Goal: Task Accomplishment & Management: Manage account settings

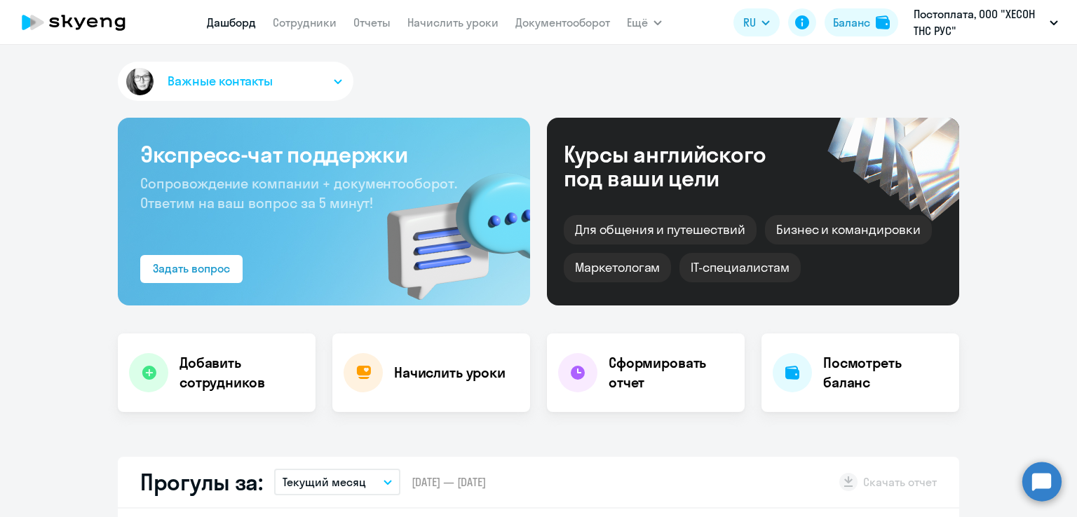
select select "30"
click at [311, 32] on nav "Дашборд Сотрудники Отчеты Начислить уроки Документооборот" at bounding box center [408, 22] width 403 height 28
click at [308, 24] on link "Сотрудники" at bounding box center [305, 22] width 64 height 14
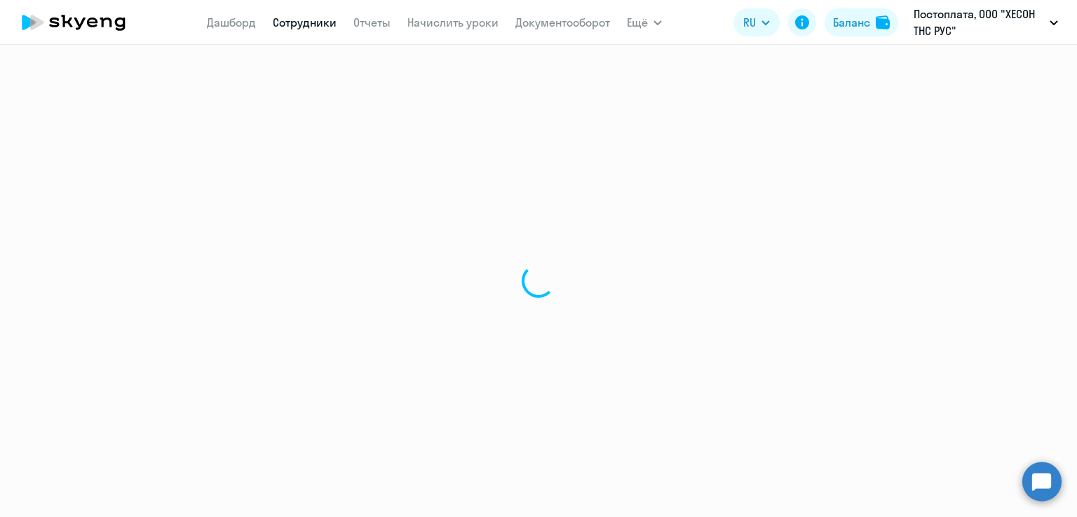
select select "30"
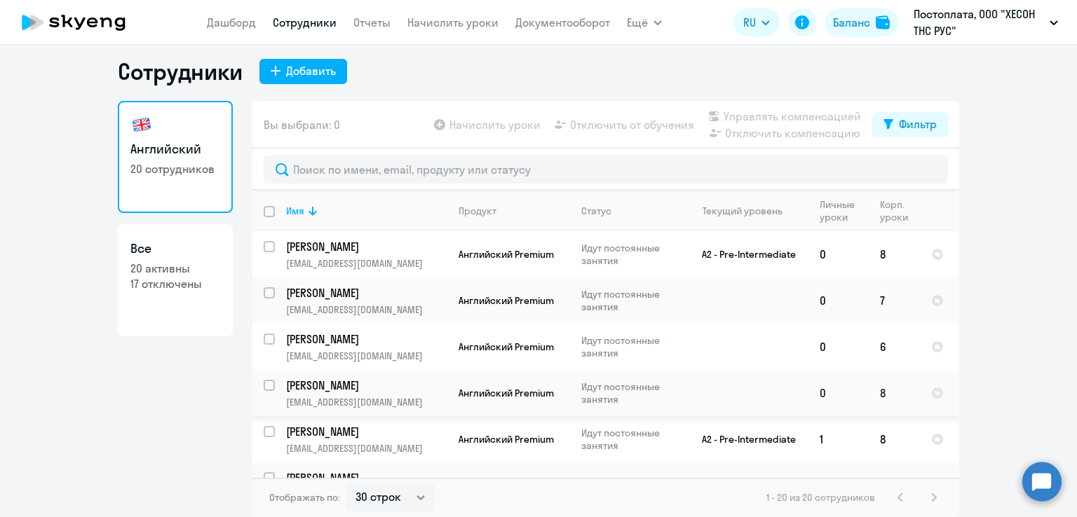
click at [600, 391] on p "Идут постоянные занятия" at bounding box center [629, 393] width 96 height 25
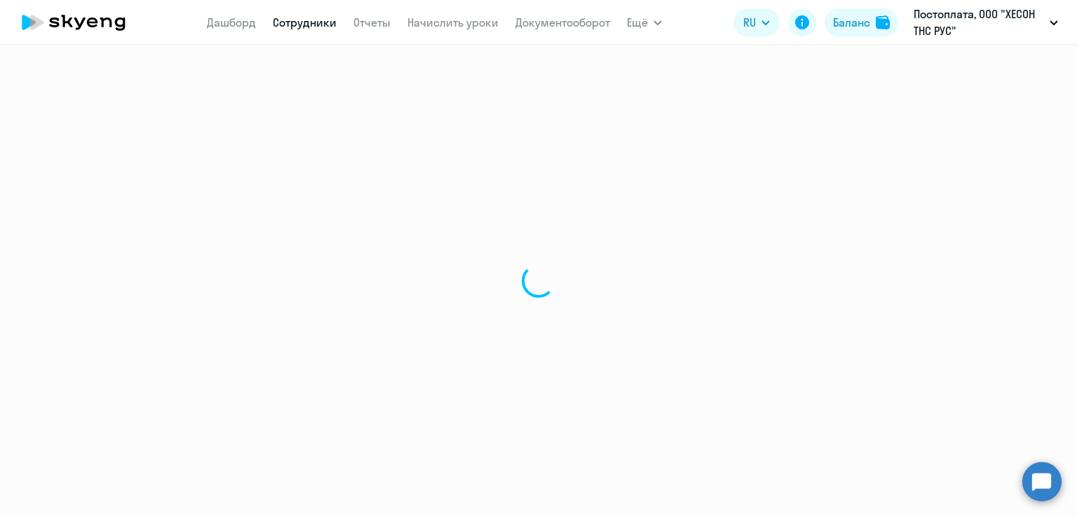
select select "english"
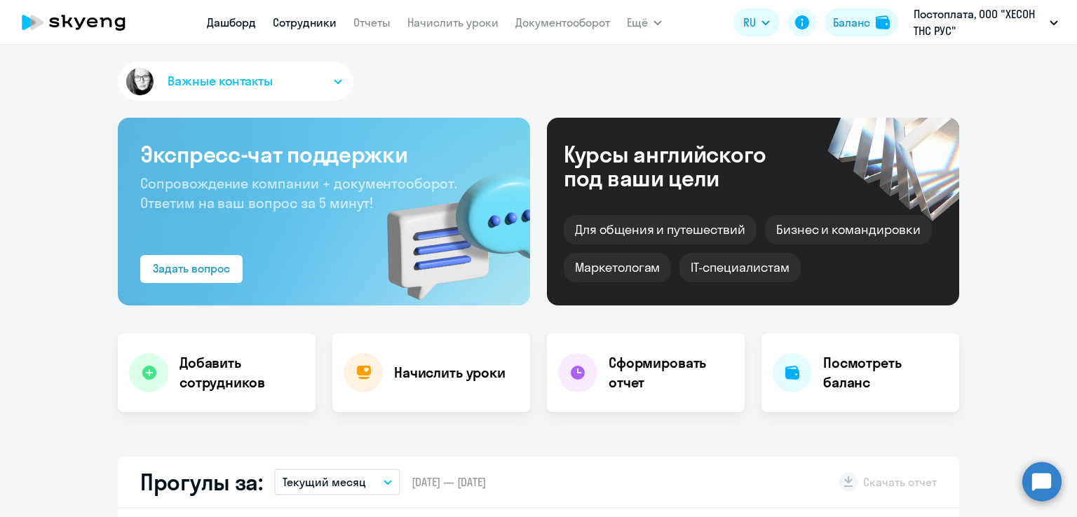
select select "30"
click at [322, 20] on link "Сотрудники" at bounding box center [305, 22] width 64 height 14
select select "30"
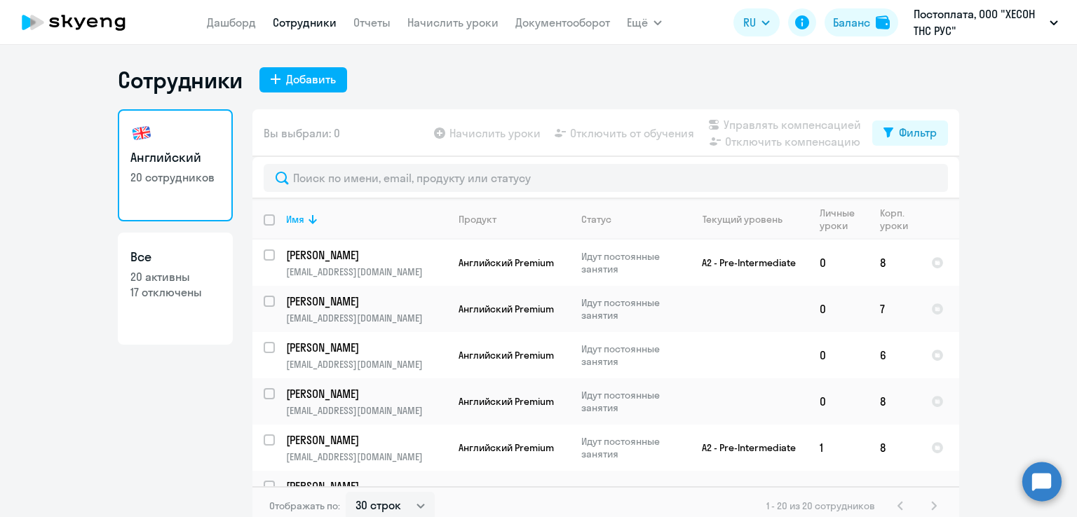
click at [180, 290] on p "17 отключены" at bounding box center [175, 292] width 90 height 15
select select "30"
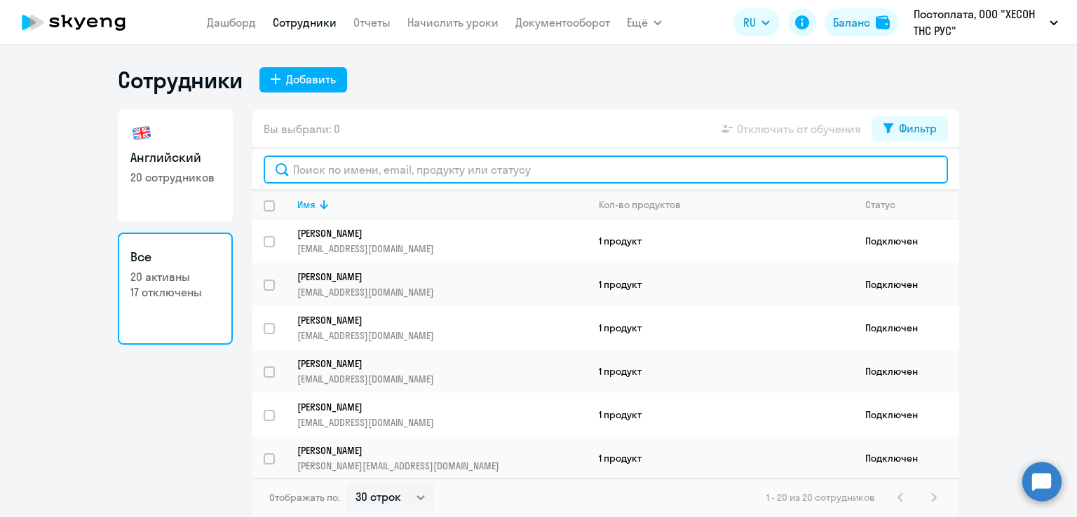
click at [355, 172] on input "text" at bounding box center [606, 170] width 684 height 28
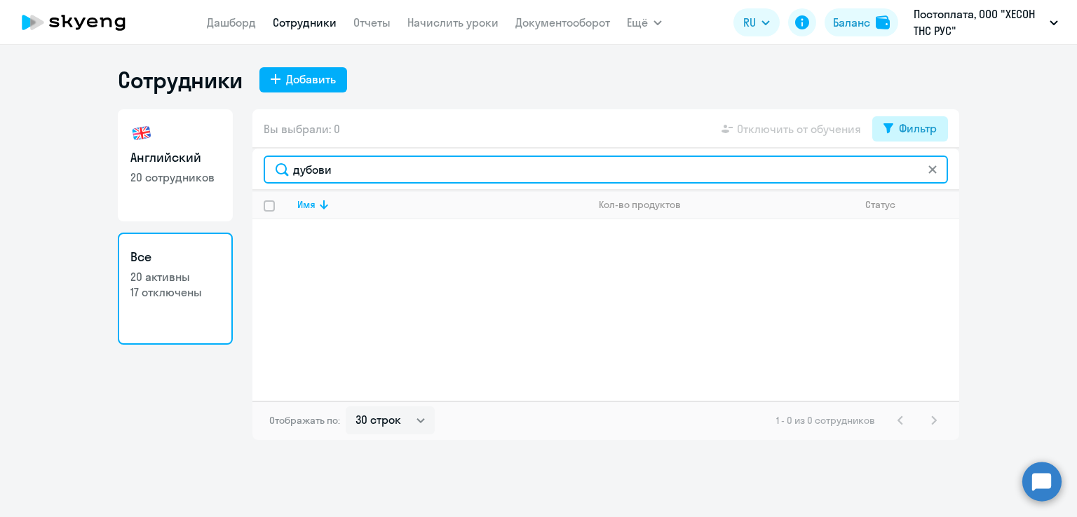
type input "дубови"
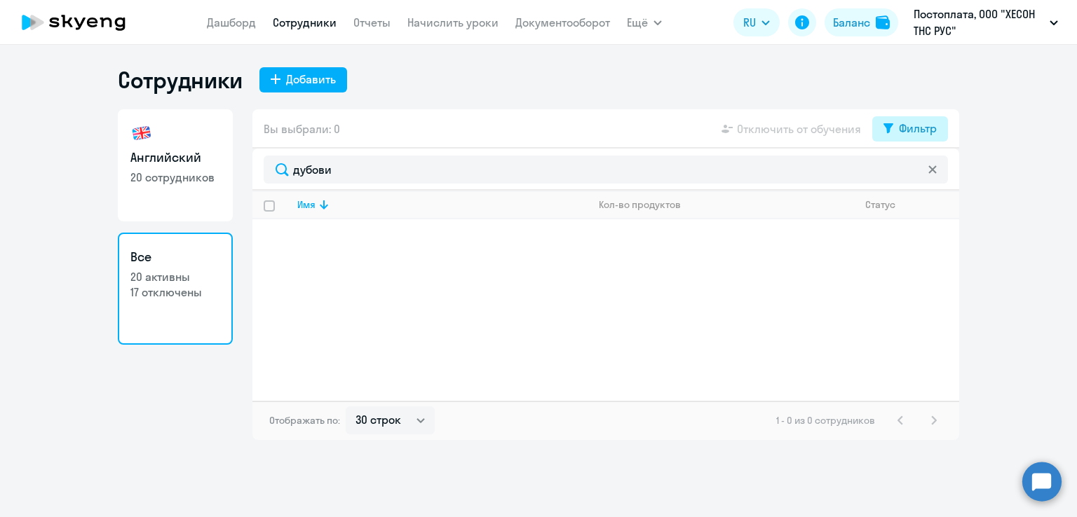
click at [905, 127] on div "Фильтр" at bounding box center [918, 128] width 38 height 17
click at [939, 175] on div "Показать отключенных от обучения" at bounding box center [835, 178] width 226 height 59
click at [924, 173] on span at bounding box center [925, 175] width 24 height 14
click at [913, 174] on input "checkbox" at bounding box center [912, 174] width 1 height 1
checkbox input "true"
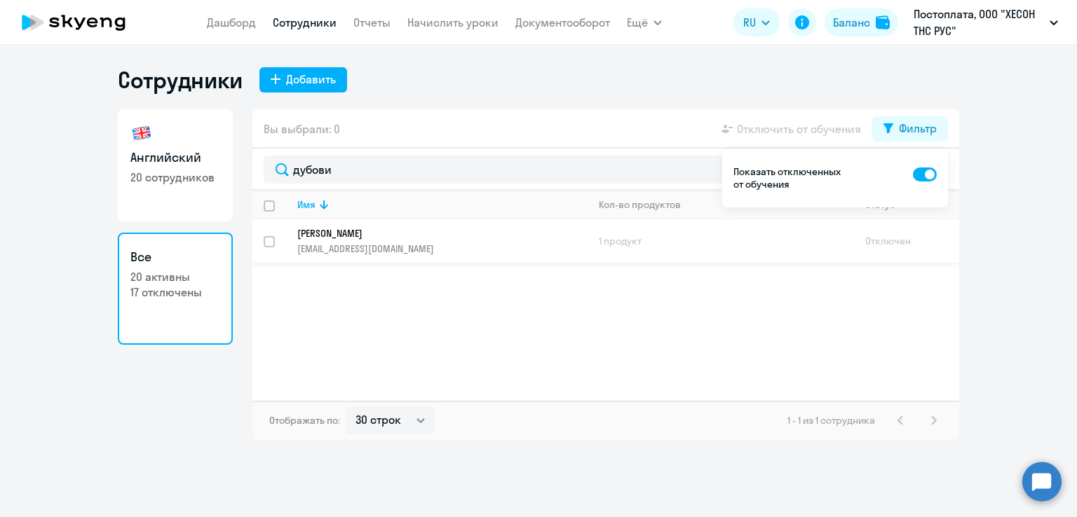
click at [272, 243] on input "select row 38948443" at bounding box center [278, 250] width 28 height 28
checkbox input "true"
click at [426, 239] on p "[PERSON_NAME]" at bounding box center [432, 233] width 271 height 13
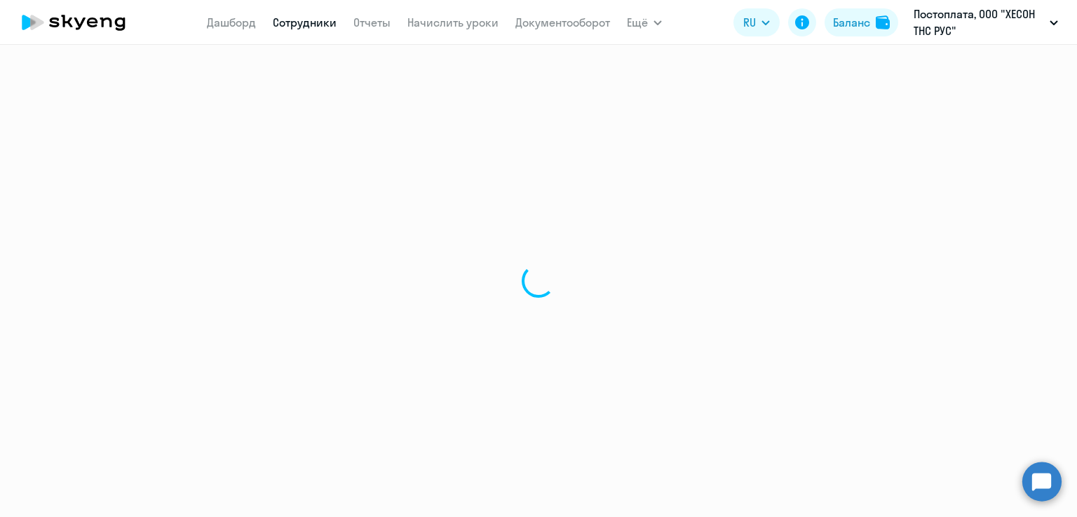
select select "english"
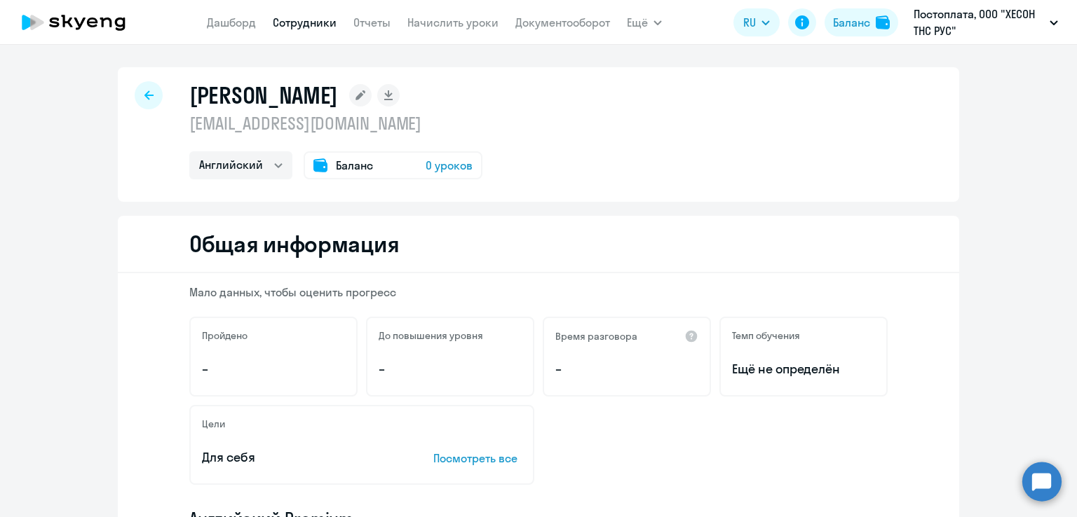
drag, startPoint x: 470, startPoint y: 252, endPoint x: 477, endPoint y: 255, distance: 7.2
click at [470, 252] on div "Общая информация" at bounding box center [538, 244] width 841 height 57
click at [435, 165] on span "0 уроков" at bounding box center [449, 165] width 47 height 17
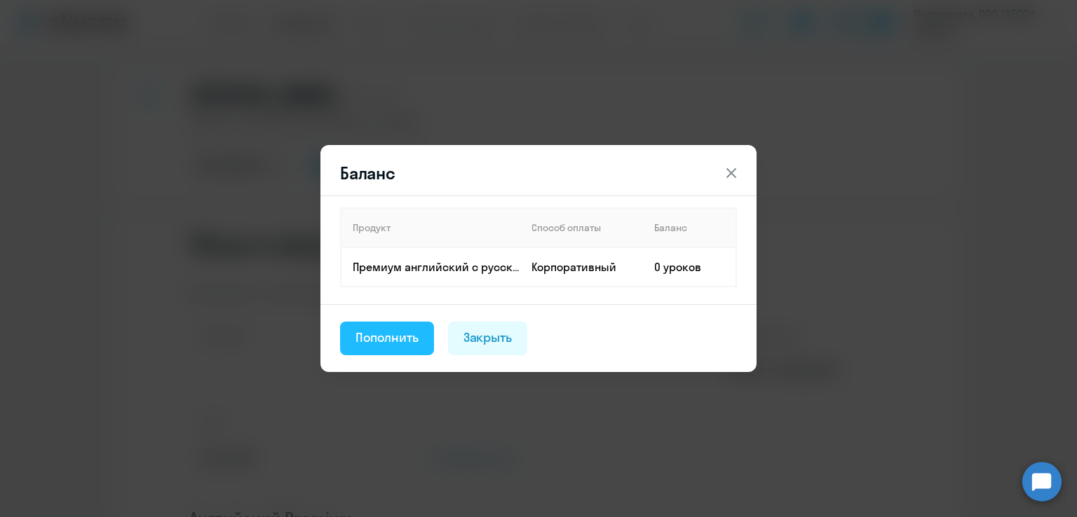
click at [393, 332] on div "Пополнить" at bounding box center [386, 338] width 63 height 18
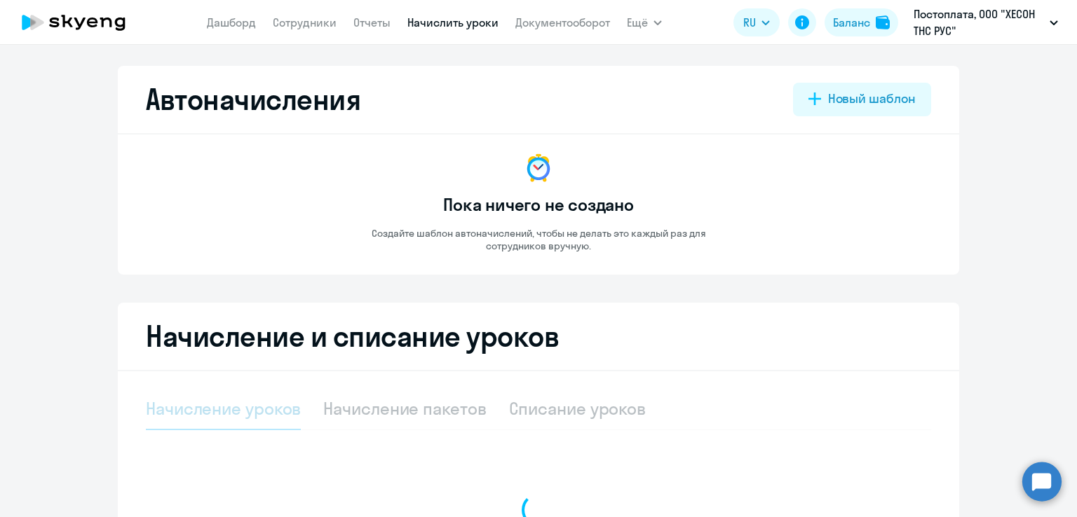
select select "10"
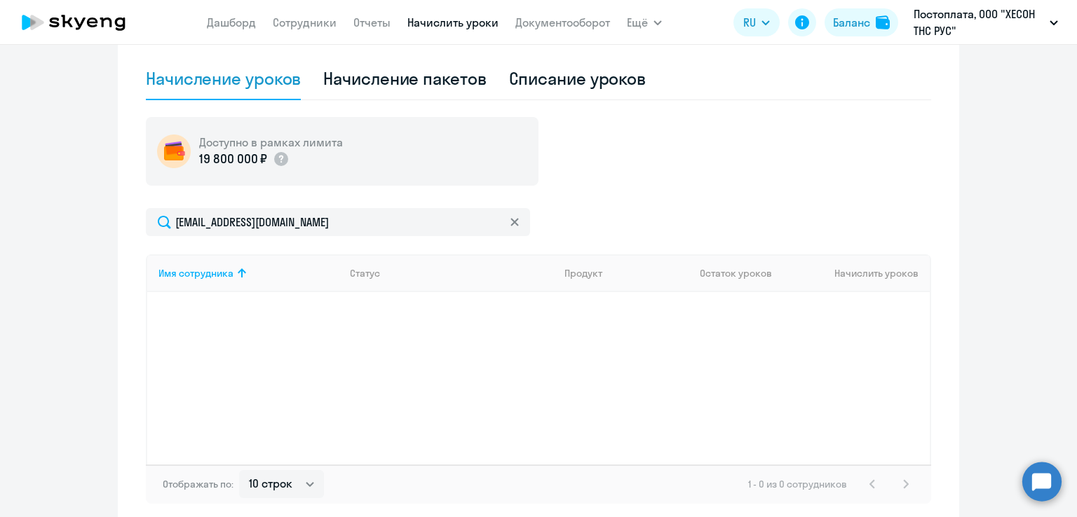
scroll to position [255, 0]
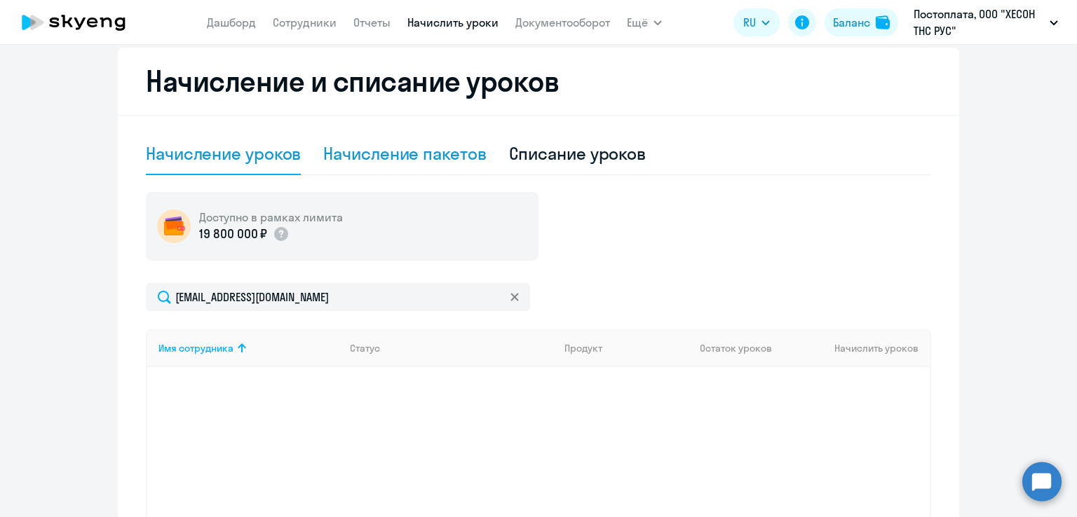
click at [392, 154] on div "Начисление пакетов" at bounding box center [404, 153] width 163 height 22
select select "10"
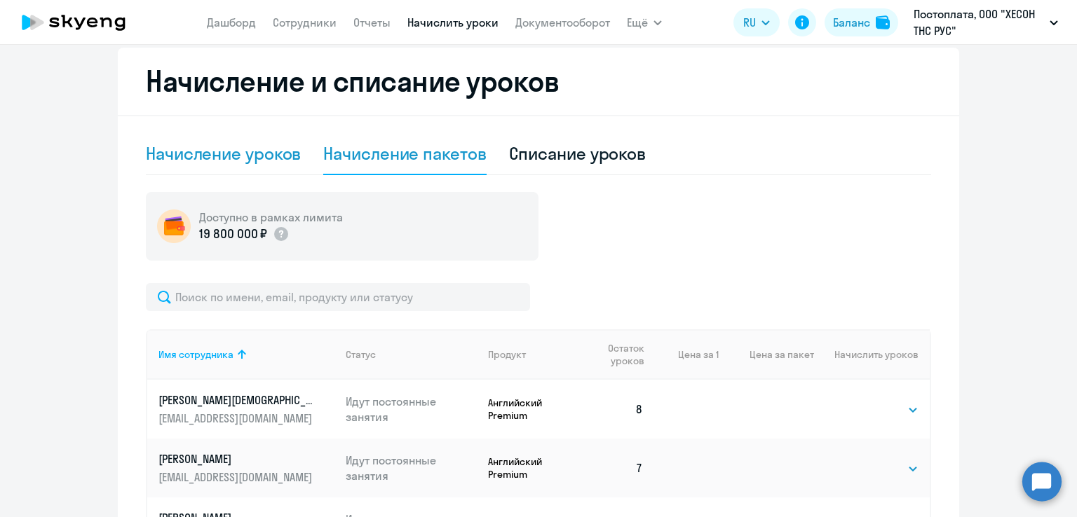
click at [217, 156] on div "Начисление уроков" at bounding box center [223, 153] width 155 height 22
select select "10"
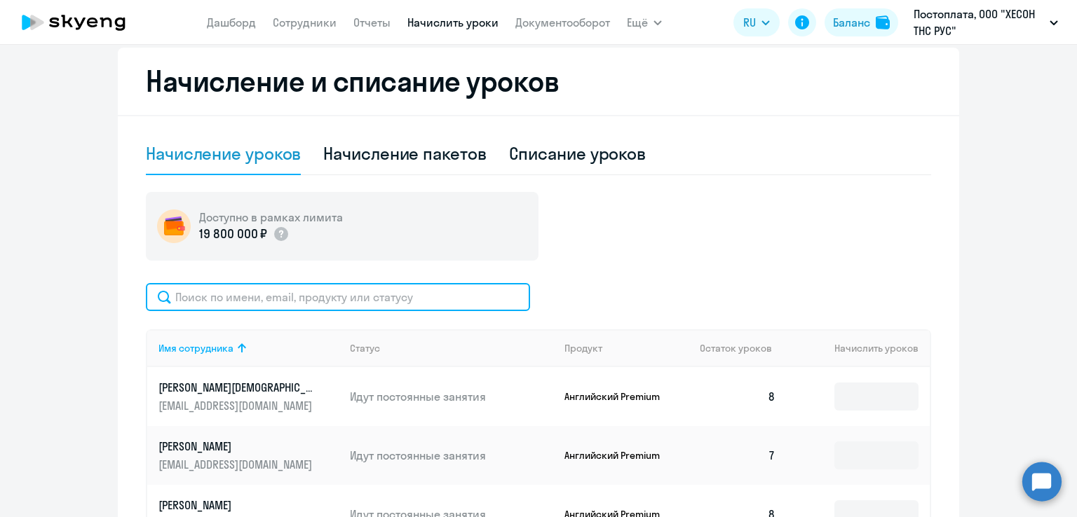
click at [295, 295] on input "text" at bounding box center [338, 297] width 384 height 28
type input "l"
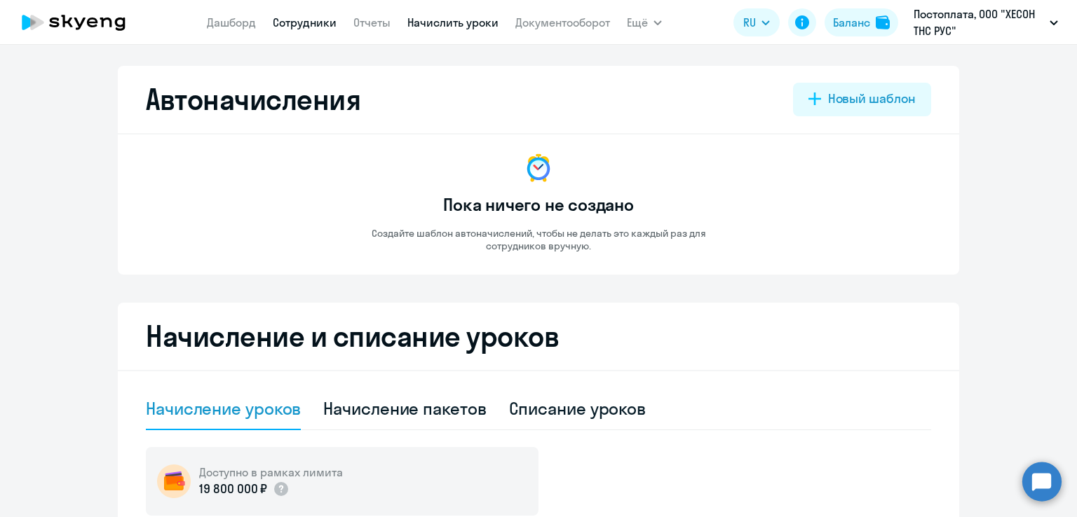
type input "дубови"
click at [308, 23] on link "Сотрудники" at bounding box center [305, 22] width 64 height 14
select select "30"
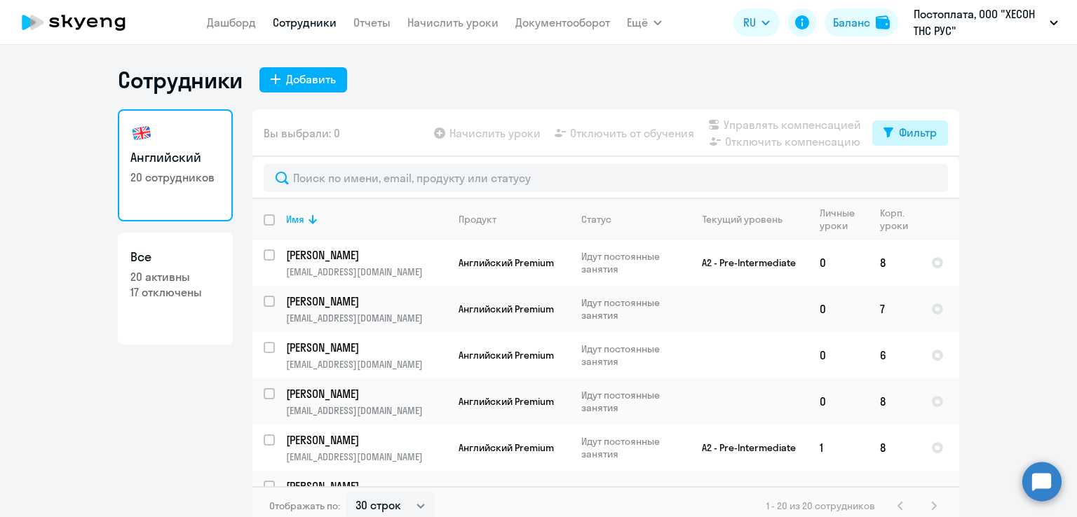
click at [918, 135] on div "Фильтр" at bounding box center [918, 132] width 38 height 17
click at [917, 179] on span at bounding box center [919, 179] width 24 height 14
click at [907, 179] on input "checkbox" at bounding box center [906, 178] width 1 height 1
checkbox input "true"
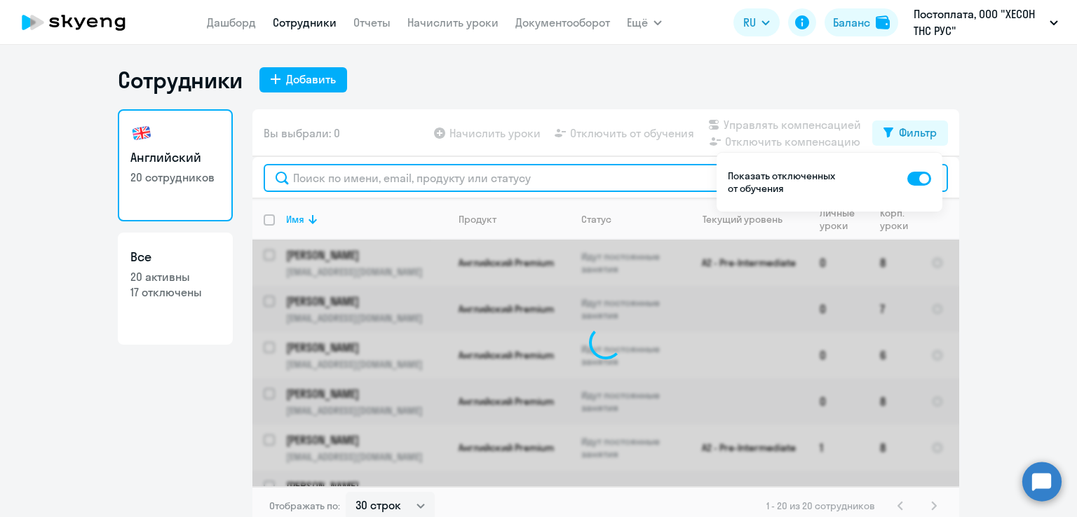
click at [491, 179] on input "text" at bounding box center [606, 178] width 684 height 28
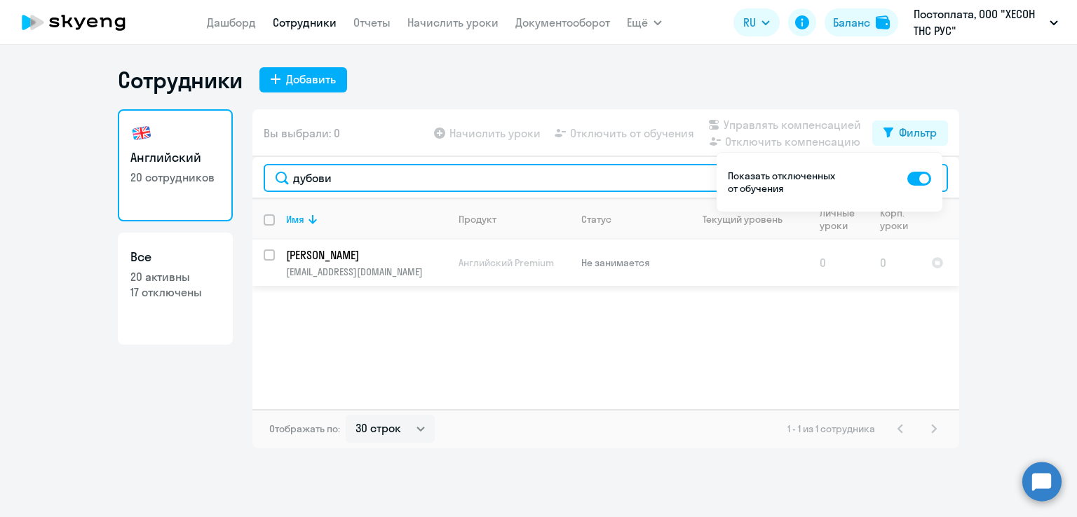
type input "дубови"
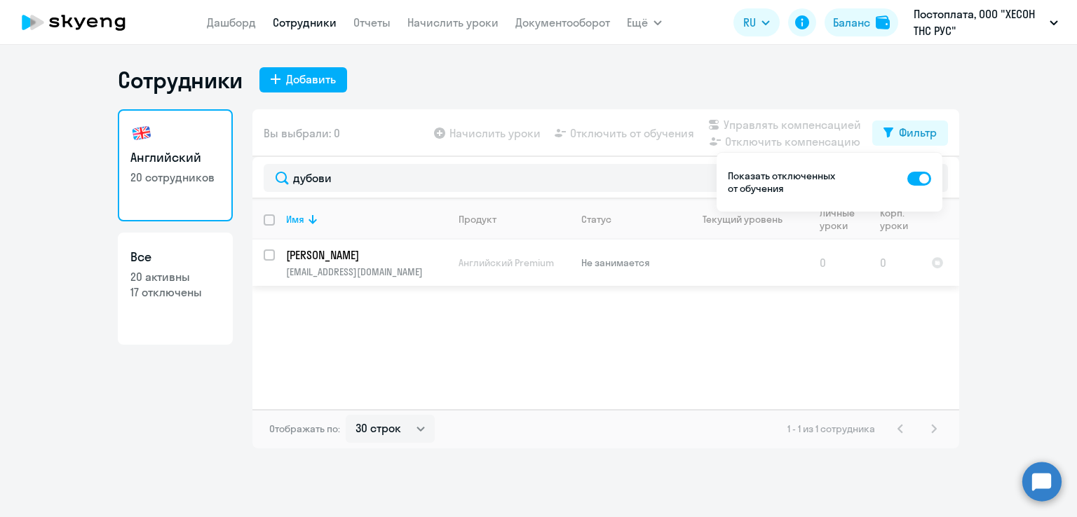
click at [269, 255] on input "select row 38948443" at bounding box center [278, 264] width 28 height 28
checkbox input "true"
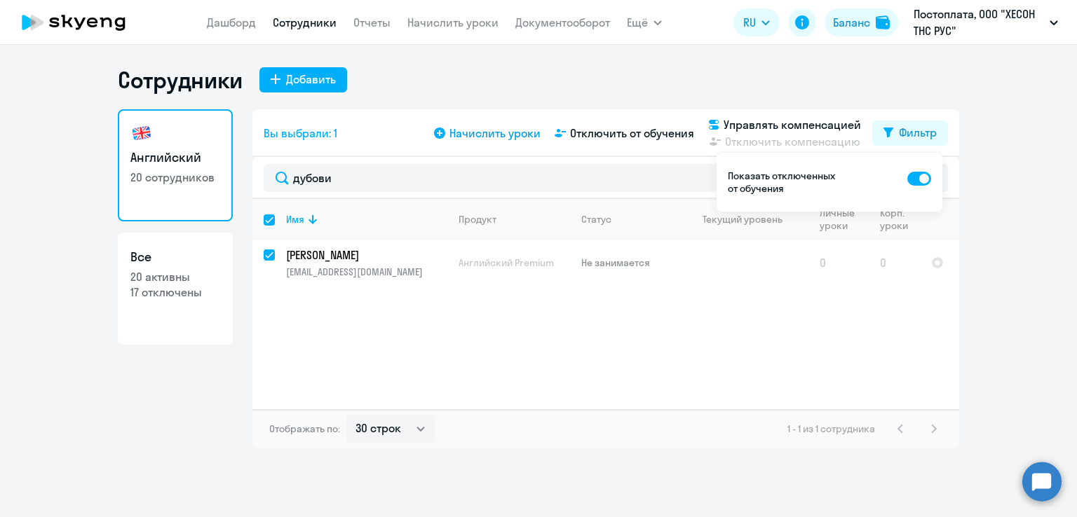
click at [494, 132] on span "Начислить уроки" at bounding box center [494, 133] width 91 height 17
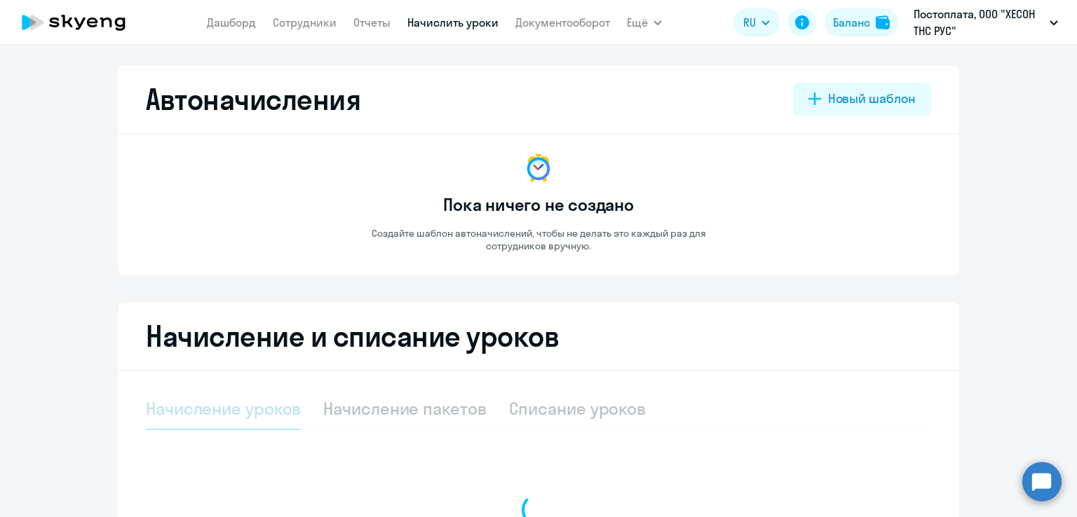
select select "10"
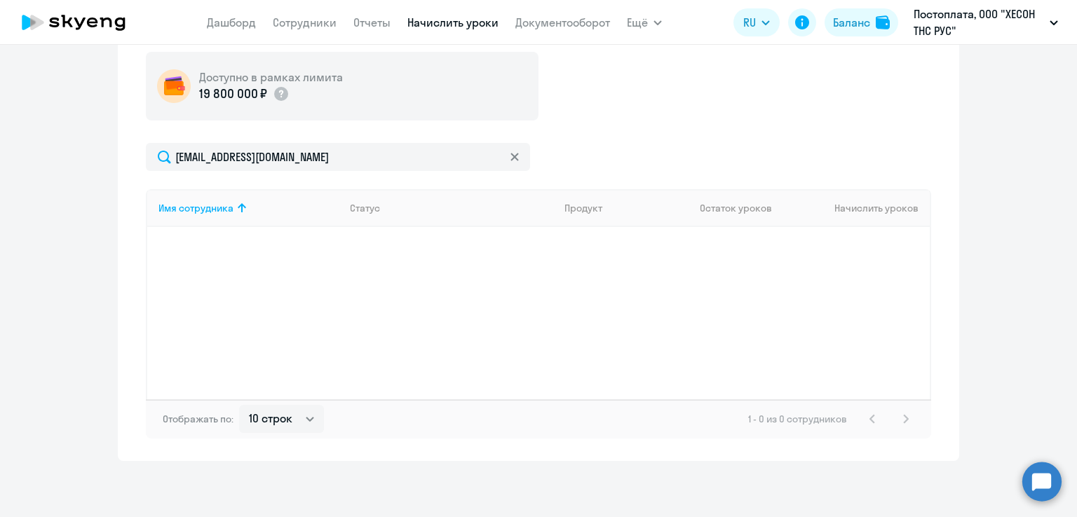
scroll to position [395, 0]
click at [869, 210] on th "Начислить уроков" at bounding box center [858, 208] width 143 height 38
click at [519, 310] on div "Имя сотрудника Статус Продукт Остаток уроков Начислить уроков" at bounding box center [538, 294] width 785 height 210
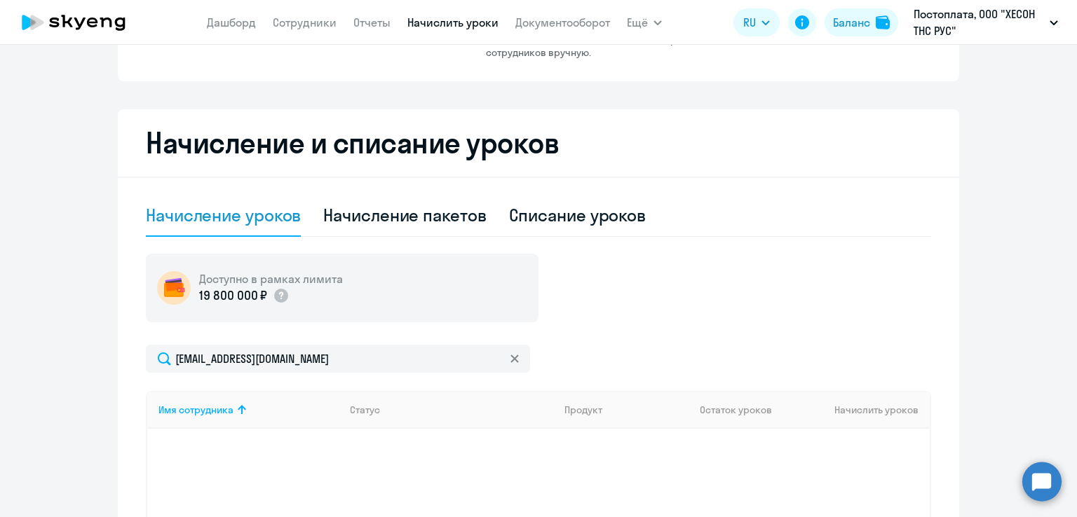
scroll to position [280, 0]
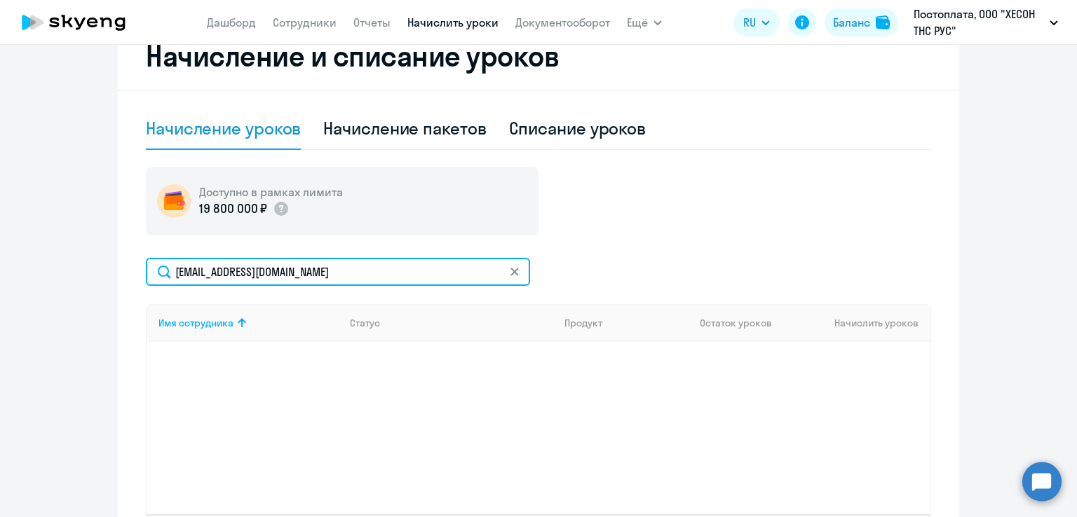
click at [161, 276] on input "[EMAIL_ADDRESS][DOMAIN_NAME]" at bounding box center [338, 272] width 384 height 28
click at [228, 273] on input "[EMAIL_ADDRESS][DOMAIN_NAME]" at bounding box center [338, 272] width 384 height 28
click at [337, 273] on input "[EMAIL_ADDRESS][DOMAIN_NAME]" at bounding box center [338, 272] width 384 height 28
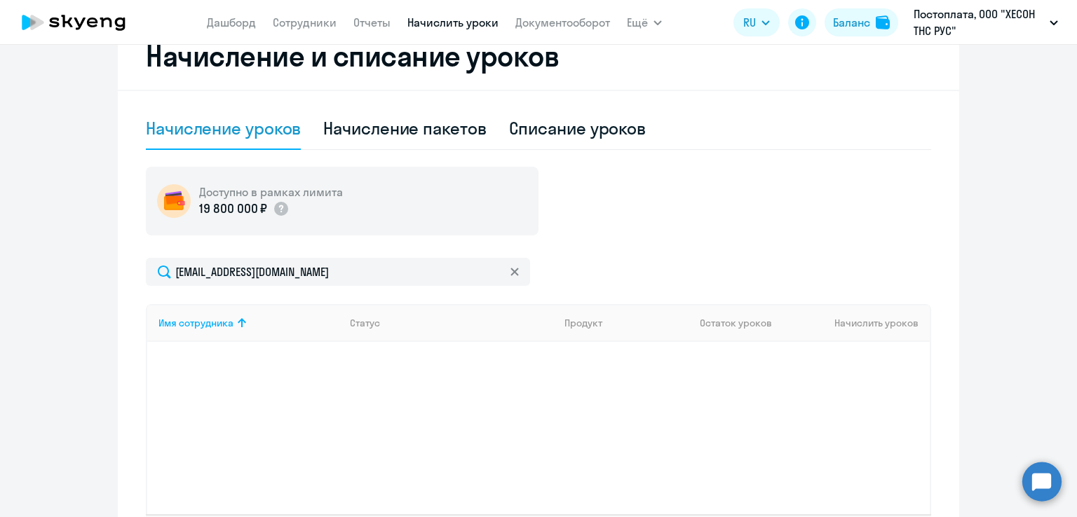
click at [637, 245] on div "Доступно в рамках лимита 19 800 000 ₽ [EMAIL_ADDRESS][DOMAIN_NAME] Имя сотрудни…" at bounding box center [538, 360] width 785 height 387
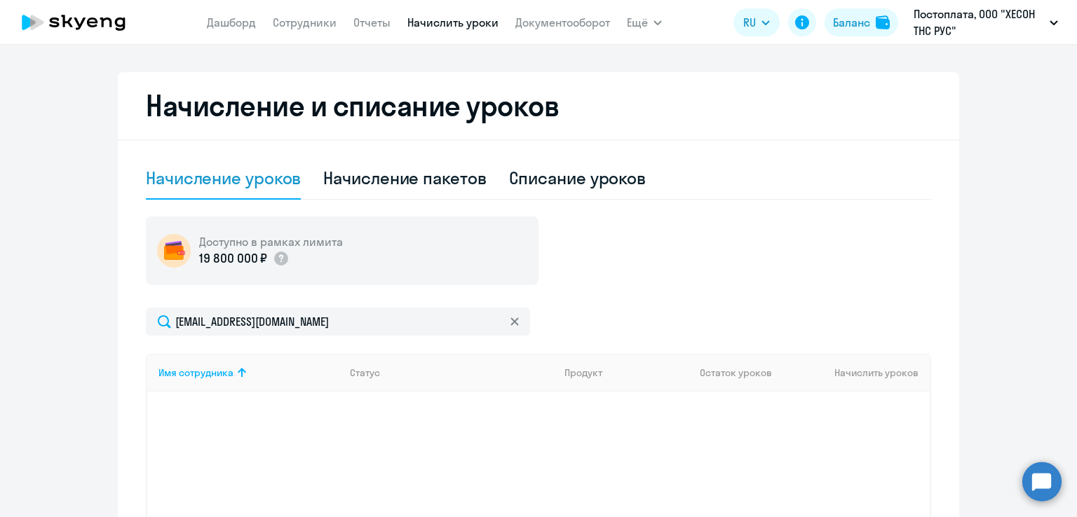
scroll to position [45, 0]
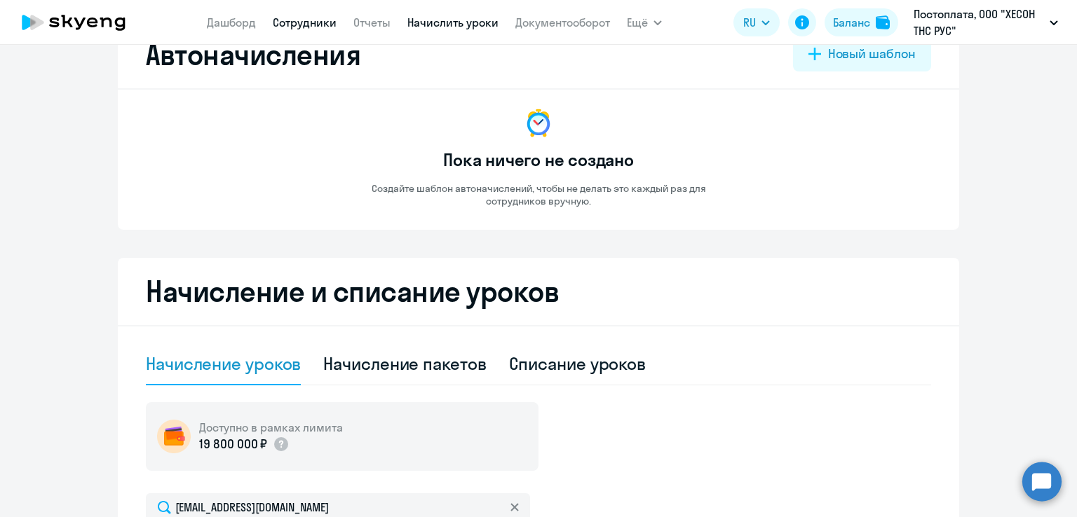
click at [294, 25] on link "Сотрудники" at bounding box center [305, 22] width 64 height 14
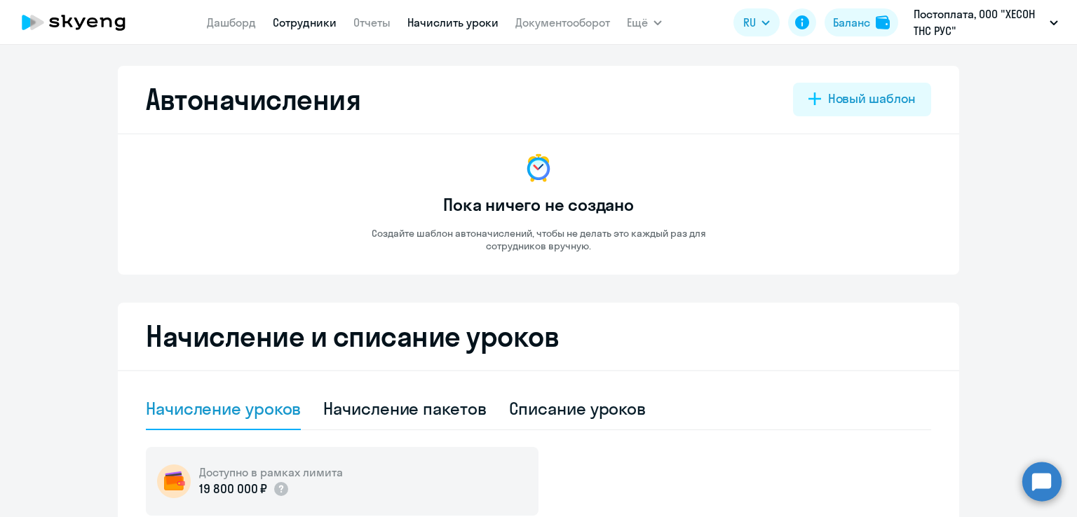
select select "30"
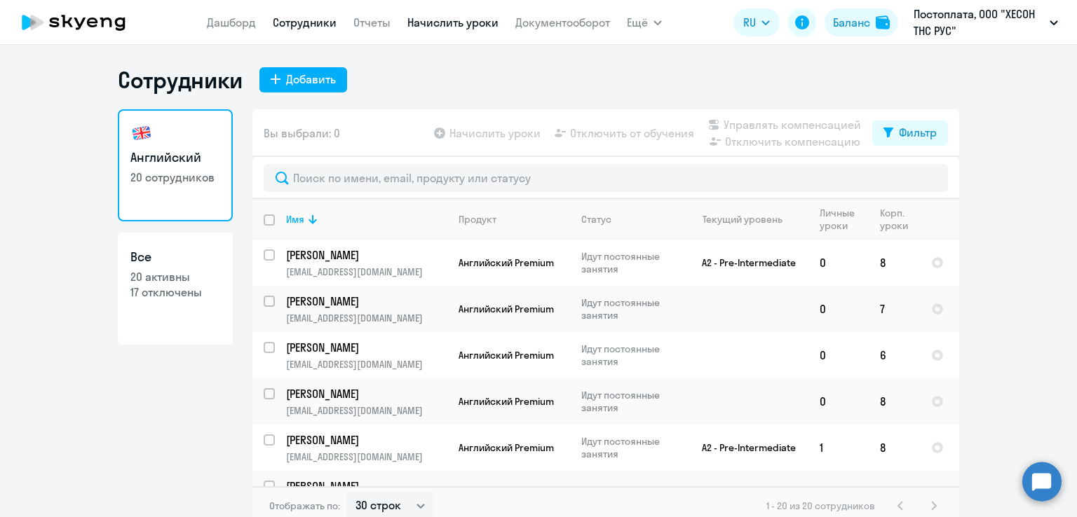
click at [488, 20] on link "Начислить уроки" at bounding box center [452, 22] width 91 height 14
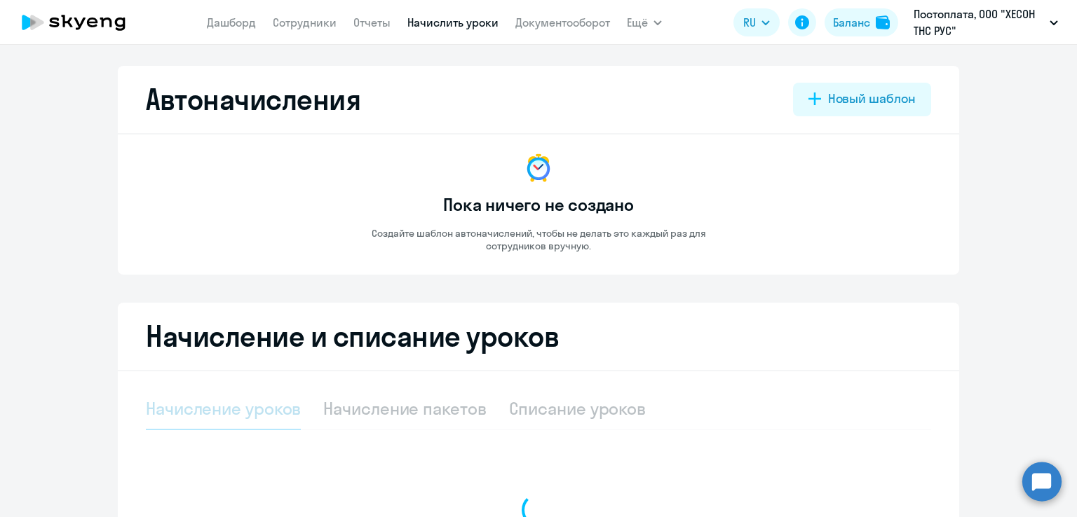
select select "10"
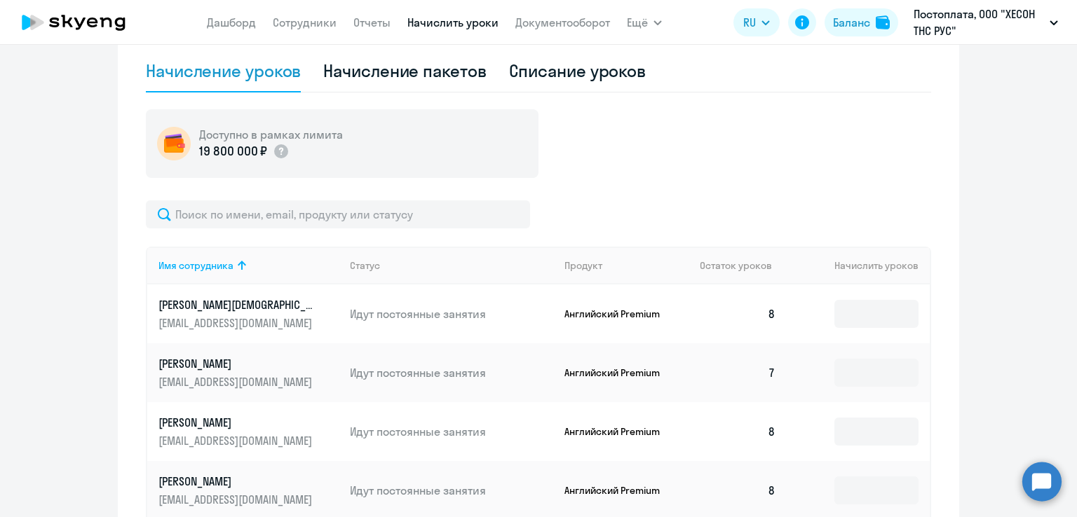
scroll to position [421, 0]
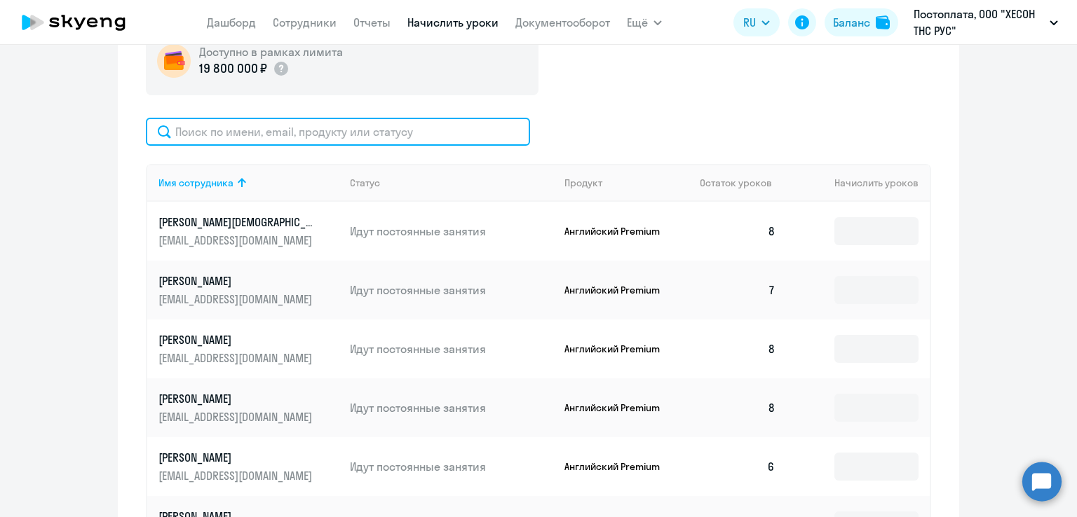
click at [262, 132] on input "text" at bounding box center [338, 132] width 384 height 28
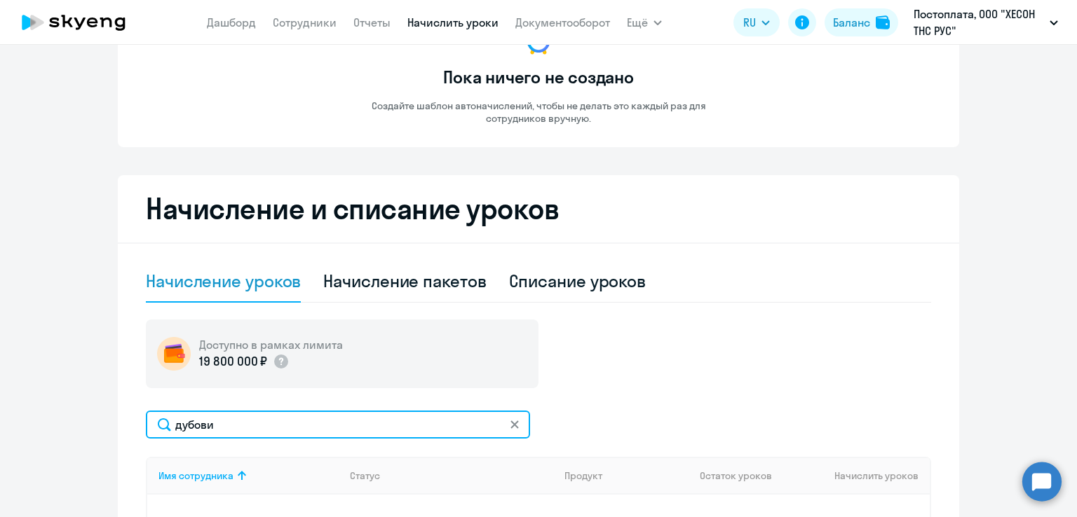
scroll to position [0, 0]
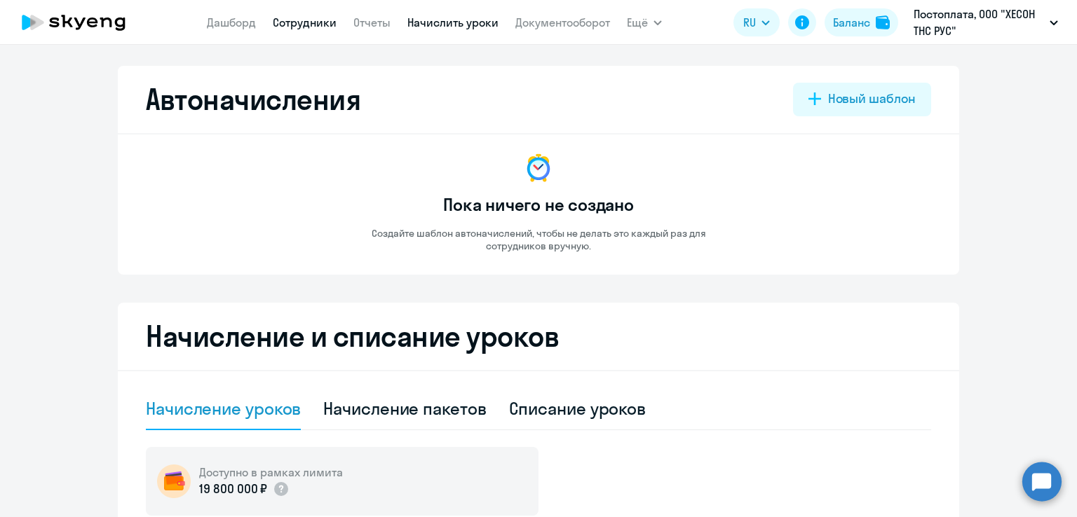
type input "дубови"
click at [311, 29] on link "Сотрудники" at bounding box center [305, 22] width 64 height 14
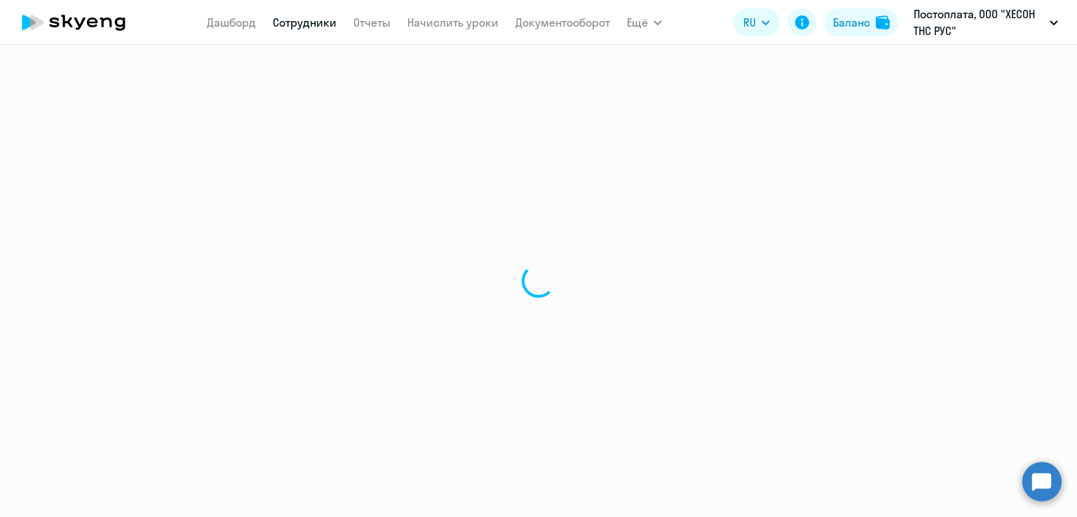
select select "30"
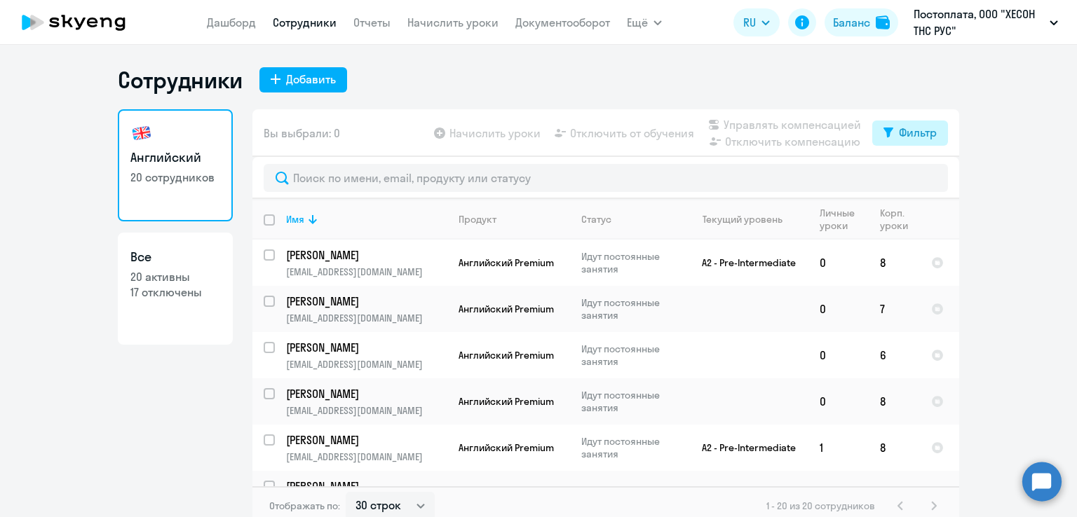
click at [881, 138] on button "Фильтр" at bounding box center [910, 133] width 76 height 25
click at [921, 178] on span at bounding box center [919, 179] width 24 height 14
click at [907, 178] on input "checkbox" at bounding box center [906, 178] width 1 height 1
checkbox input "true"
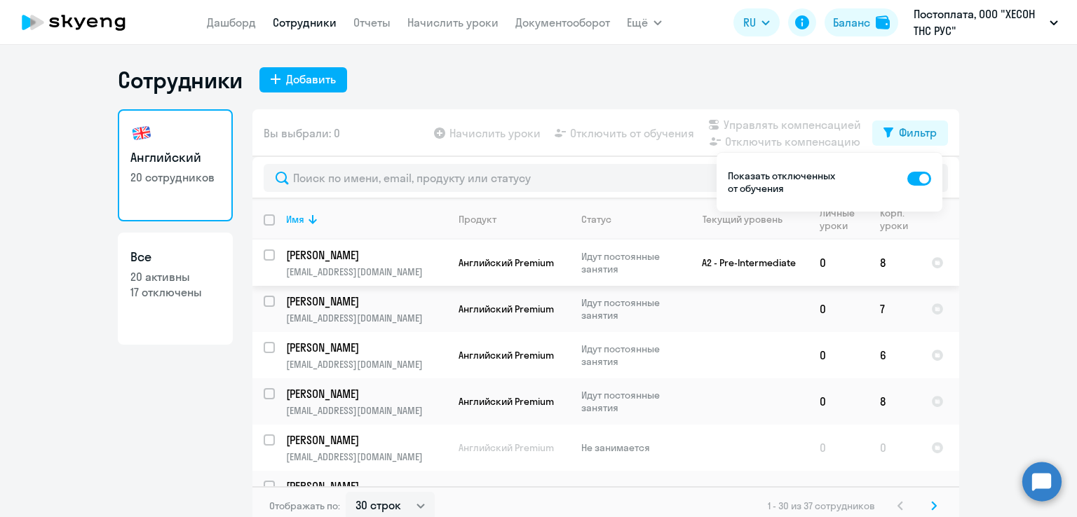
scroll to position [140, 0]
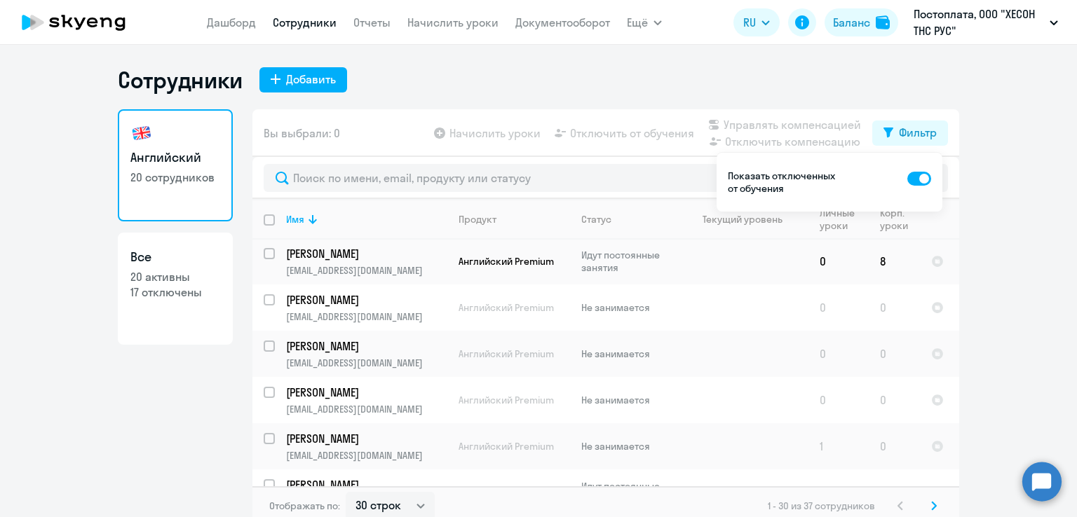
click at [994, 283] on ng-component "Сотрудники Добавить Английский 20 сотрудников Все 20 активны 17 отключены Вы вы…" at bounding box center [538, 296] width 1077 height 460
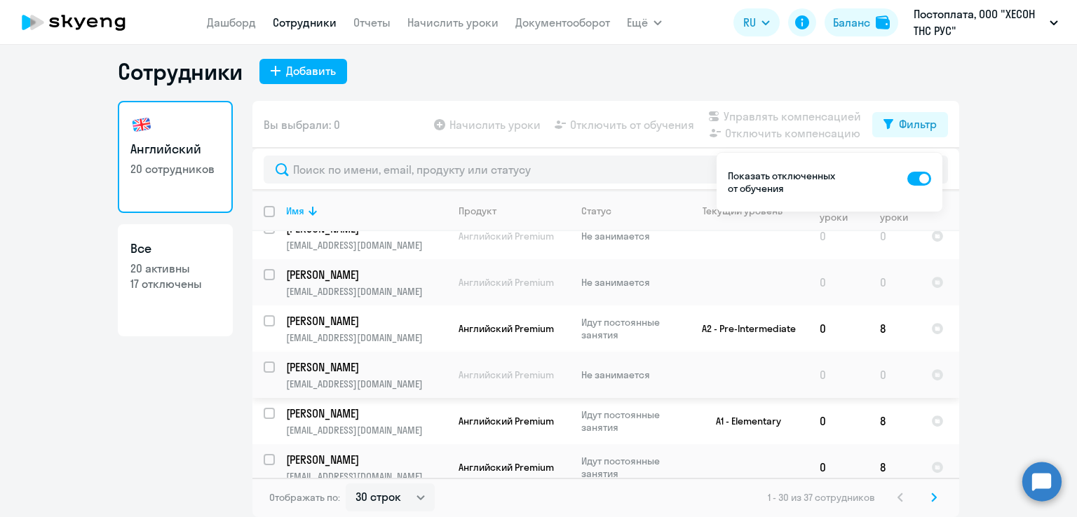
scroll to position [1150, 0]
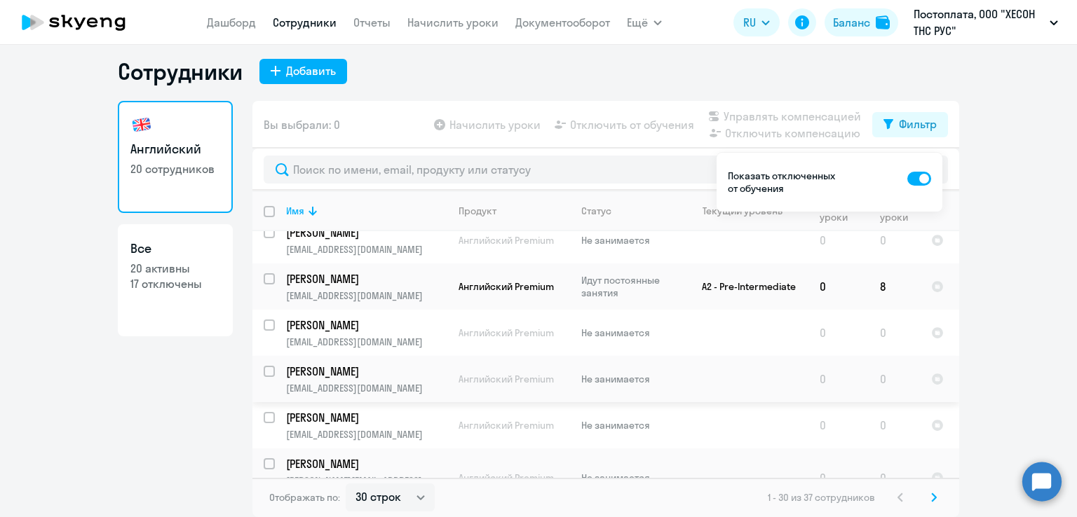
click at [264, 366] on input "select row 38948443" at bounding box center [278, 380] width 28 height 28
checkbox input "true"
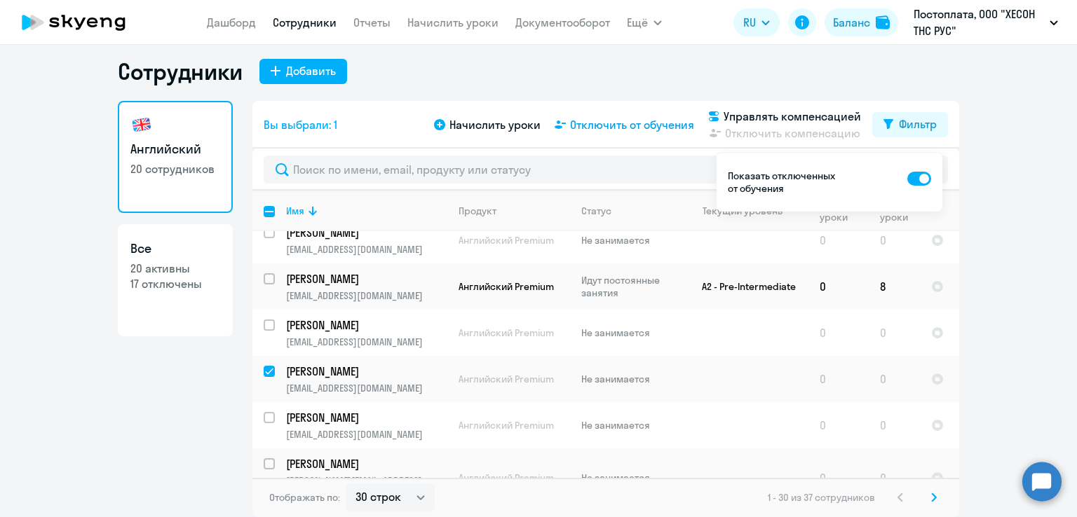
click at [570, 128] on span "Отключить от обучения" at bounding box center [632, 124] width 124 height 17
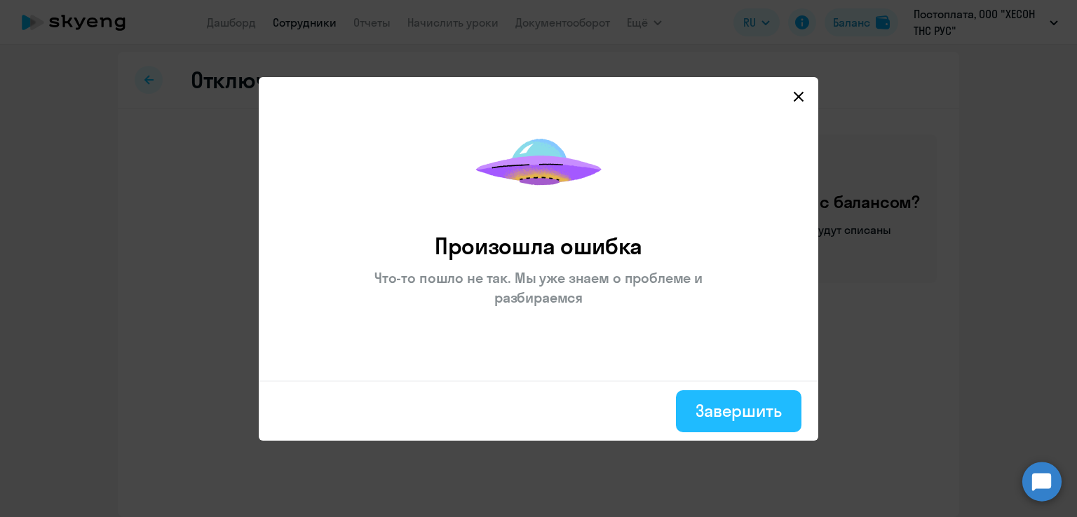
click at [752, 410] on div "Завершить" at bounding box center [738, 411] width 86 height 22
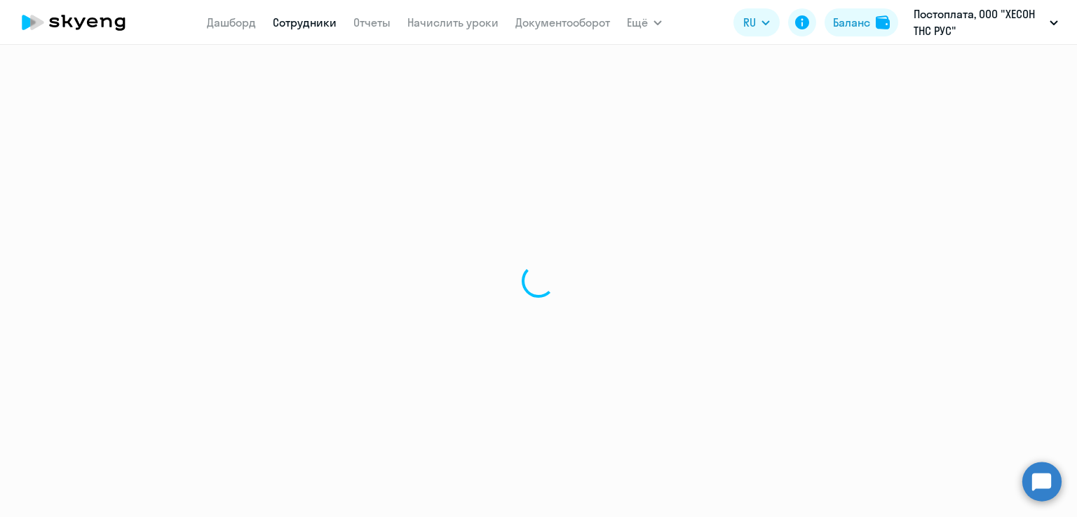
select select "30"
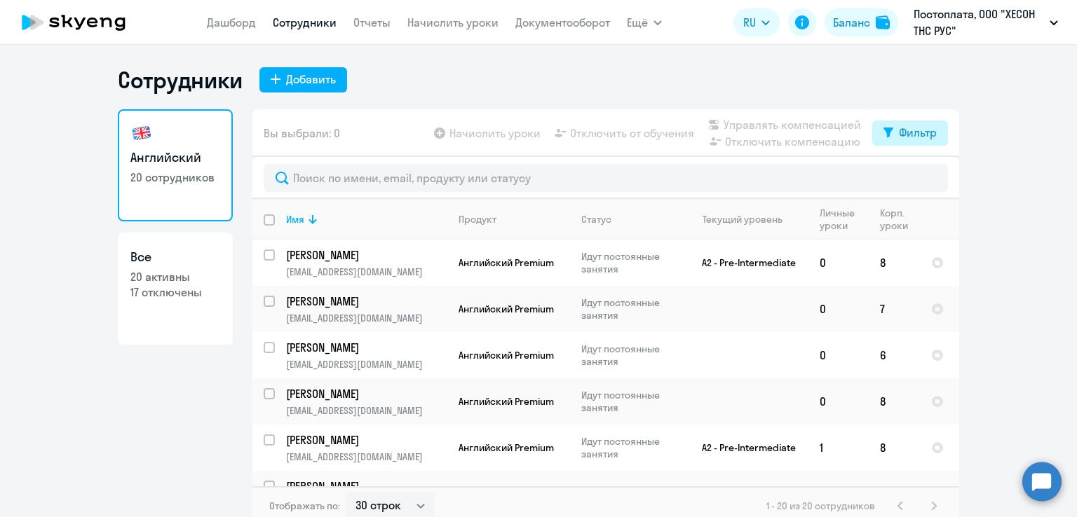
click at [885, 130] on icon at bounding box center [888, 133] width 10 height 11
click at [920, 176] on span at bounding box center [919, 179] width 24 height 14
click at [907, 178] on input "checkbox" at bounding box center [906, 178] width 1 height 1
checkbox input "true"
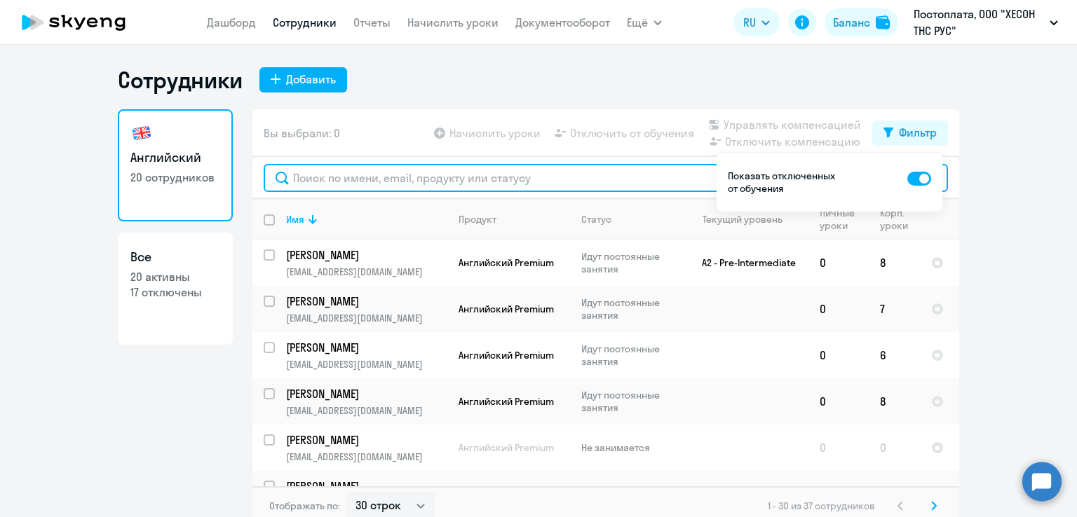
click at [437, 177] on input "text" at bounding box center [606, 178] width 684 height 28
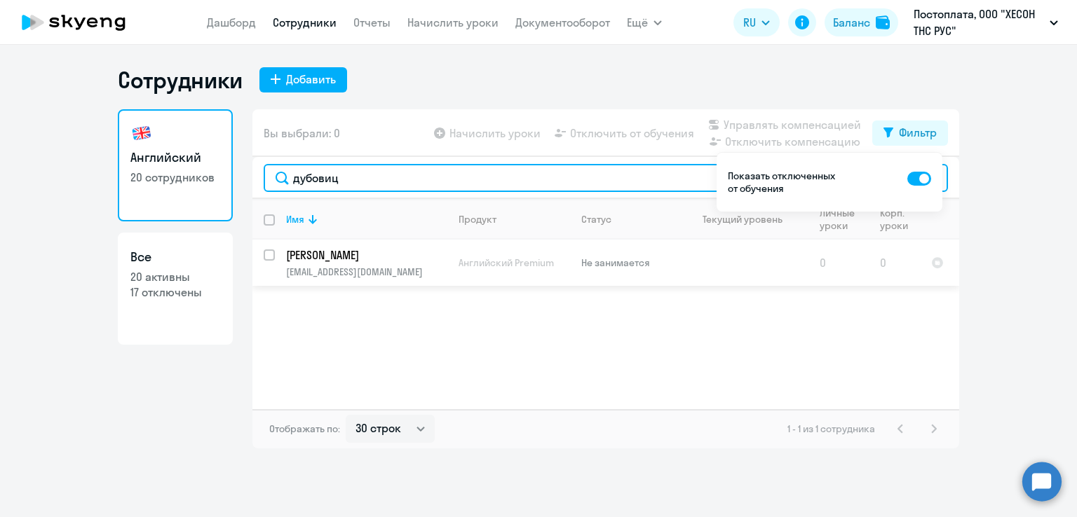
type input "дубовиц"
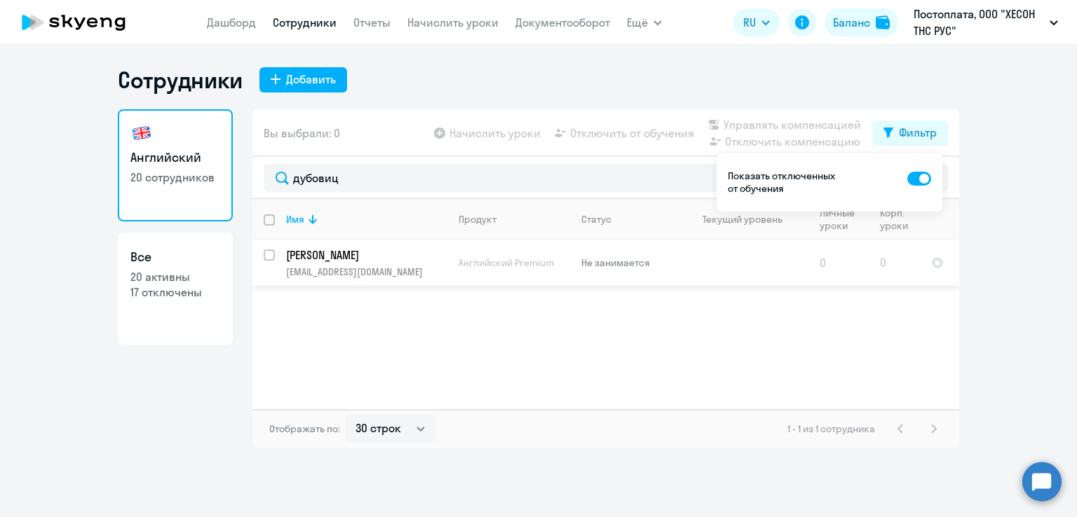
click at [623, 261] on p "Не занимается" at bounding box center [629, 263] width 96 height 13
select select "english"
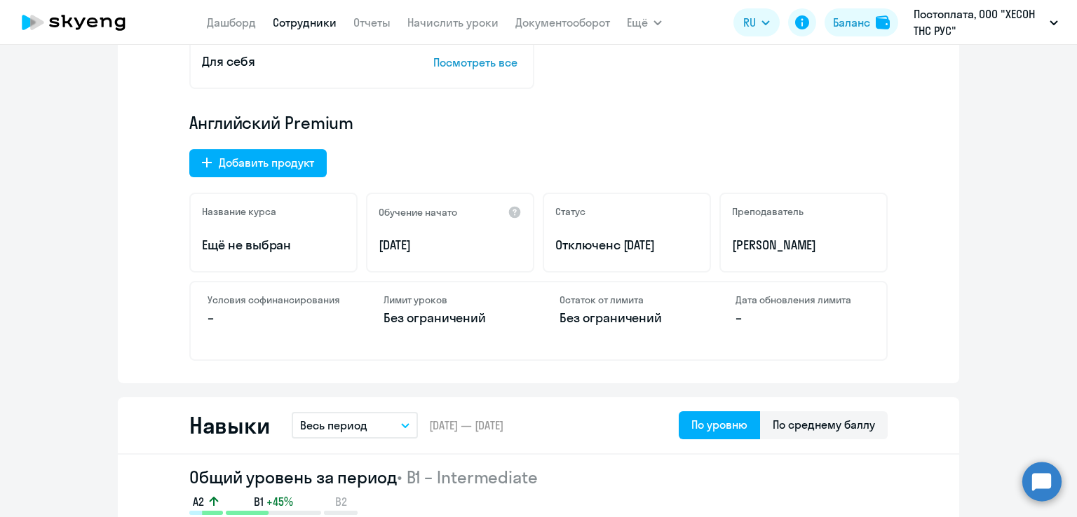
scroll to position [421, 0]
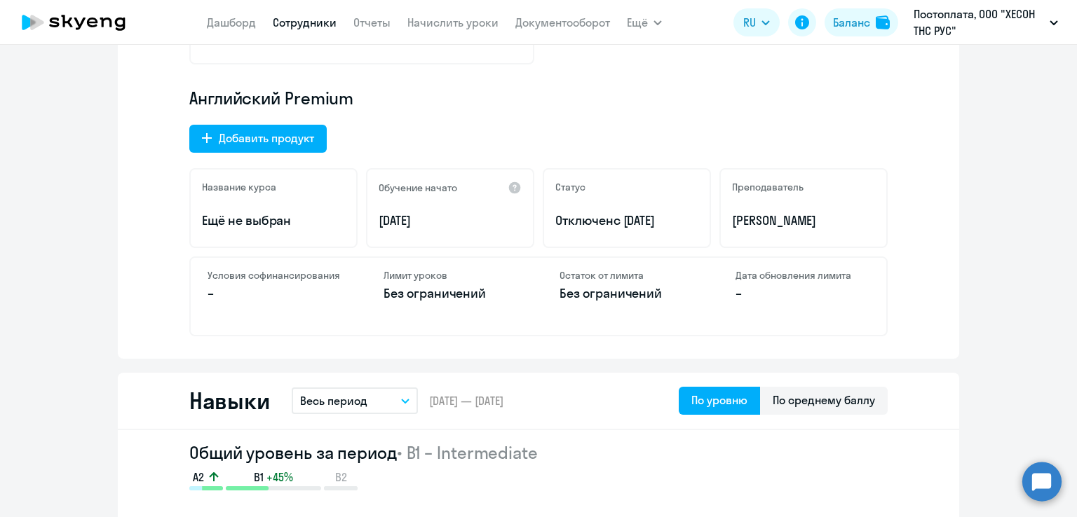
click at [613, 217] on span "с [DATE]" at bounding box center [634, 220] width 42 height 16
click at [655, 225] on span "с [DATE]" at bounding box center [634, 220] width 42 height 16
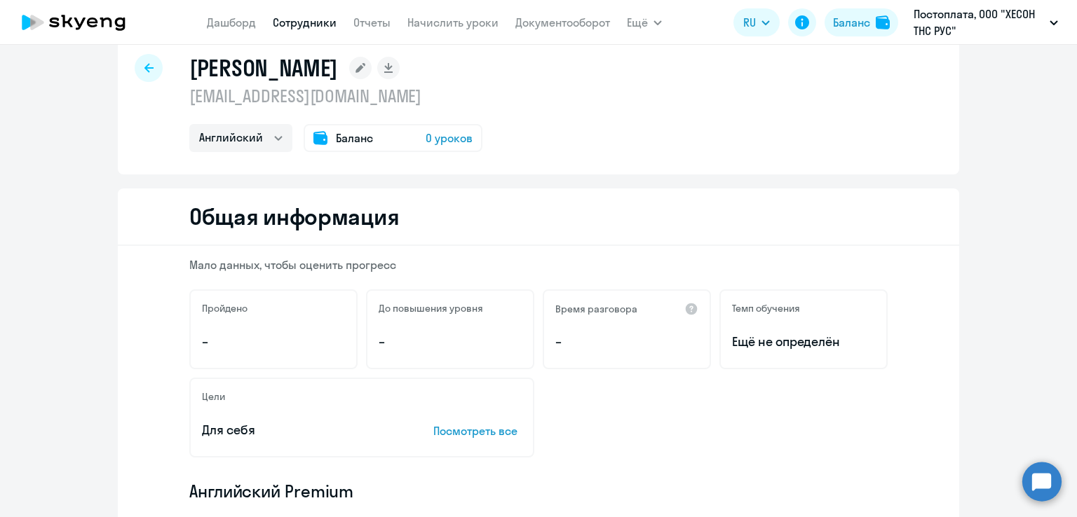
scroll to position [0, 0]
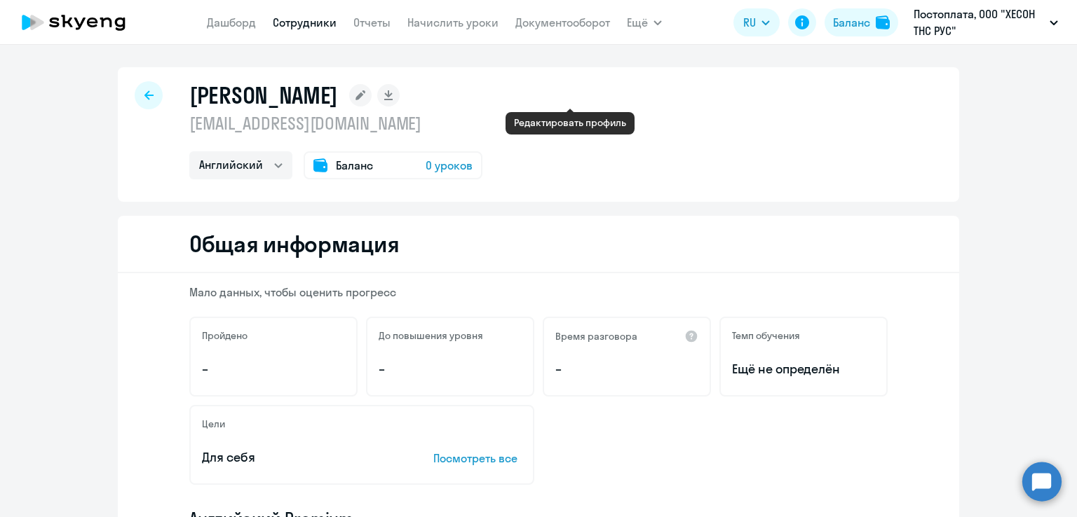
click at [372, 94] on rect at bounding box center [360, 95] width 22 height 22
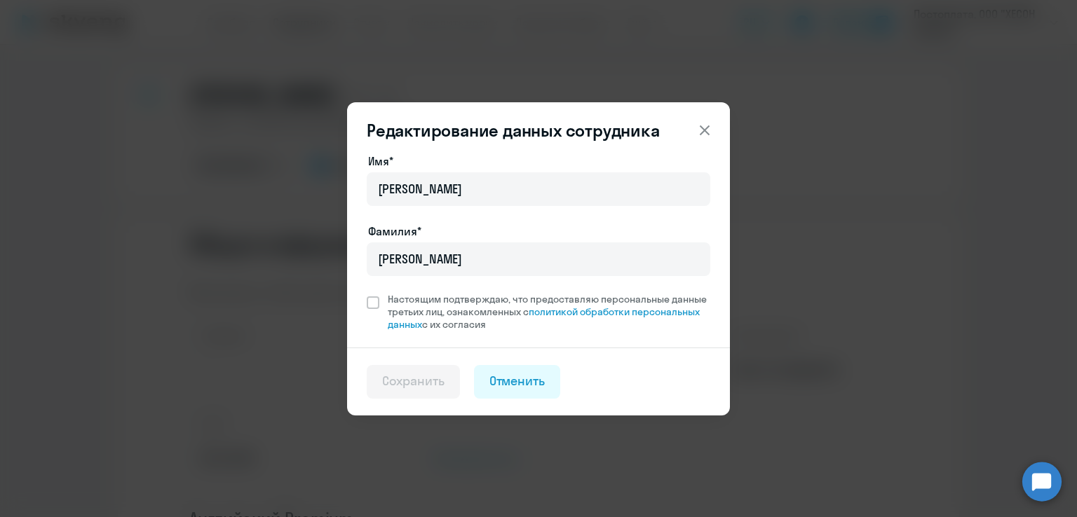
click at [703, 122] on icon at bounding box center [704, 130] width 17 height 17
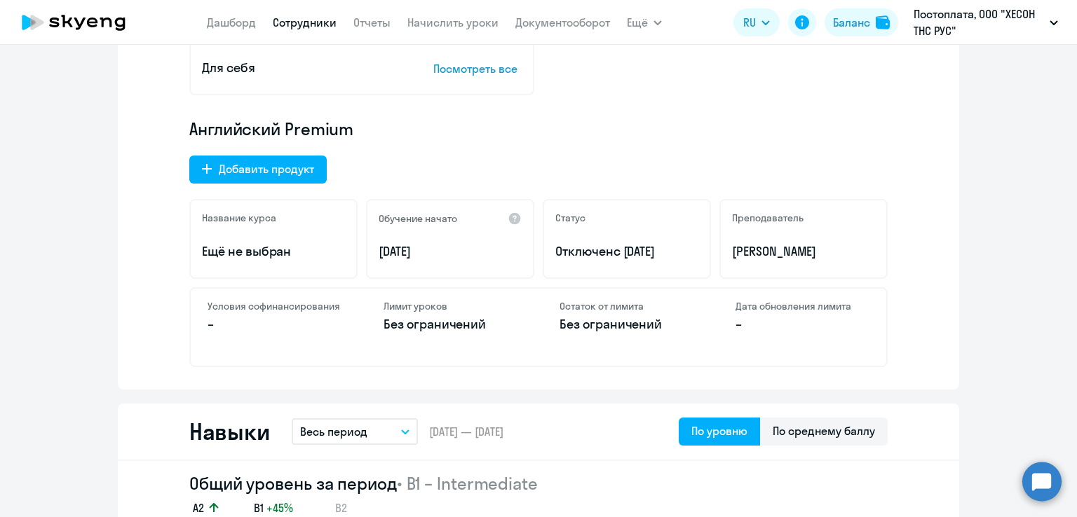
scroll to position [421, 0]
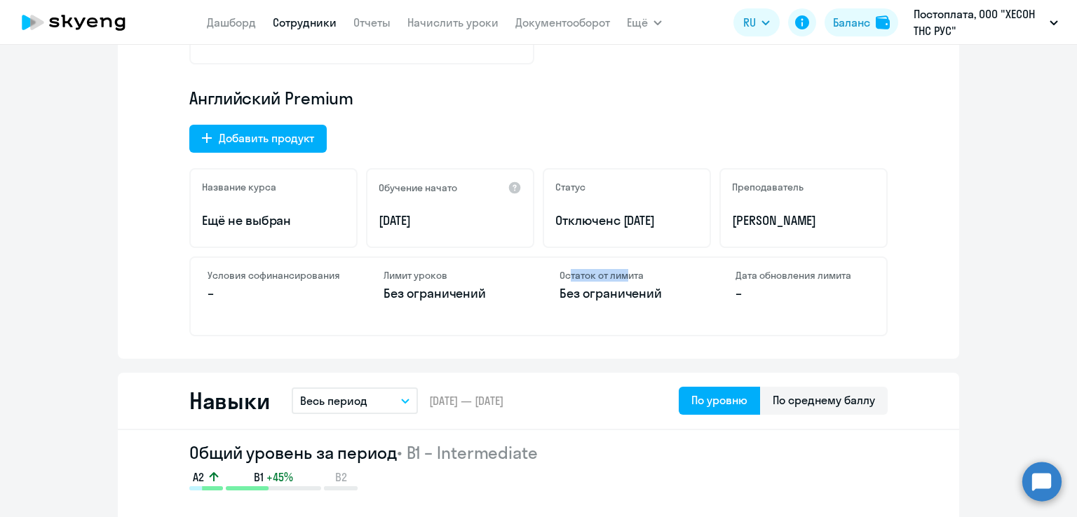
drag, startPoint x: 583, startPoint y: 278, endPoint x: 623, endPoint y: 279, distance: 39.3
click at [623, 279] on h4 "Остаток от лимита" at bounding box center [626, 275] width 134 height 13
click at [583, 225] on p "Отключен с [DATE]" at bounding box center [626, 221] width 143 height 18
drag, startPoint x: 617, startPoint y: 217, endPoint x: 692, endPoint y: 219, distance: 75.0
click at [697, 219] on div "Статус Отключен с [DATE]" at bounding box center [627, 208] width 168 height 80
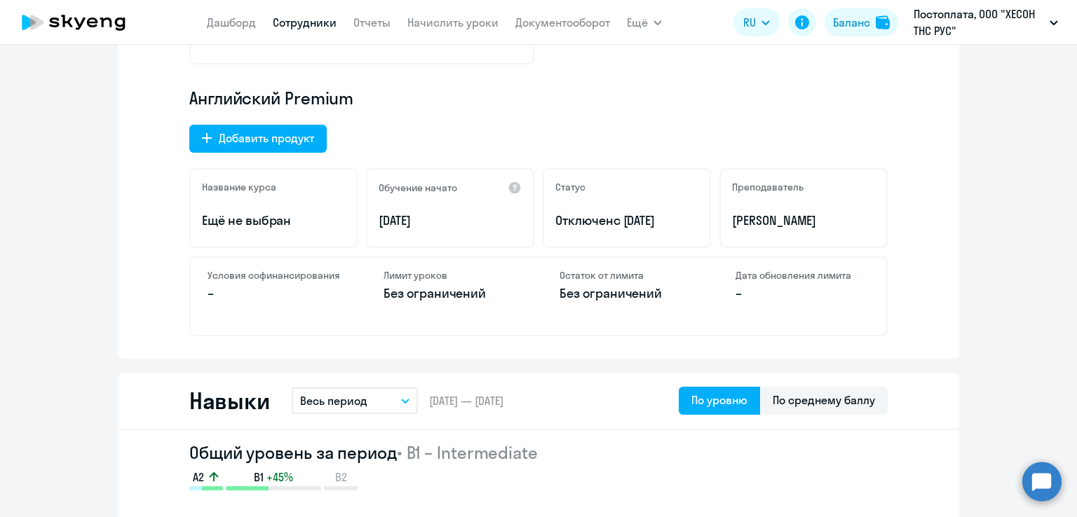
click at [597, 219] on p "Отключен с [DATE]" at bounding box center [626, 221] width 143 height 18
click at [561, 189] on h5 "Статус" at bounding box center [570, 187] width 30 height 13
click at [571, 189] on h5 "Статус" at bounding box center [570, 187] width 30 height 13
click at [586, 222] on p "Отключен с [DATE]" at bounding box center [626, 221] width 143 height 18
click at [247, 152] on div "Английский Premium Добавить продукт Название курса Ещё не выбран Обучение начат…" at bounding box center [538, 212] width 698 height 250
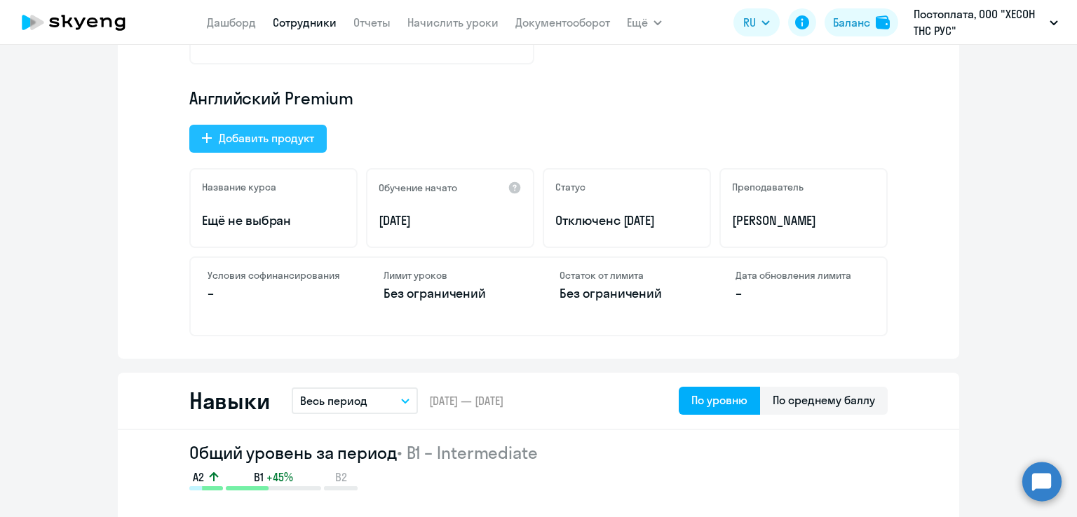
click at [252, 144] on div "Добавить продукт" at bounding box center [266, 138] width 95 height 17
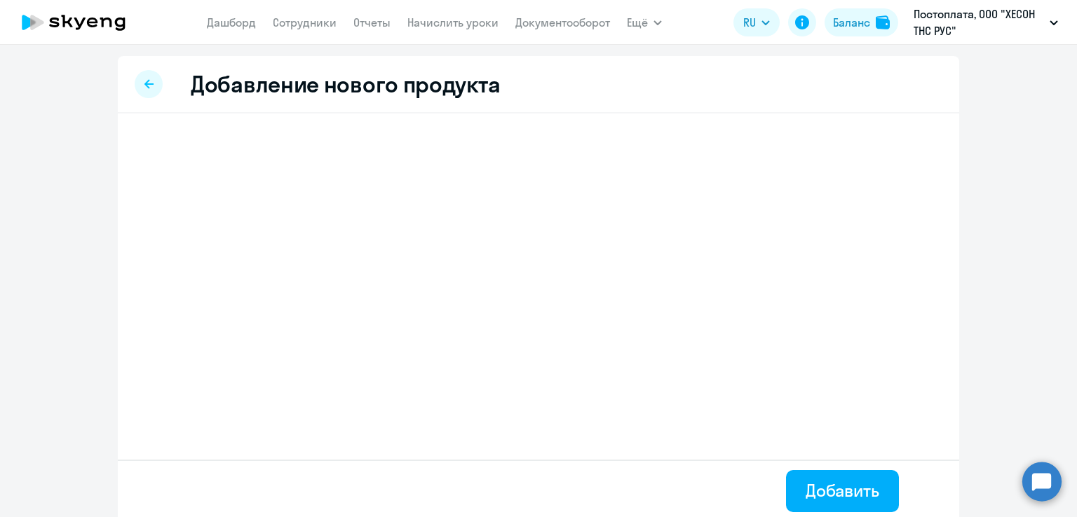
click at [151, 86] on div at bounding box center [149, 84] width 28 height 28
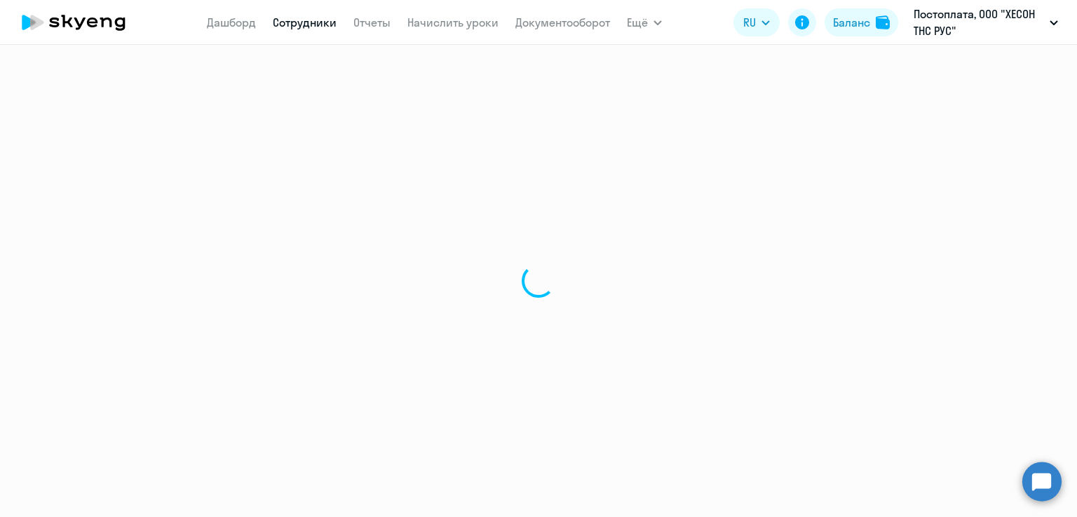
select select "english"
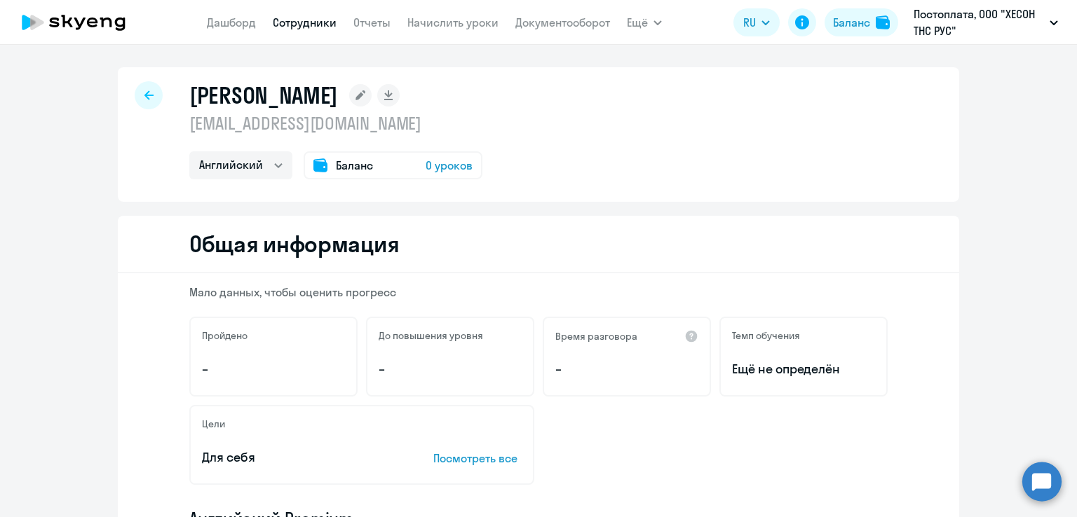
click at [441, 169] on span "0 уроков" at bounding box center [449, 165] width 47 height 17
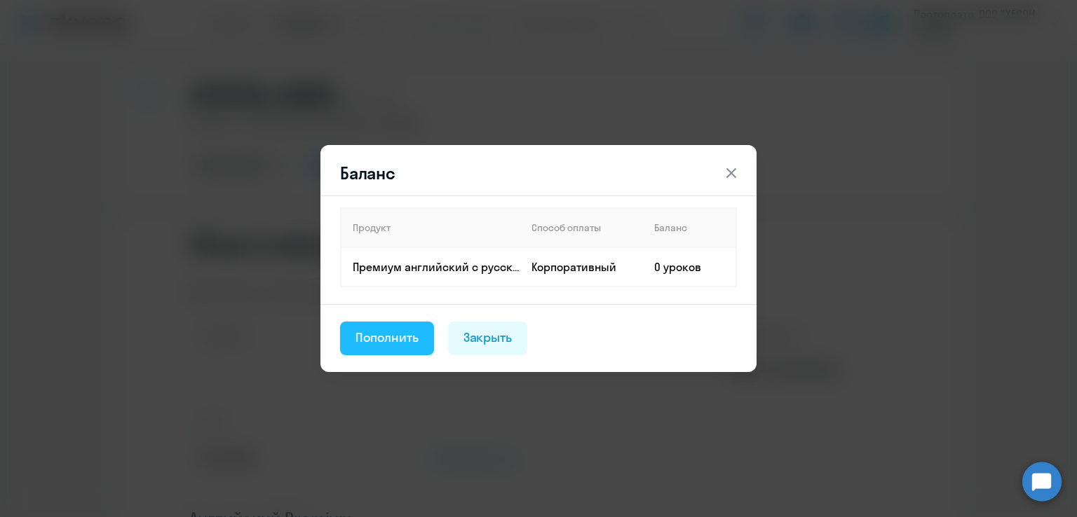
click at [395, 332] on div "Пополнить" at bounding box center [386, 338] width 63 height 18
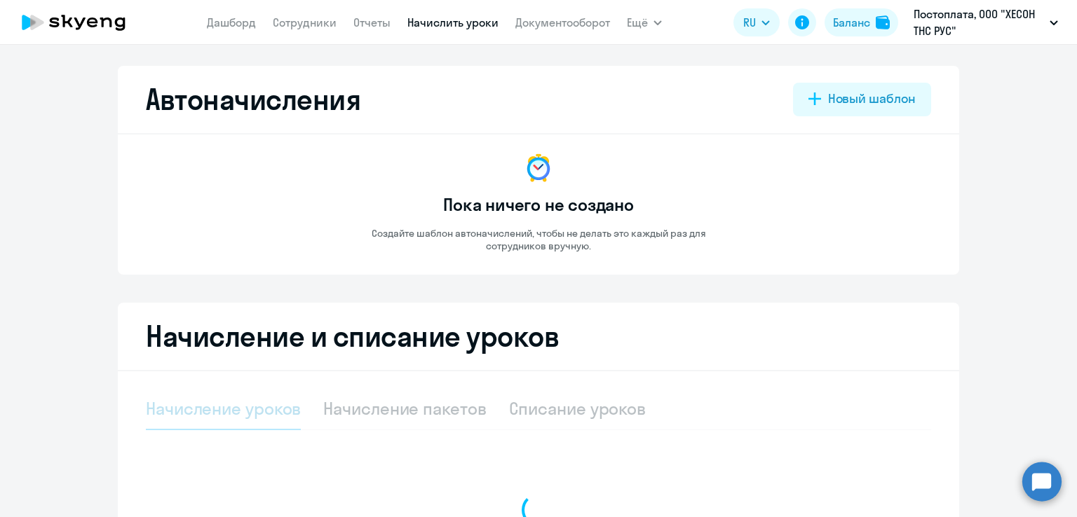
select select "10"
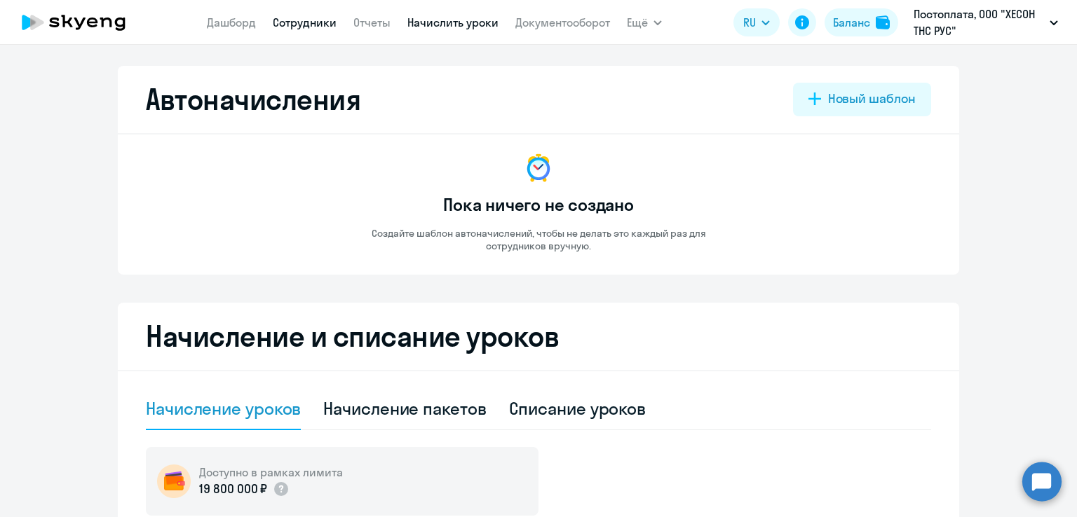
click at [298, 27] on link "Сотрудники" at bounding box center [305, 22] width 64 height 14
select select "30"
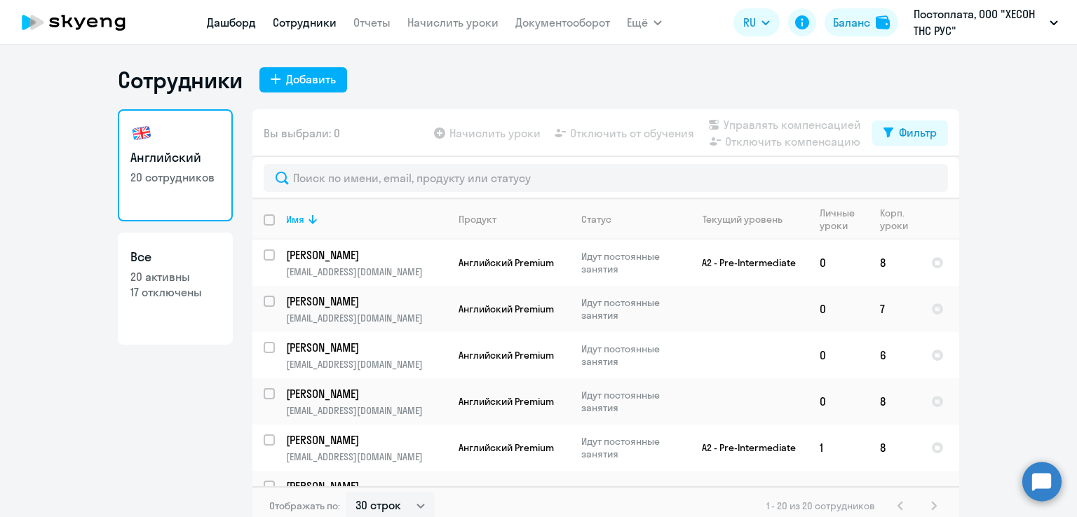
click at [247, 18] on link "Дашборд" at bounding box center [231, 22] width 49 height 14
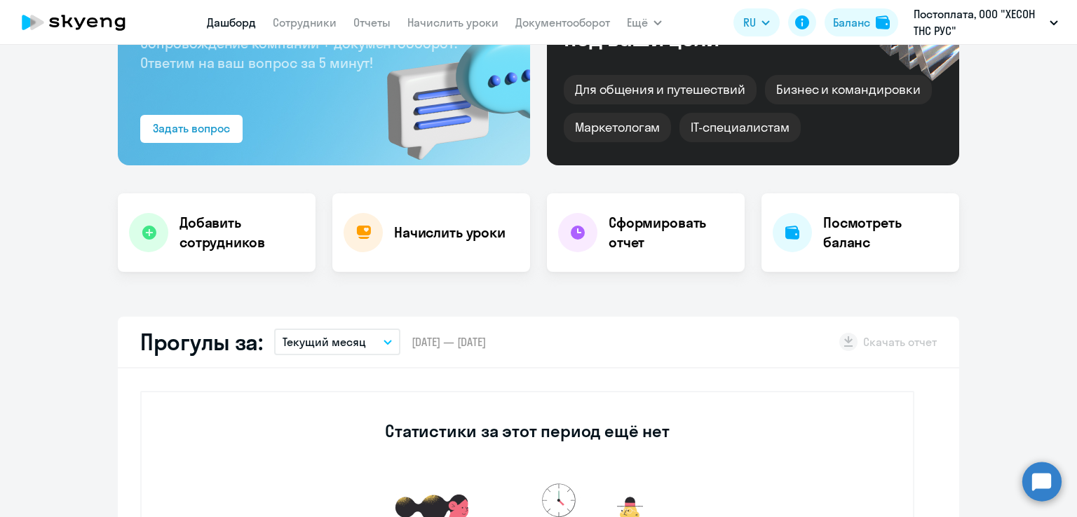
select select "30"
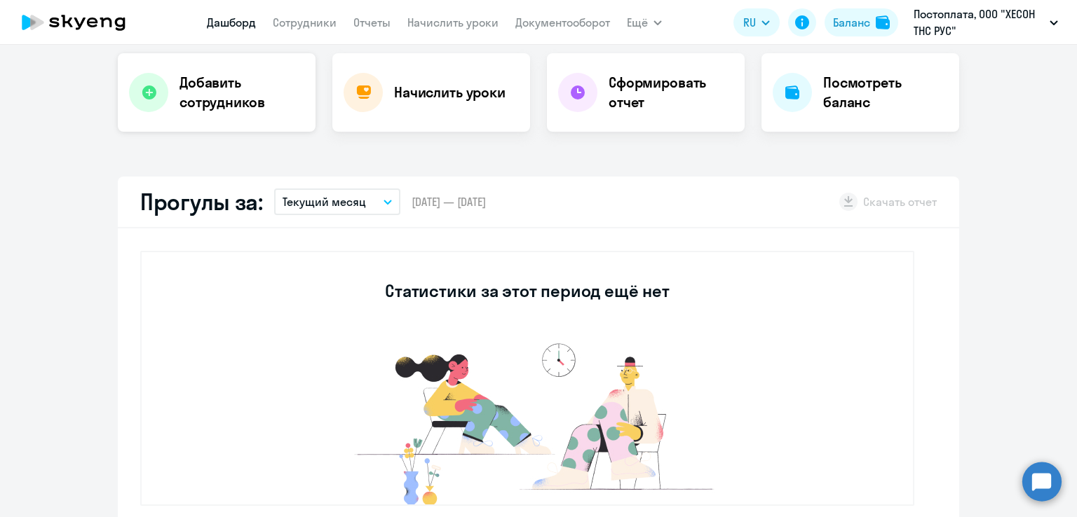
click at [222, 97] on h4 "Добавить сотрудников" at bounding box center [241, 92] width 125 height 39
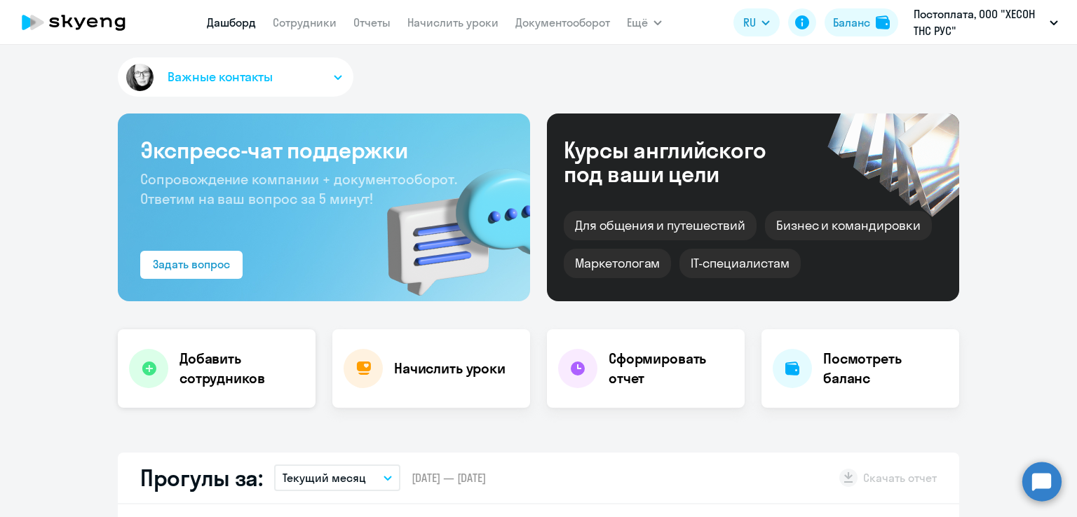
select select "english_adult_self_study"
select select "3"
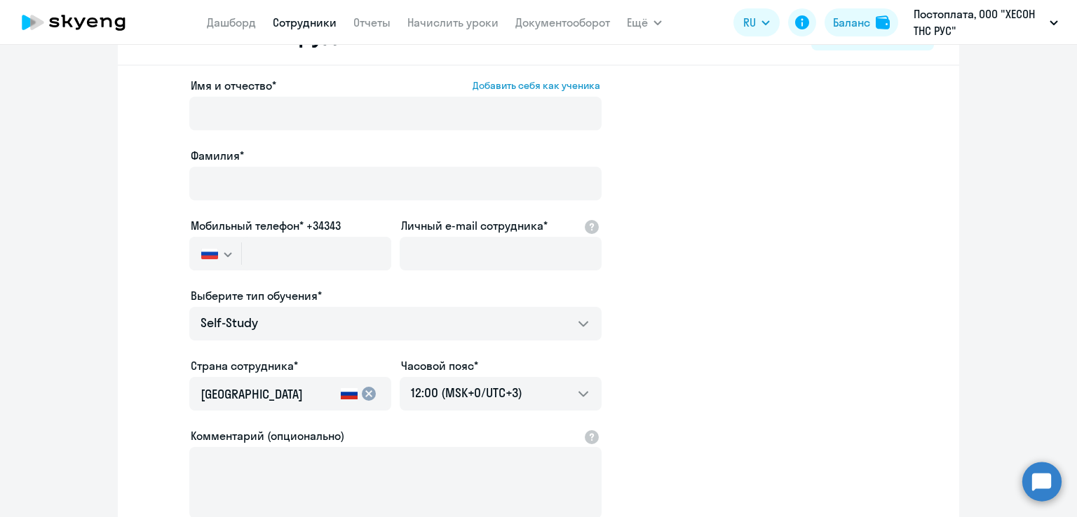
scroll to position [0, 0]
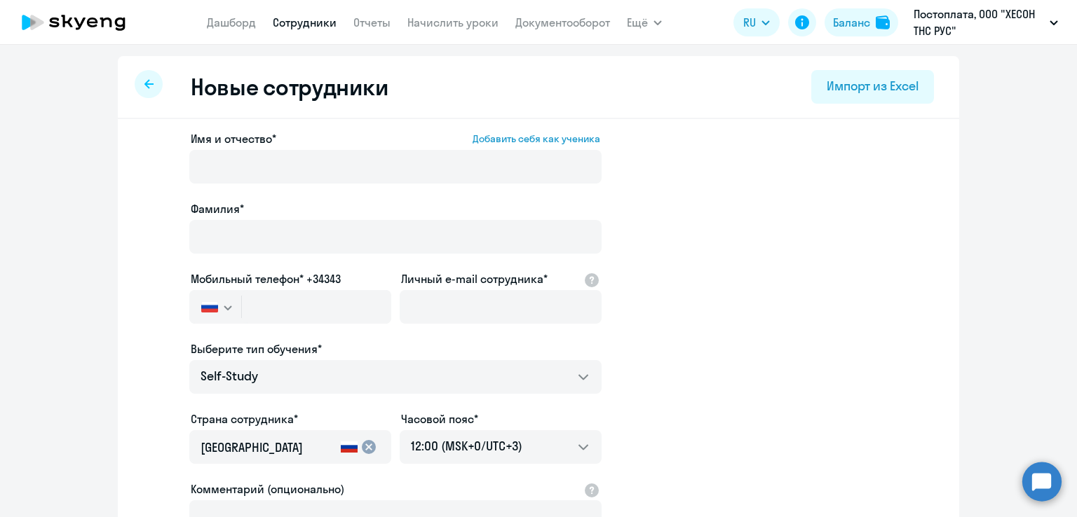
click at [146, 85] on icon at bounding box center [148, 84] width 9 height 10
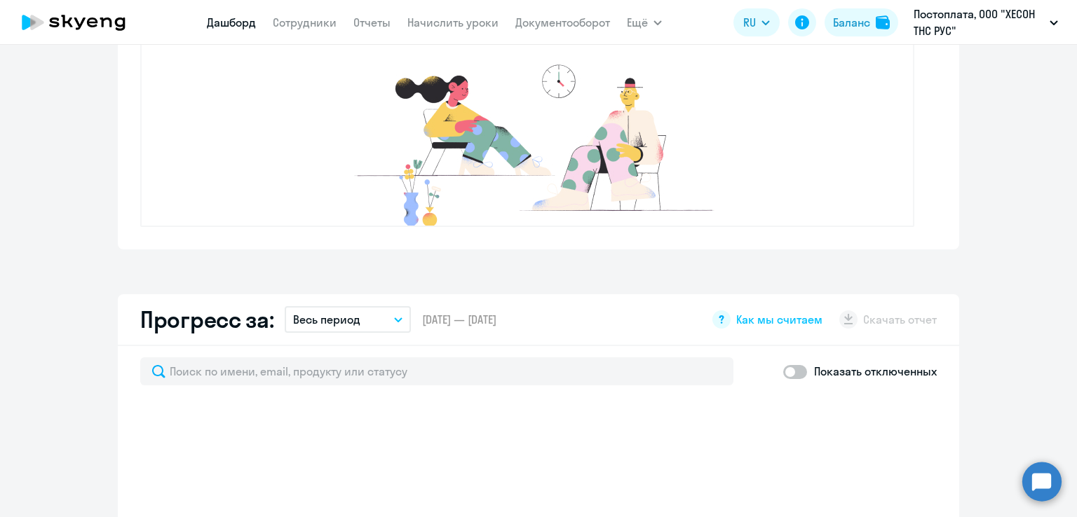
select select "30"
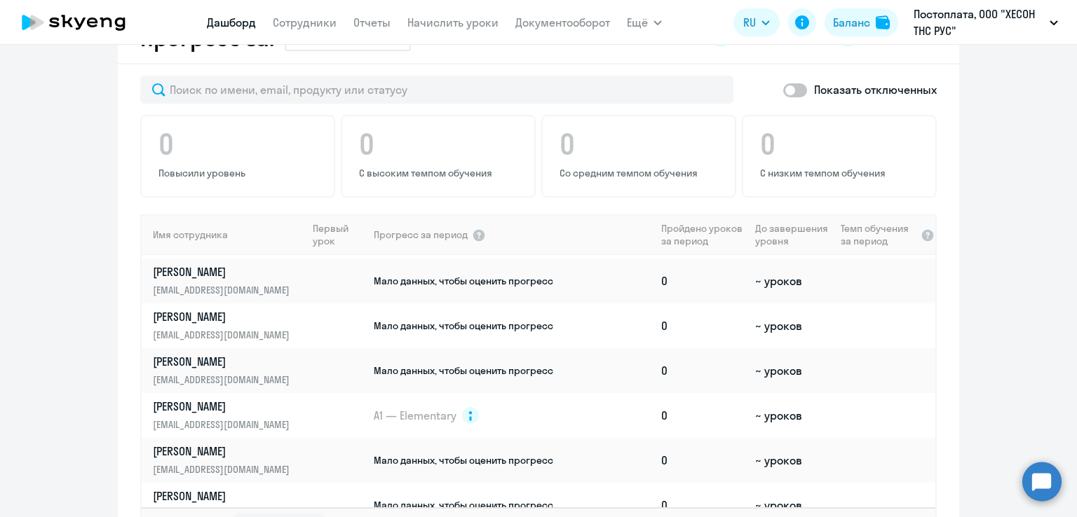
scroll to position [140, 0]
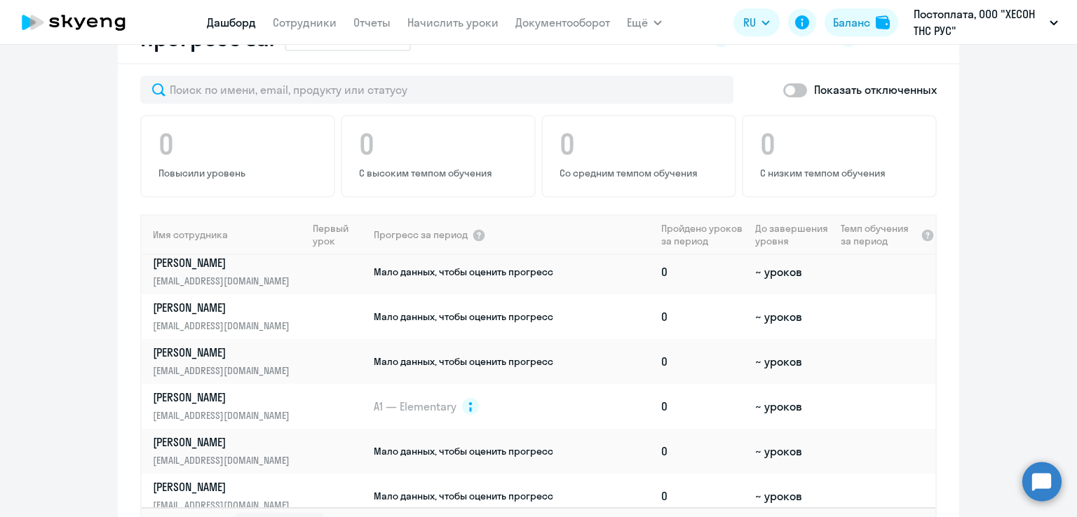
click at [791, 88] on span at bounding box center [795, 90] width 24 height 14
click at [783, 90] on input "checkbox" at bounding box center [782, 90] width 1 height 1
checkbox input "true"
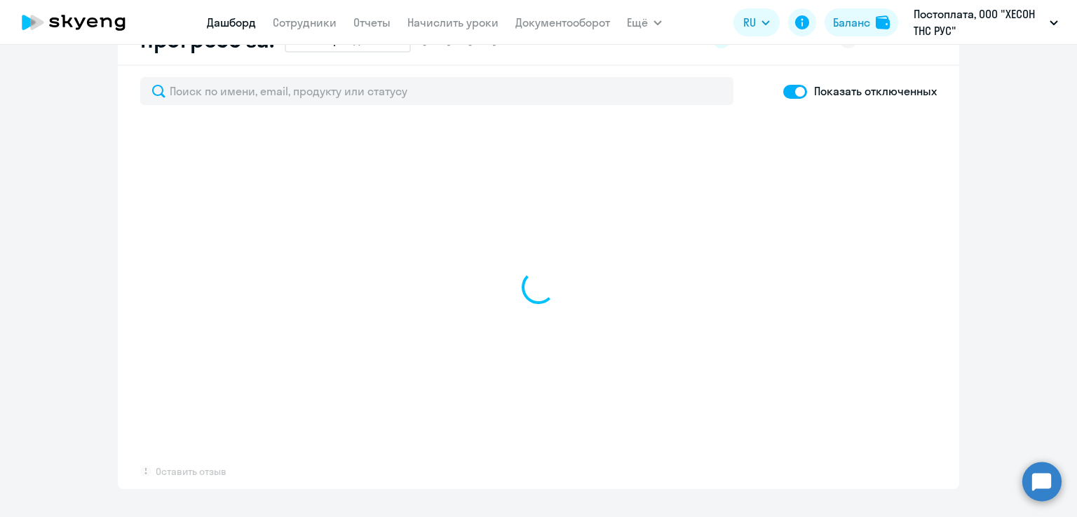
scroll to position [839, 0]
select select "30"
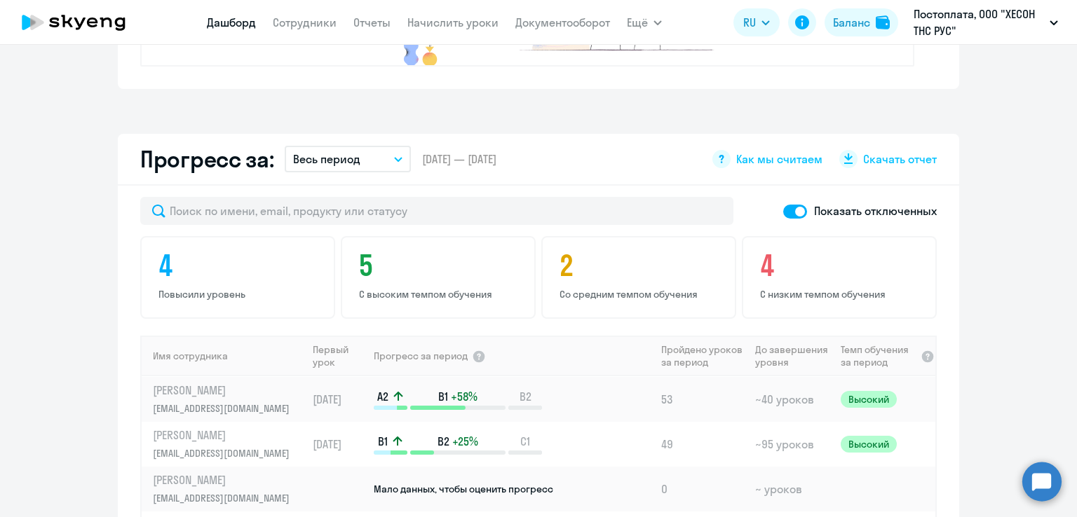
scroll to position [631, 0]
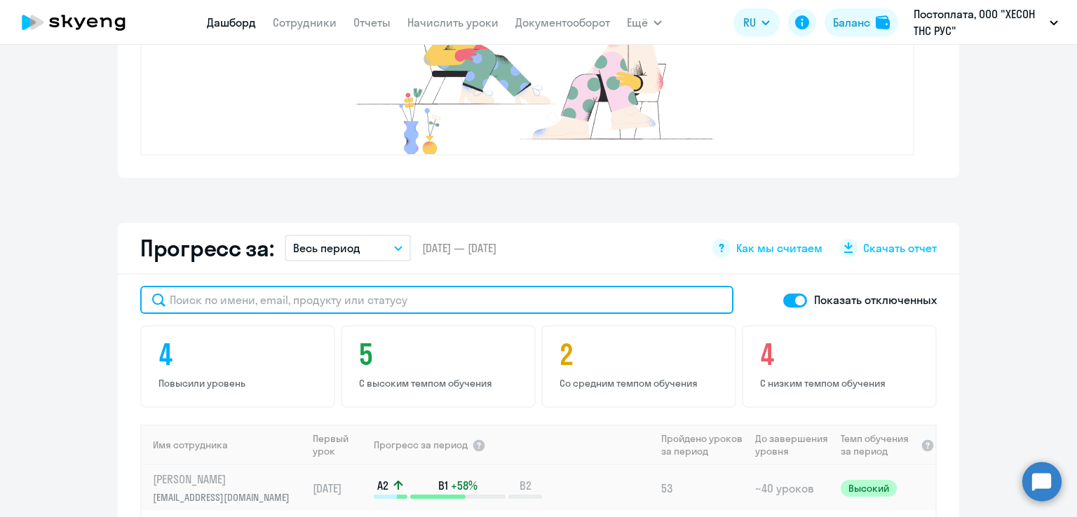
click at [257, 304] on input "text" at bounding box center [436, 300] width 593 height 28
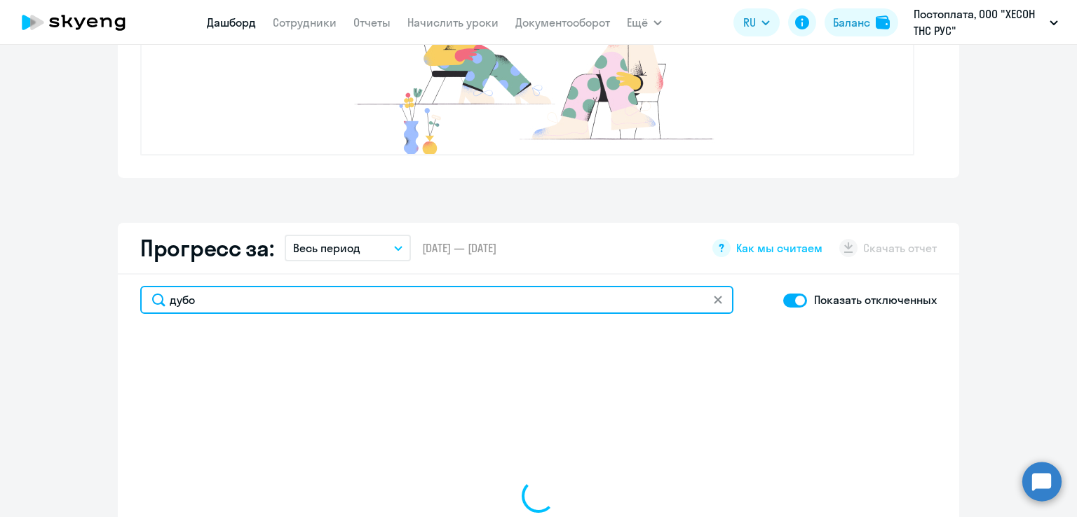
type input "дубов"
select select "30"
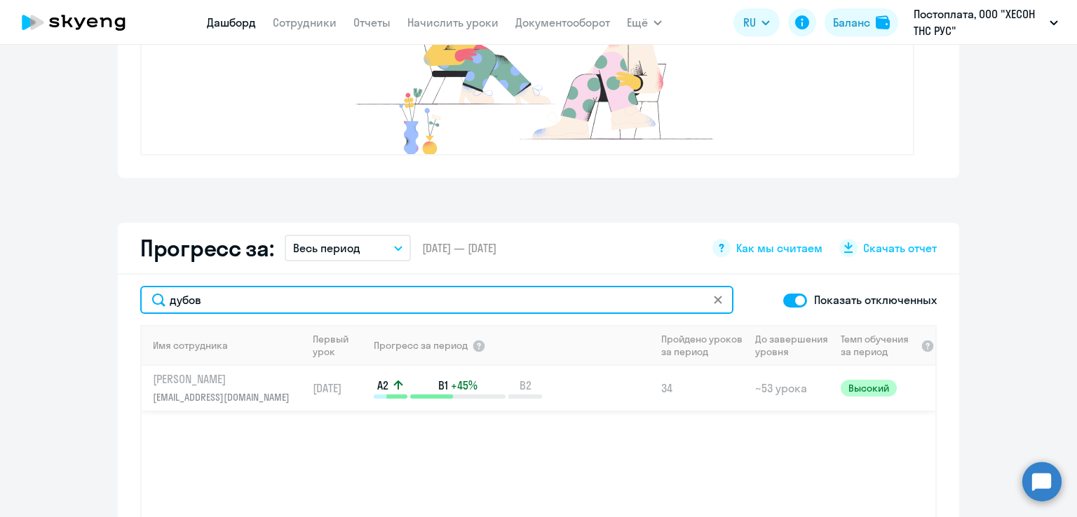
type input "дубов"
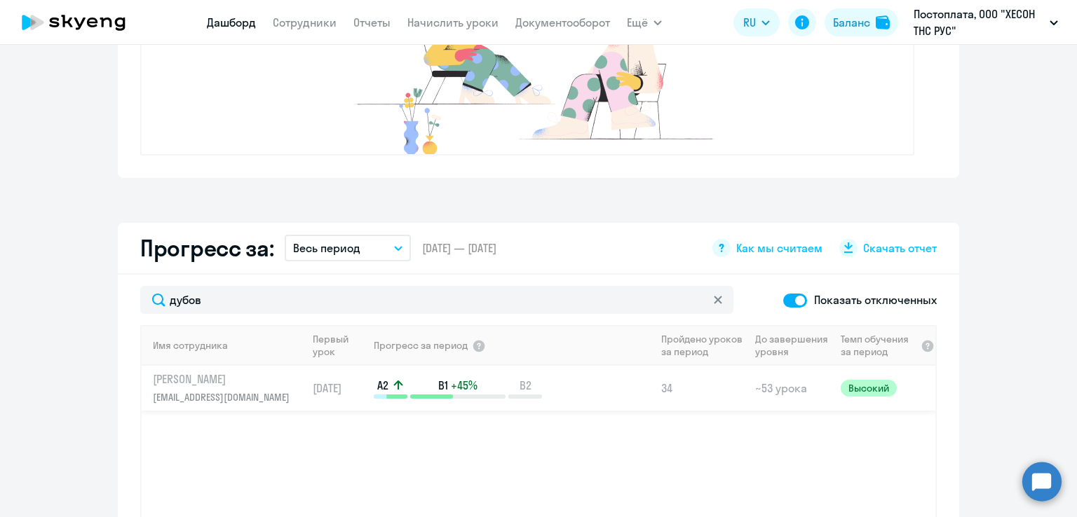
click at [252, 386] on p "[PERSON_NAME]" at bounding box center [225, 379] width 144 height 15
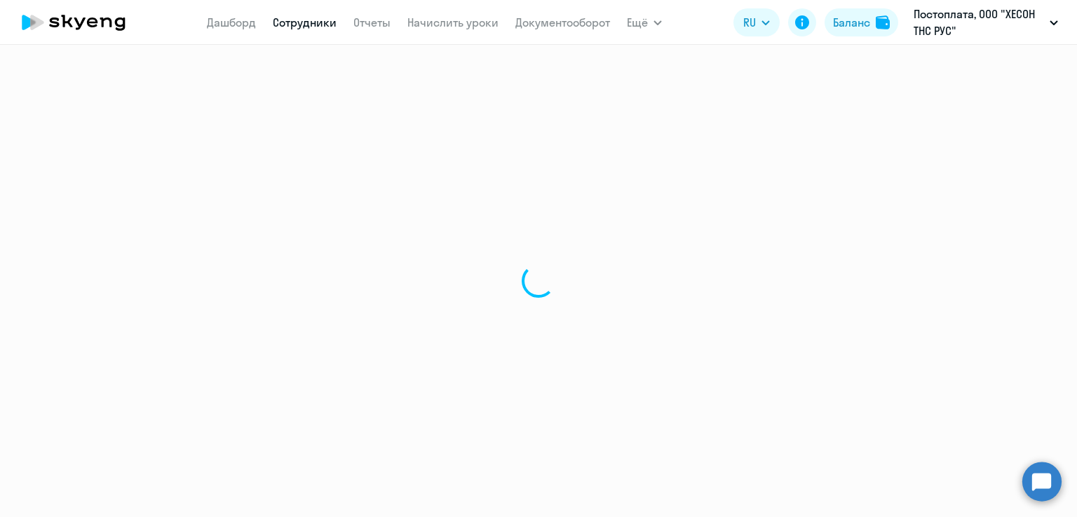
select select "english"
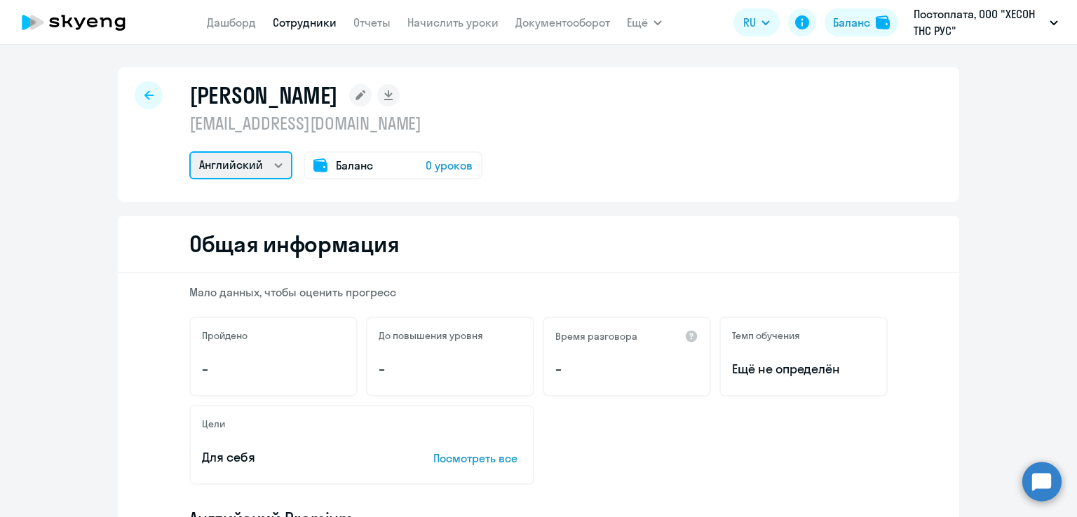
click at [266, 165] on select "Английский" at bounding box center [240, 165] width 103 height 28
click at [272, 164] on select "Английский" at bounding box center [240, 165] width 103 height 28
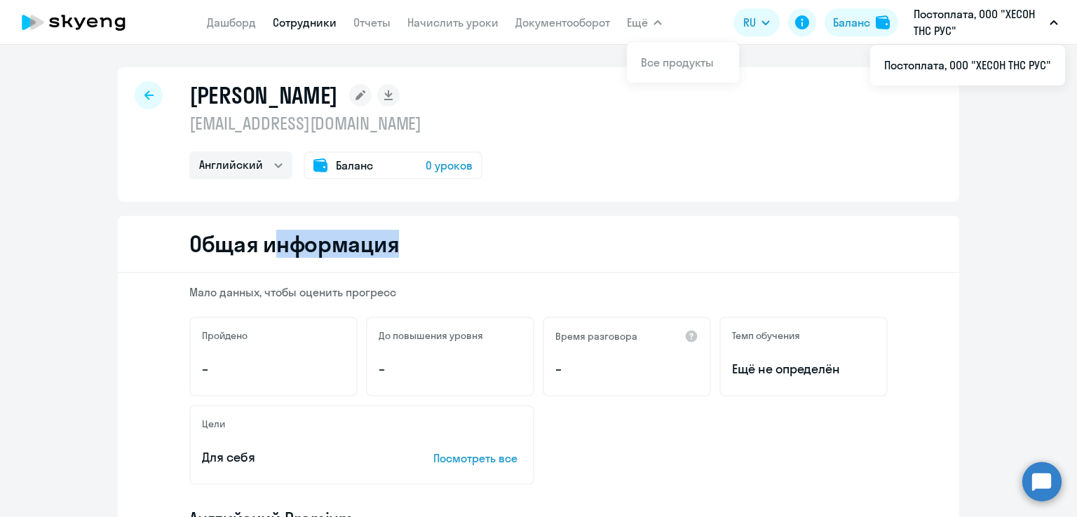
drag, startPoint x: 273, startPoint y: 243, endPoint x: 496, endPoint y: 248, distance: 223.7
click at [409, 241] on div "Общая информация" at bounding box center [538, 244] width 841 height 57
click at [549, 244] on div "Общая информация" at bounding box center [538, 244] width 841 height 57
click at [647, 12] on button "Ещё" at bounding box center [644, 22] width 35 height 28
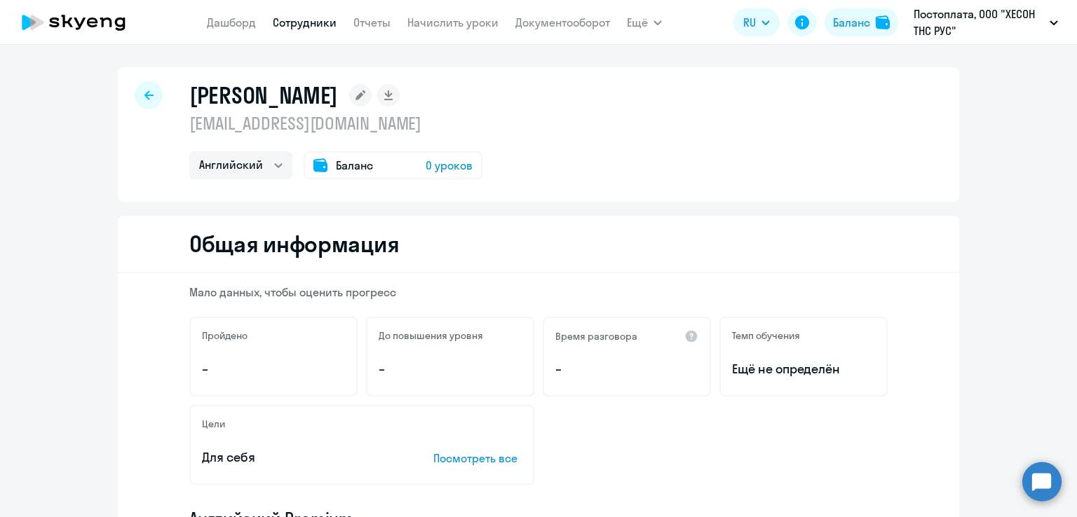
click at [651, 24] on button "Ещё" at bounding box center [644, 22] width 35 height 28
click at [86, 28] on icon at bounding box center [73, 22] width 123 height 35
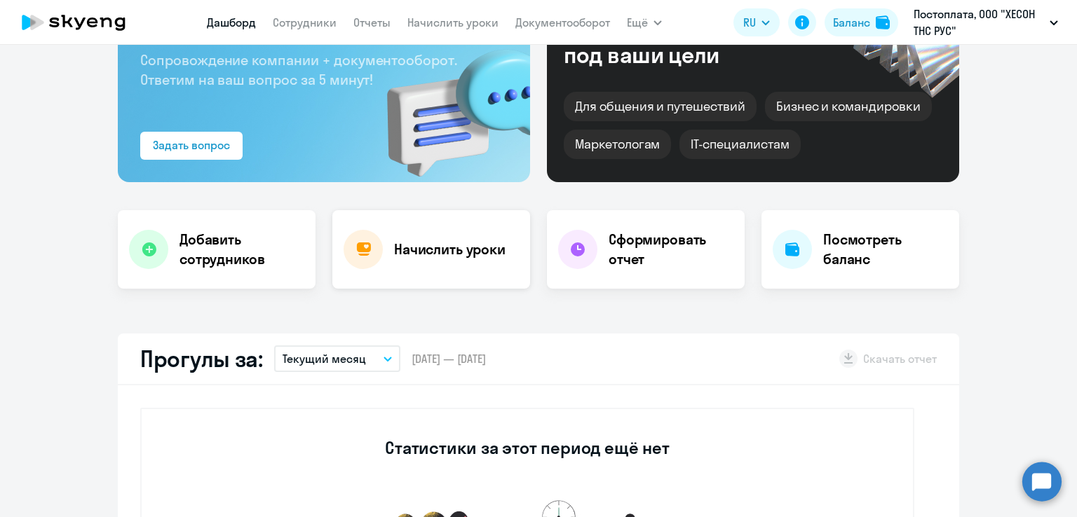
scroll to position [140, 0]
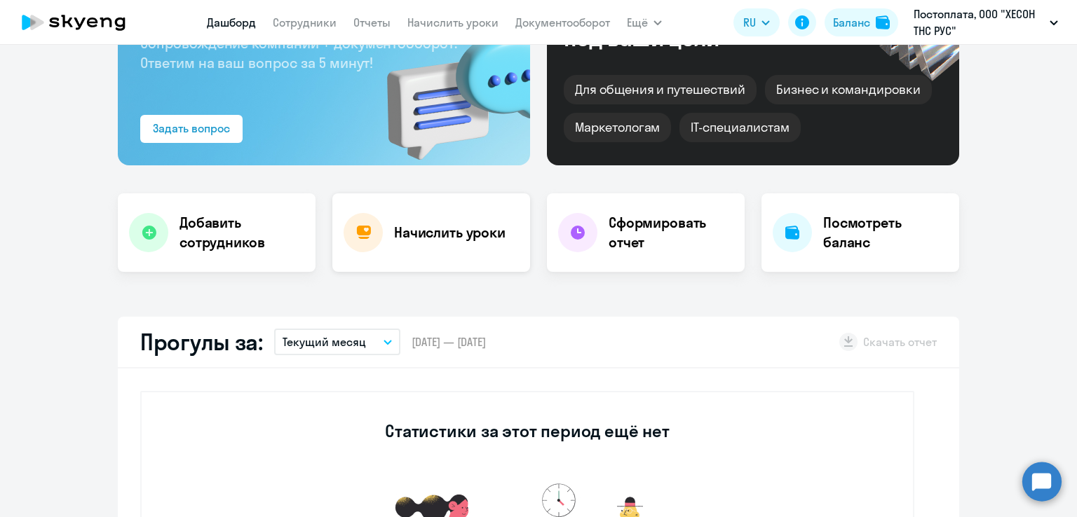
select select "30"
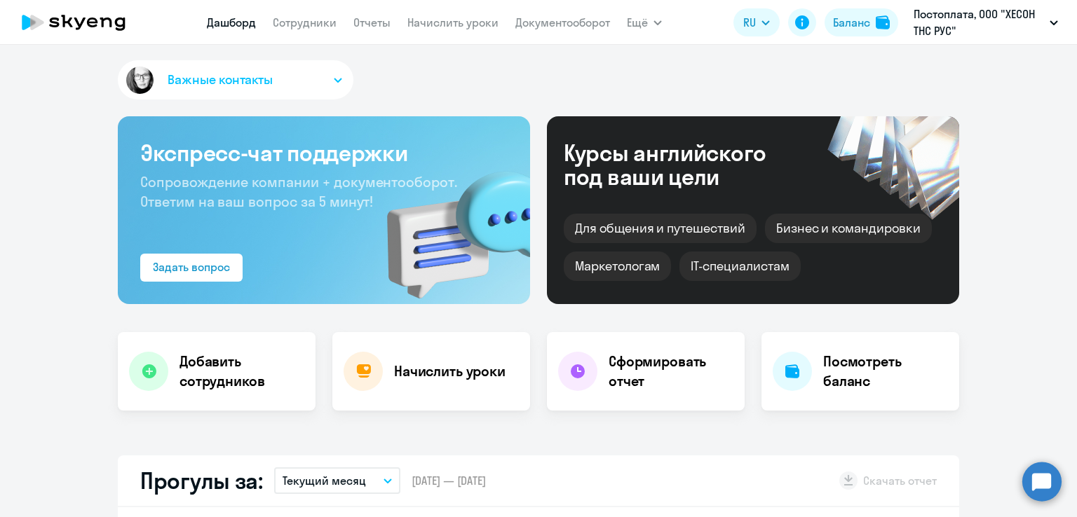
scroll to position [0, 0]
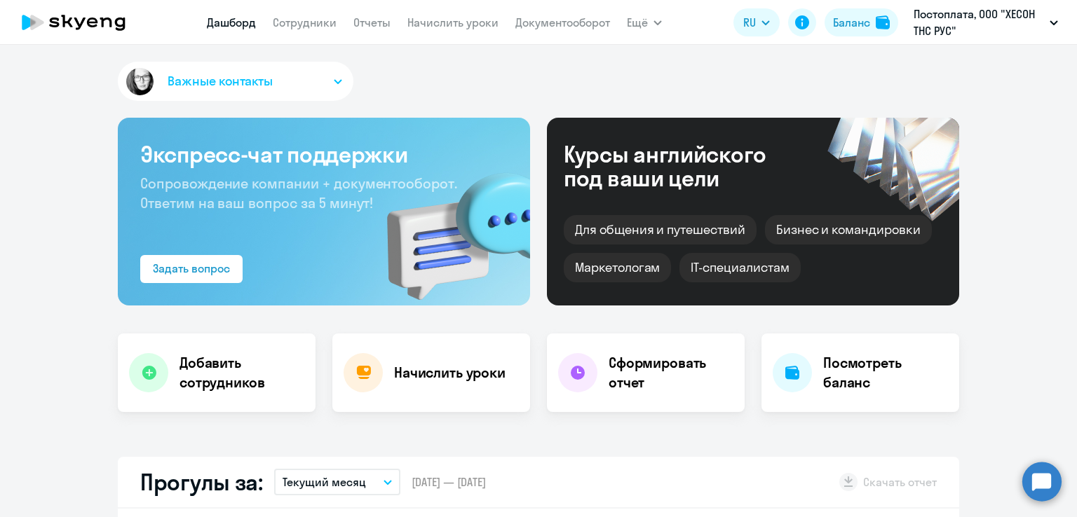
click at [204, 263] on div "Задать вопрос" at bounding box center [191, 268] width 77 height 17
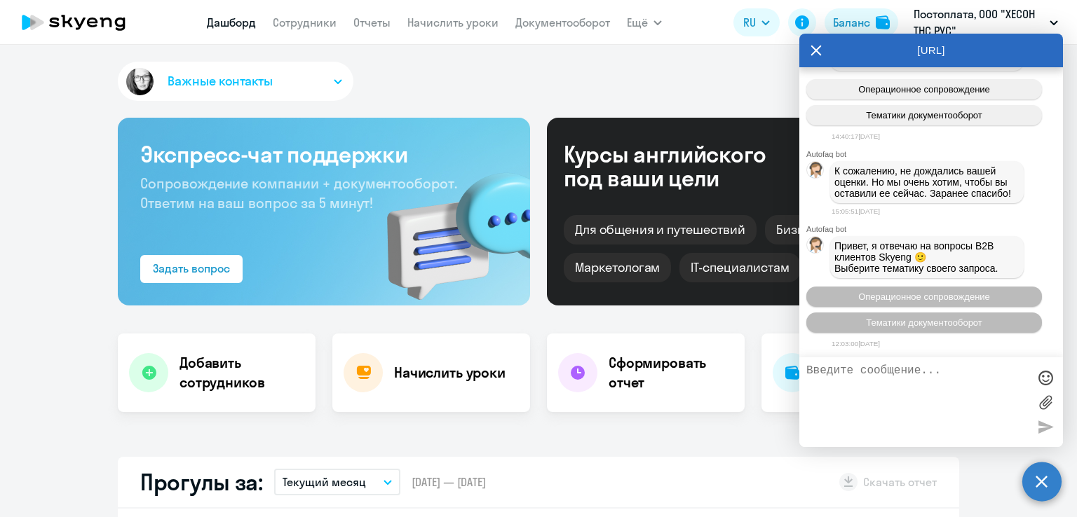
scroll to position [6664, 0]
click at [953, 292] on span "Операционное сопровождение" at bounding box center [924, 297] width 132 height 11
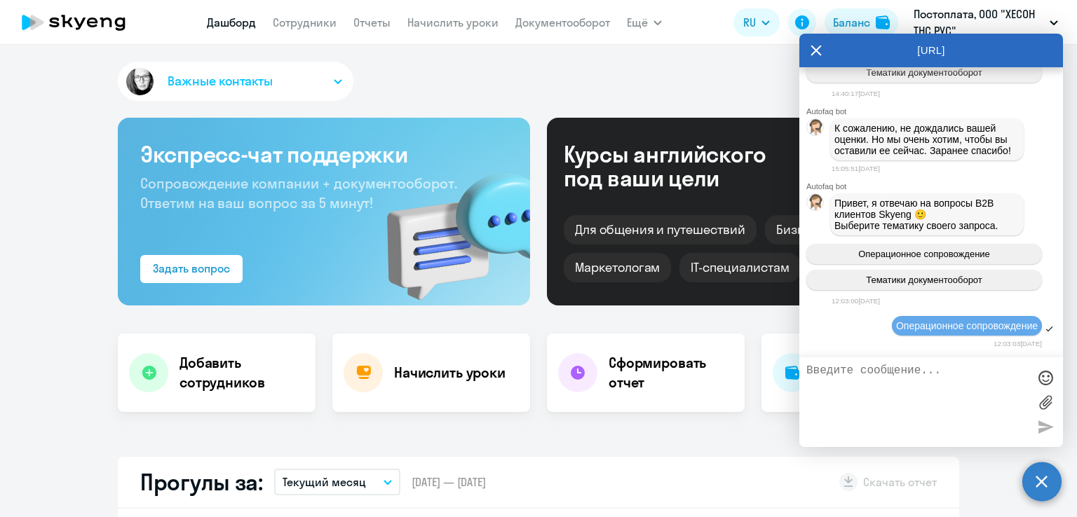
scroll to position [6793, 0]
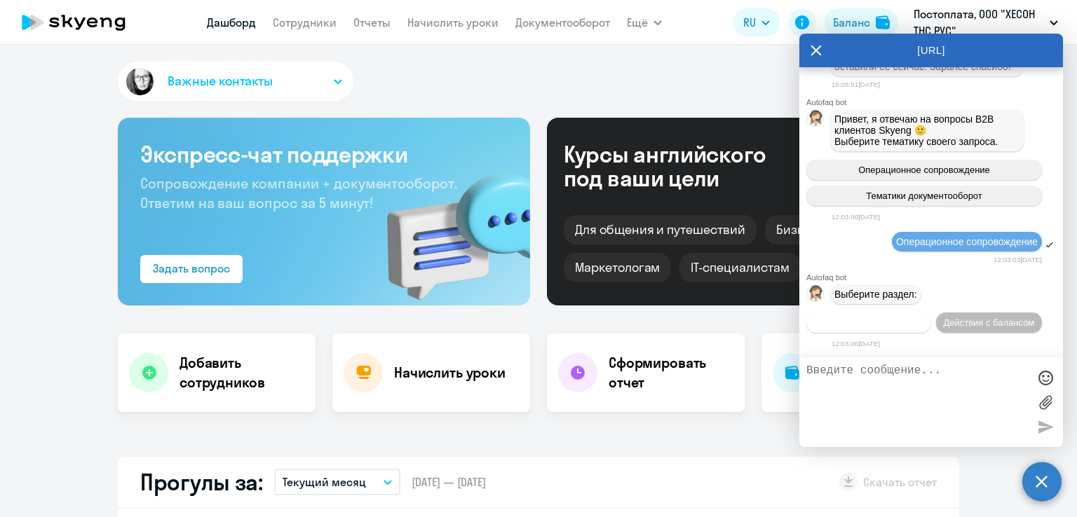
click at [881, 320] on span "Действия по сотрудникам" at bounding box center [868, 323] width 109 height 11
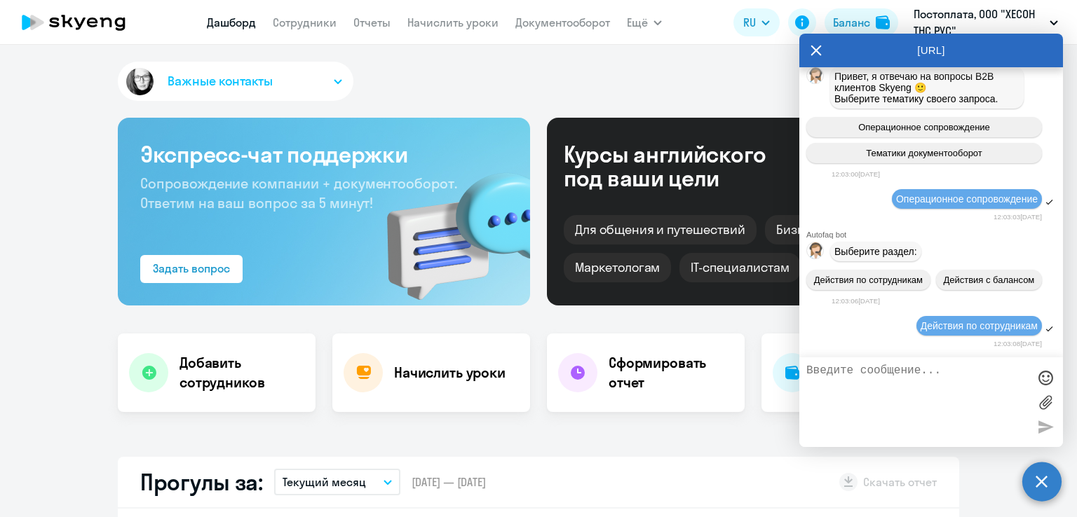
scroll to position [7002, 0]
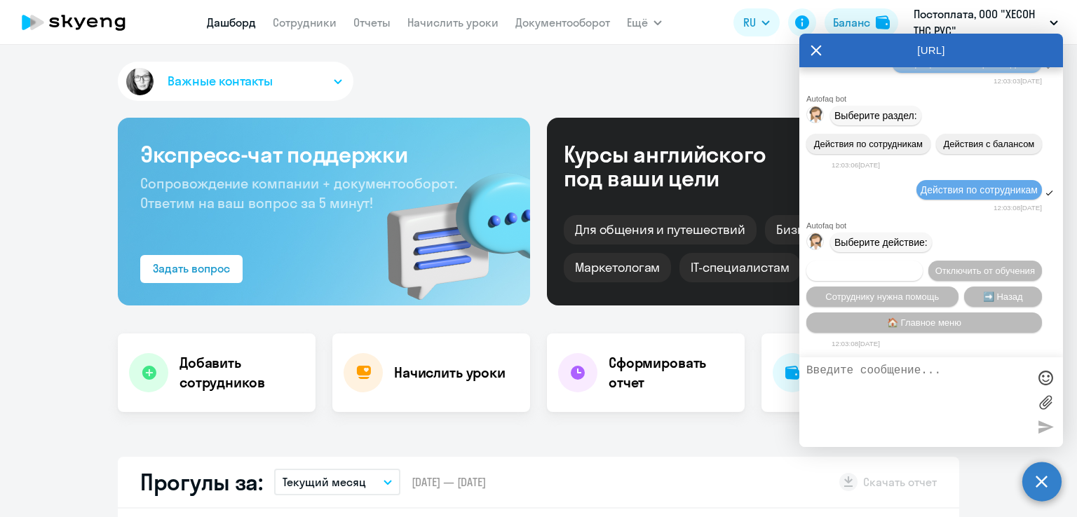
click at [916, 266] on span "Подключить к обучению" at bounding box center [864, 271] width 102 height 11
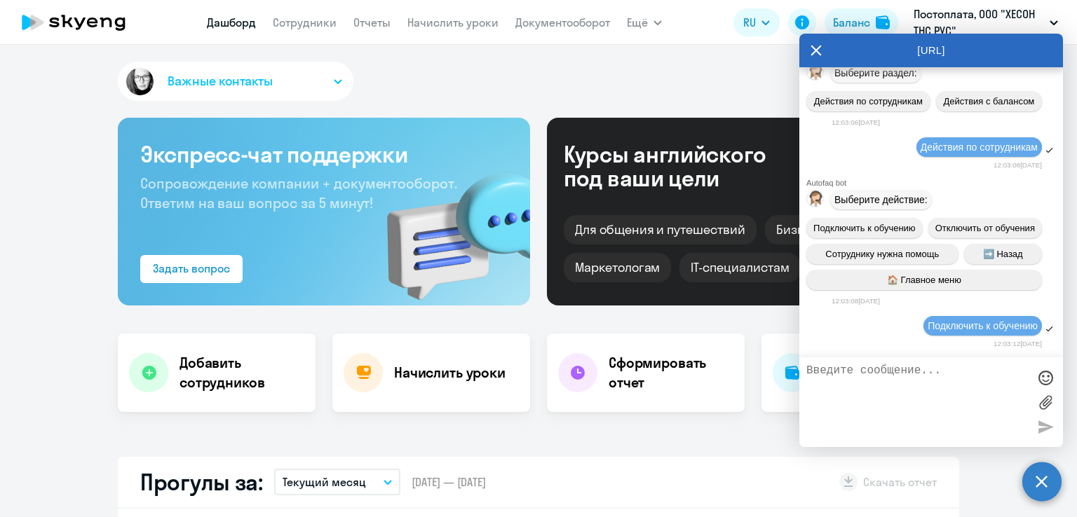
scroll to position [7184, 0]
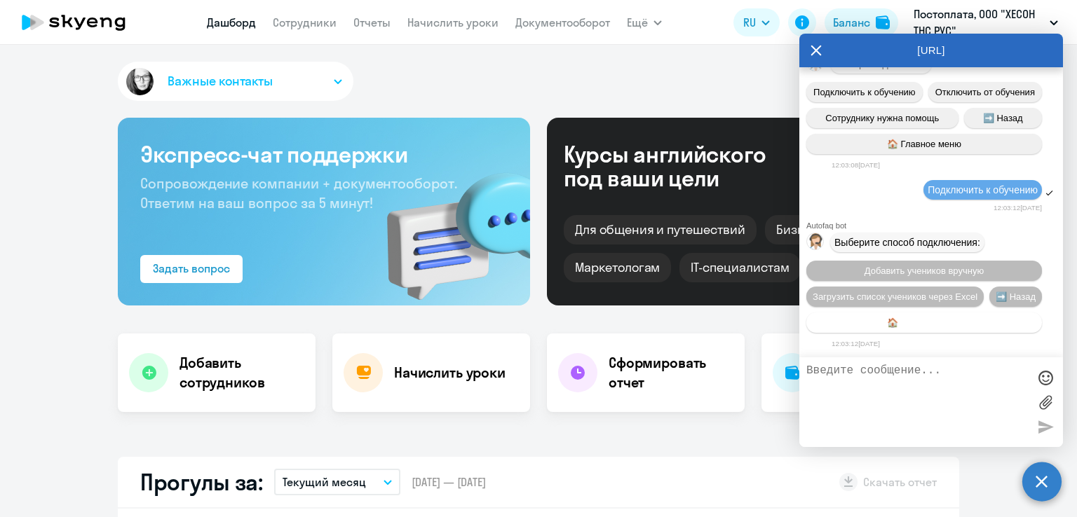
click at [961, 322] on span "🏠 Главное меню" at bounding box center [924, 323] width 74 height 11
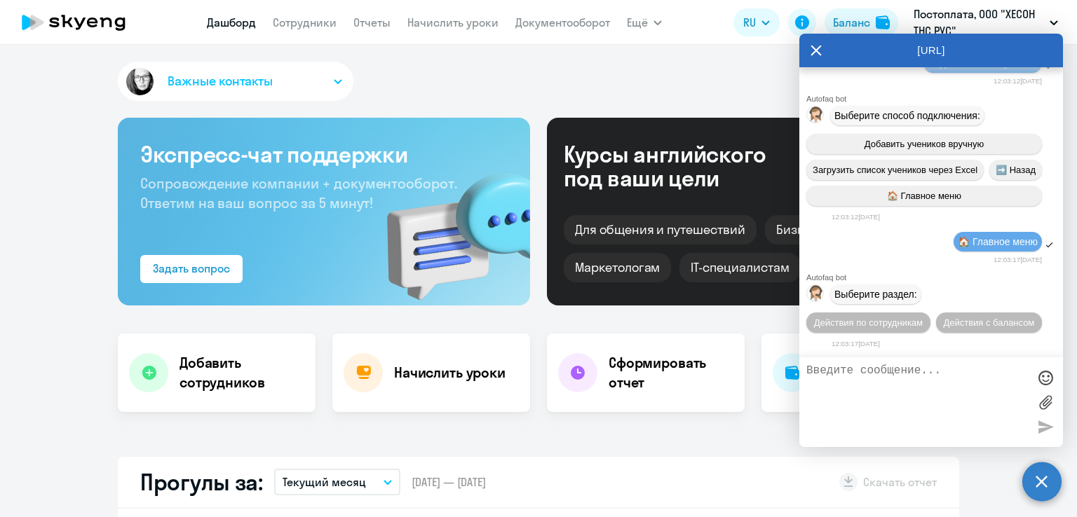
scroll to position [7314, 0]
click at [889, 322] on span "Действия по сотрудникам" at bounding box center [868, 323] width 109 height 11
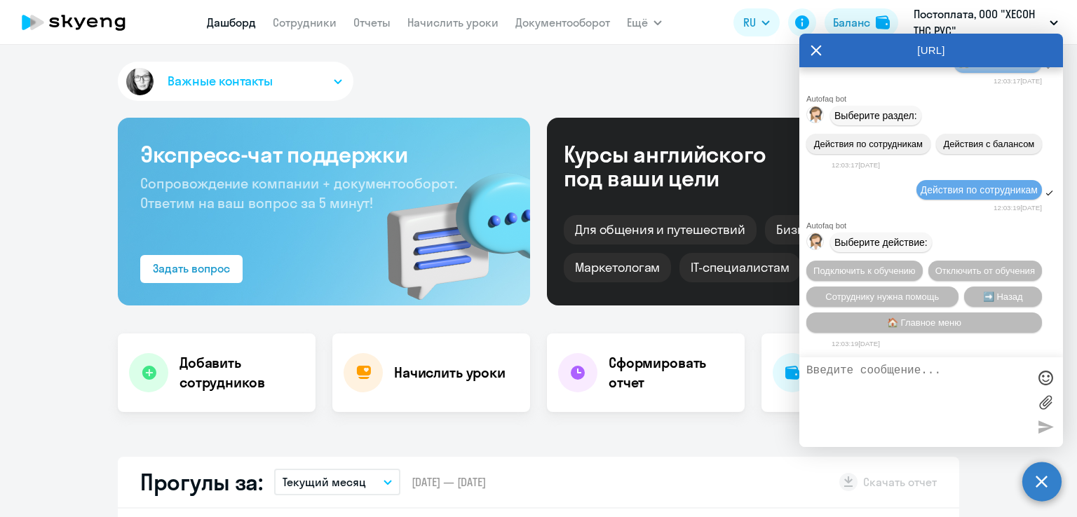
scroll to position [7524, 0]
click at [935, 267] on span "Отключить от обучения" at bounding box center [985, 271] width 100 height 11
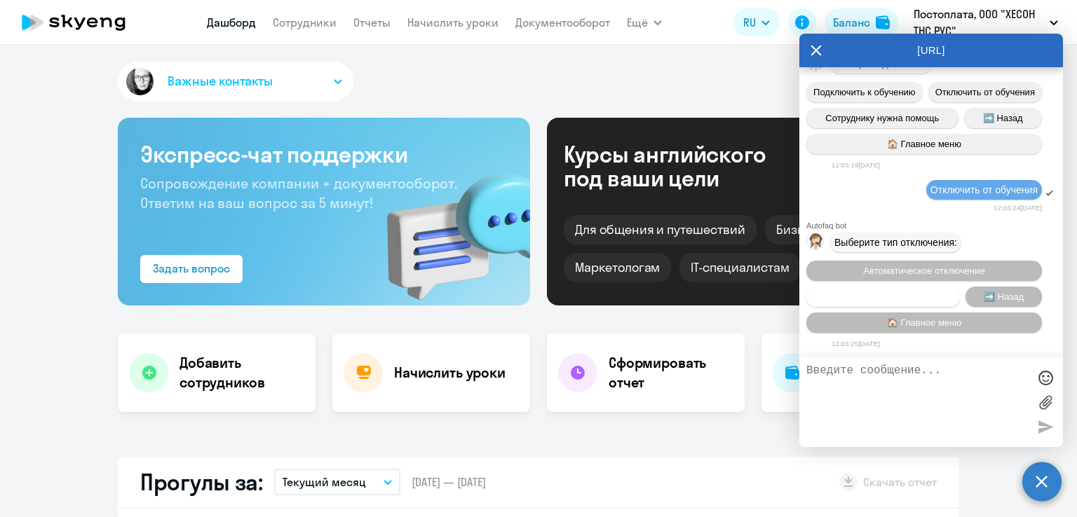
scroll to position [7707, 0]
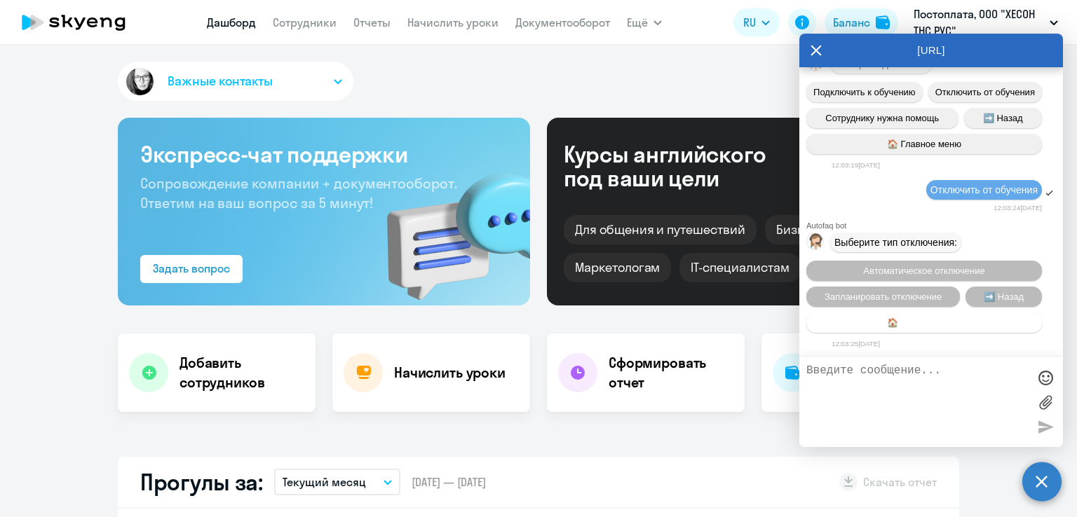
click at [949, 321] on span "🏠 Главное меню" at bounding box center [924, 323] width 74 height 11
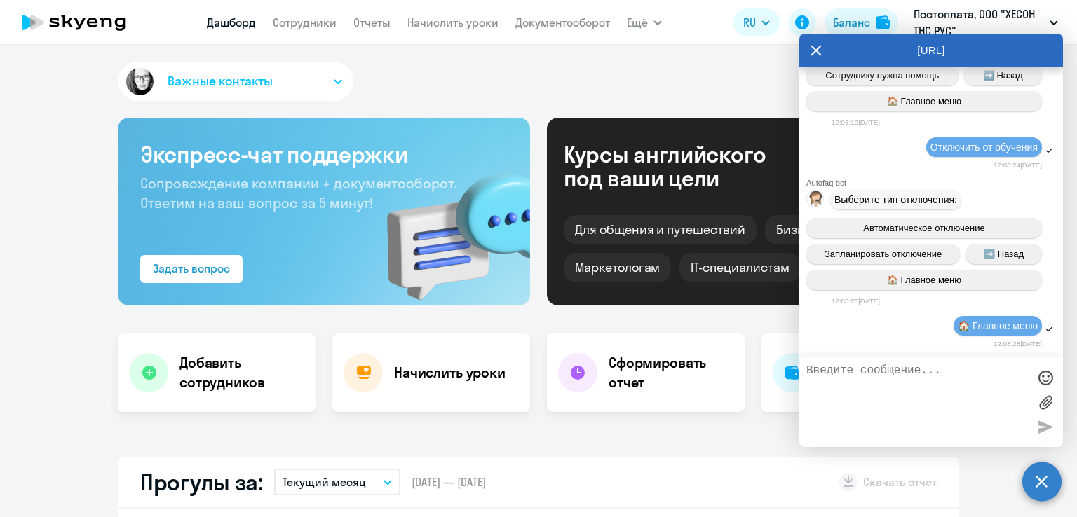
scroll to position [7838, 0]
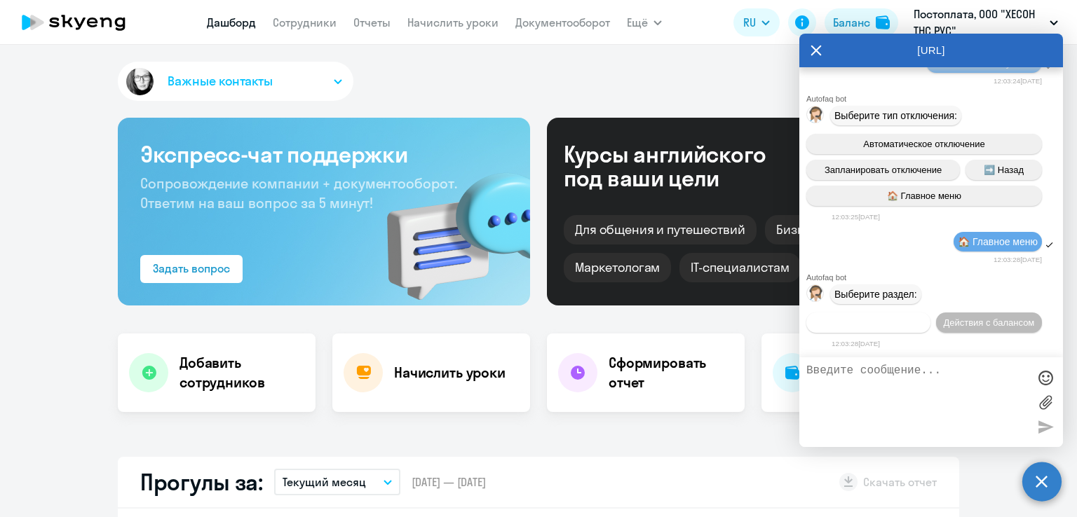
click at [871, 322] on span "Действия по сотрудникам" at bounding box center [868, 323] width 109 height 11
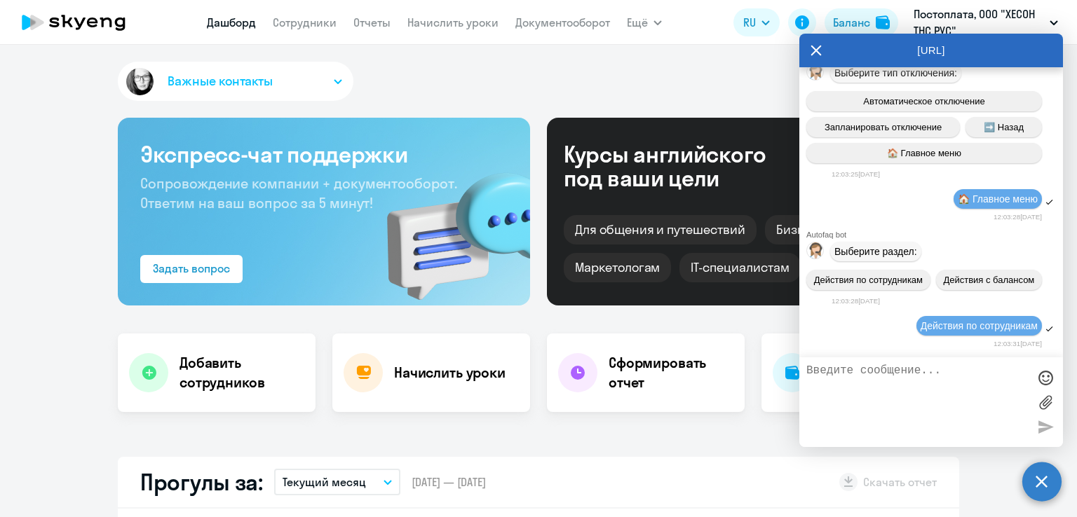
scroll to position [8047, 0]
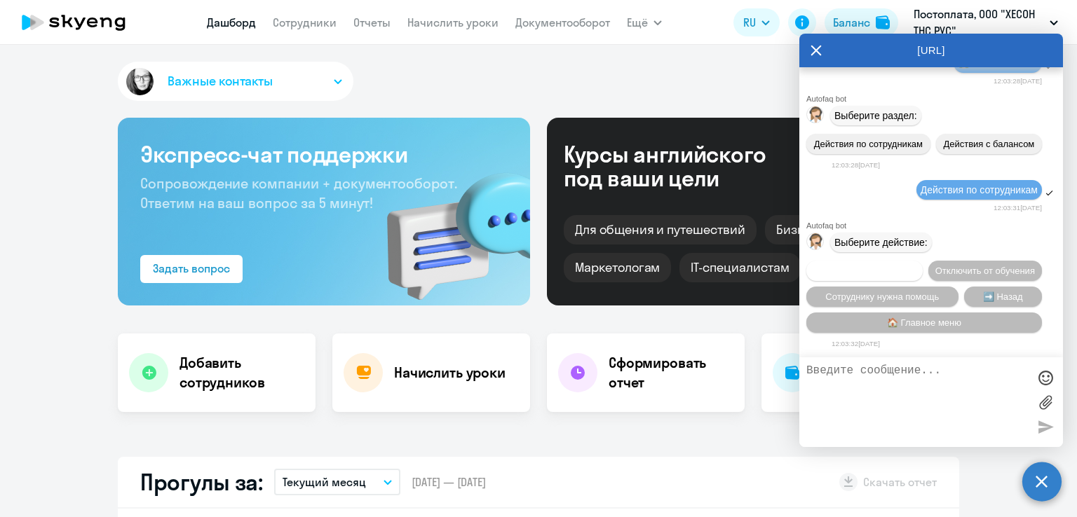
click at [916, 266] on span "Подключить к обучению" at bounding box center [864, 271] width 102 height 11
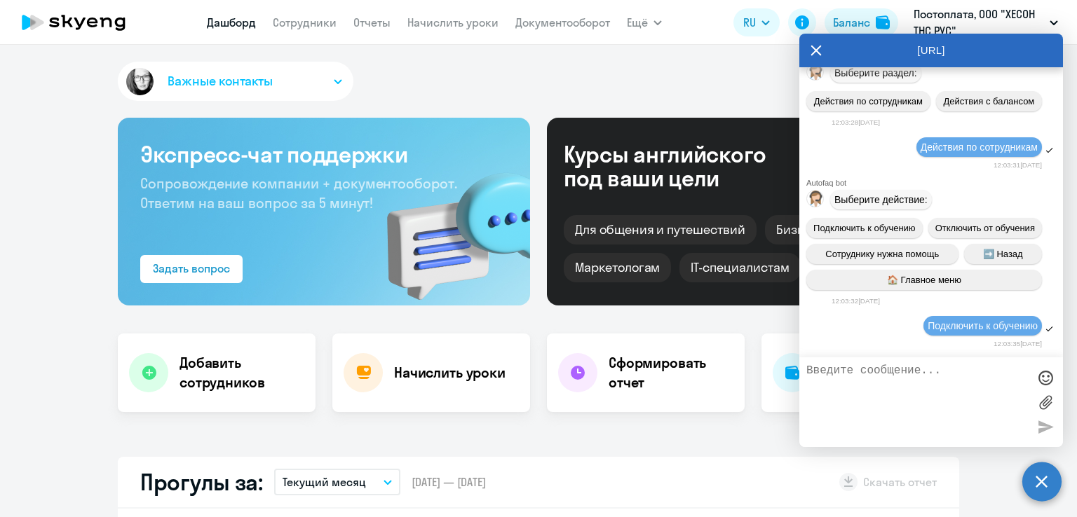
scroll to position [8230, 0]
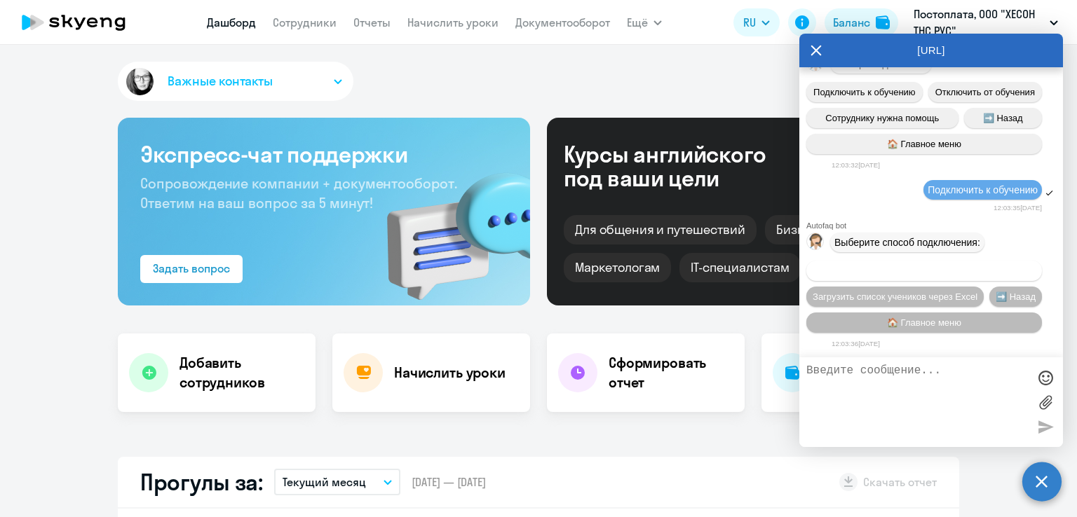
click at [912, 266] on span "Добавить учеников вручную" at bounding box center [923, 271] width 119 height 11
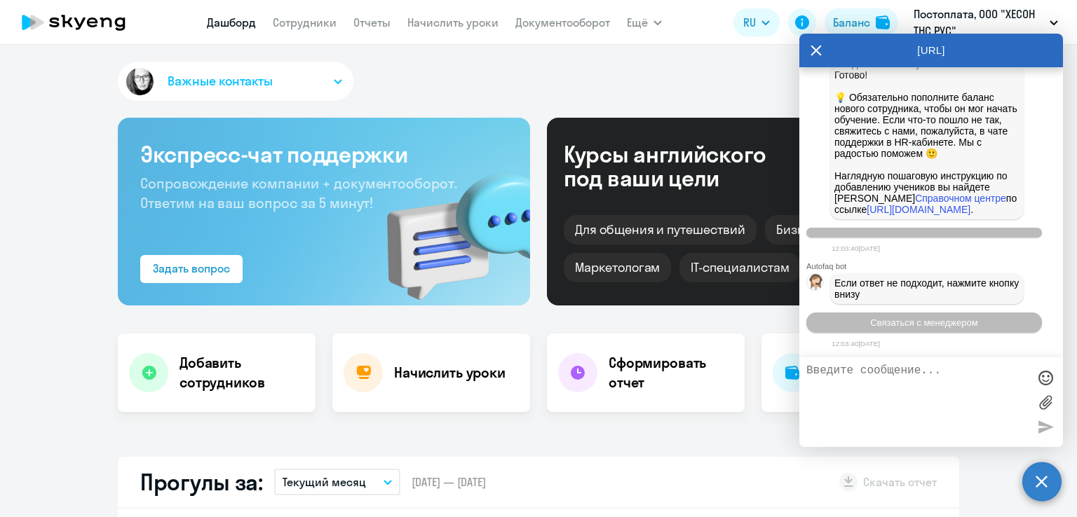
scroll to position [8879, 0]
click at [480, 83] on div "Важные контакты" at bounding box center [538, 84] width 841 height 45
click at [815, 48] on icon at bounding box center [815, 51] width 11 height 34
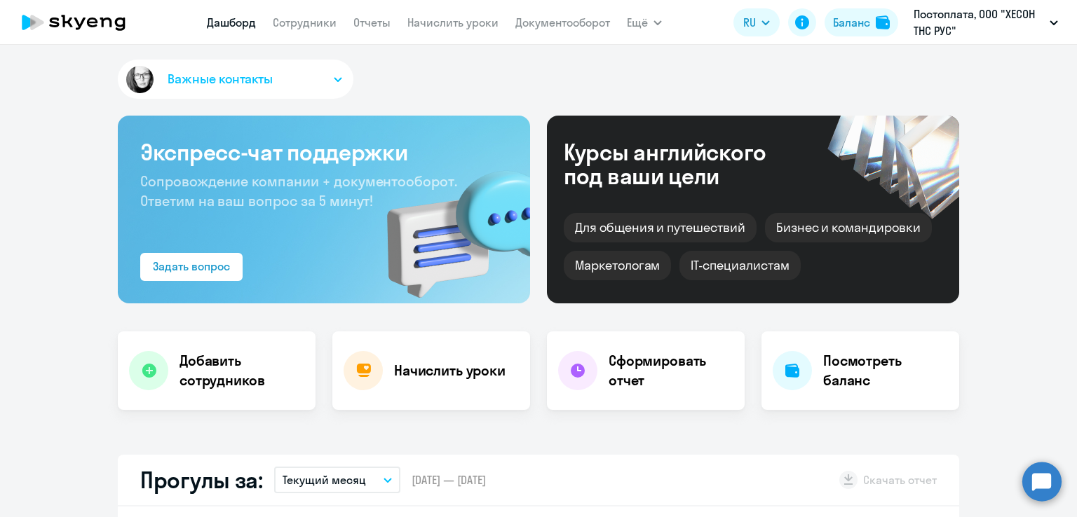
scroll to position [0, 0]
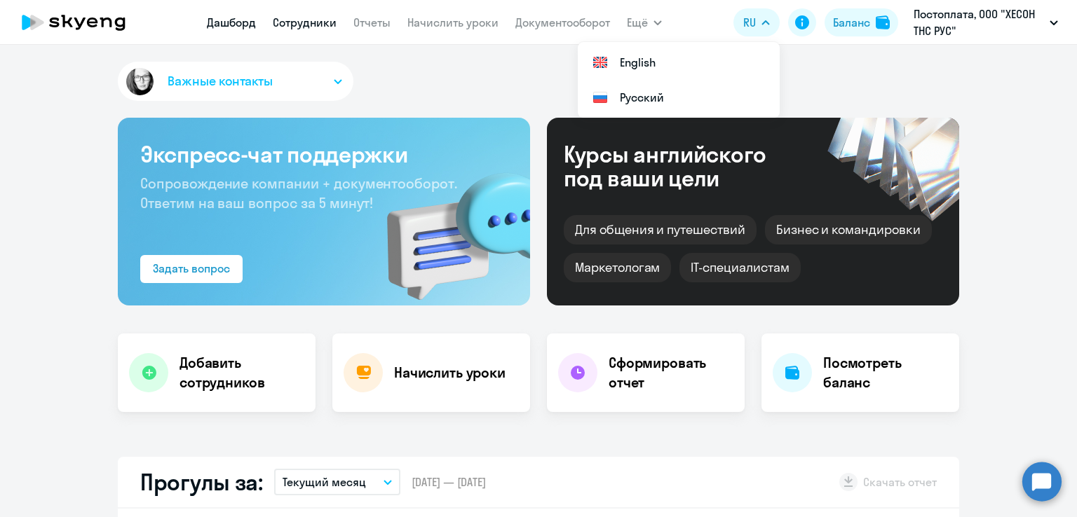
click at [296, 26] on link "Сотрудники" at bounding box center [305, 22] width 64 height 14
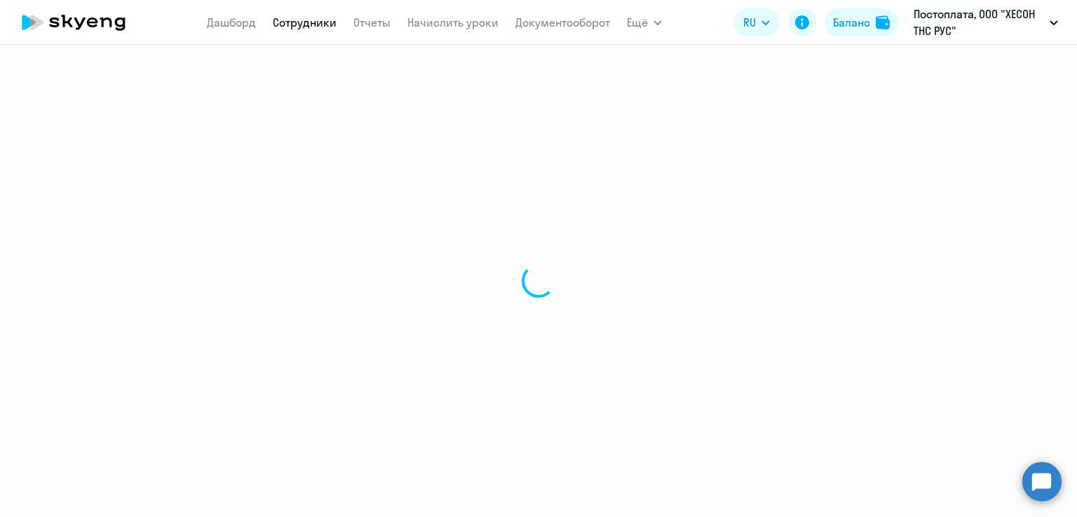
select select "30"
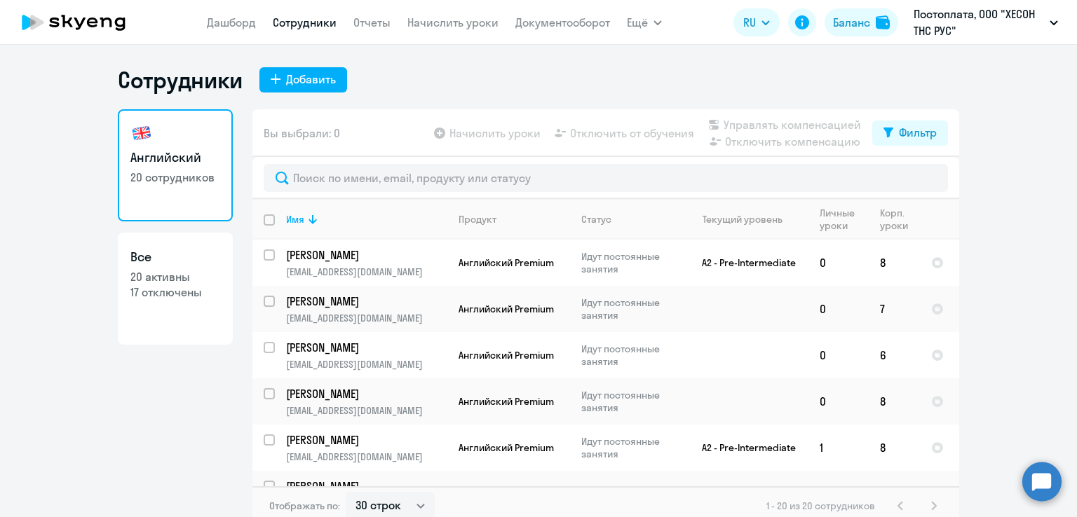
click at [153, 286] on p "17 отключены" at bounding box center [175, 292] width 90 height 15
select select "30"
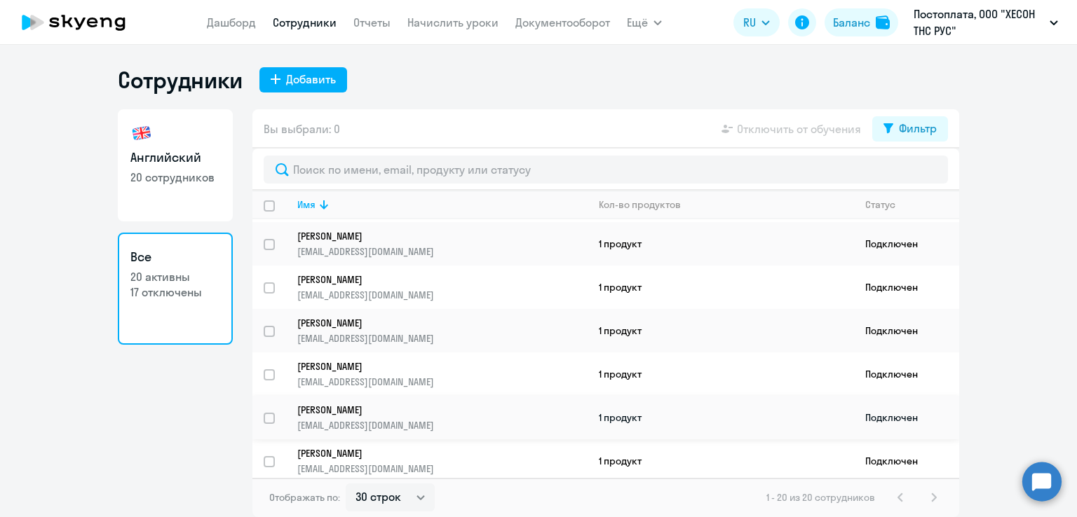
scroll to position [621, 0]
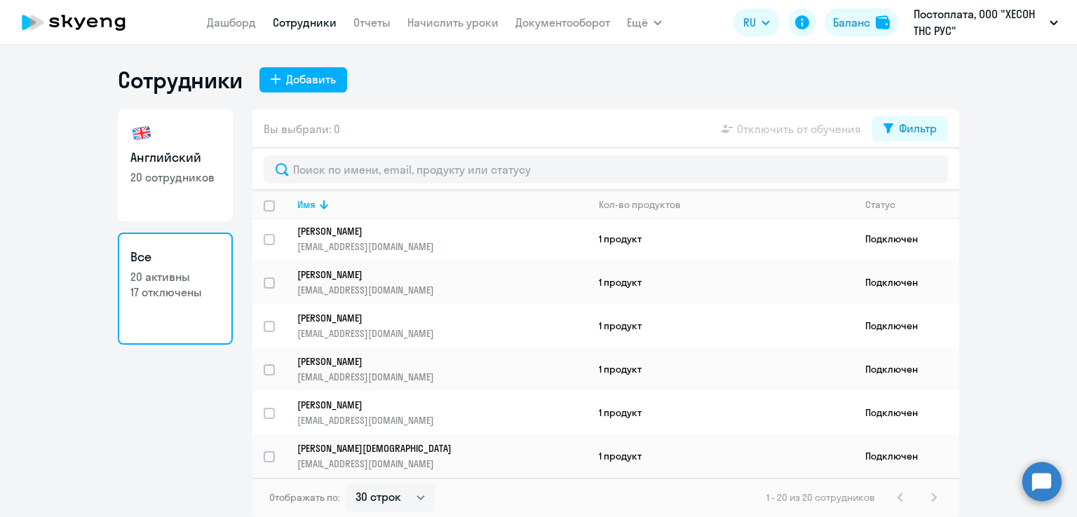
click at [1004, 203] on ng-component "Сотрудники Добавить Английский 20 сотрудников Все 20 активны 17 отключены Вы вы…" at bounding box center [538, 291] width 1077 height 451
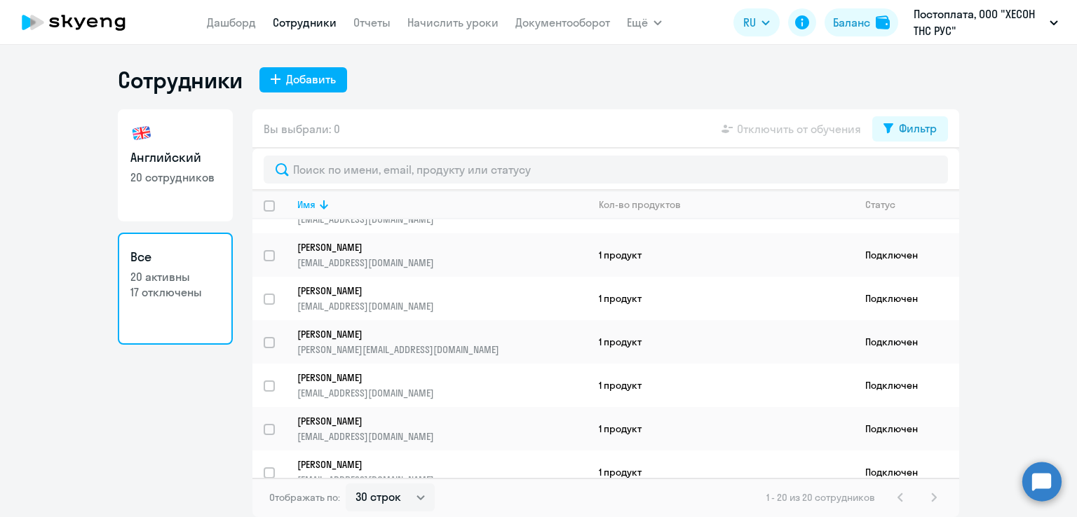
scroll to position [0, 0]
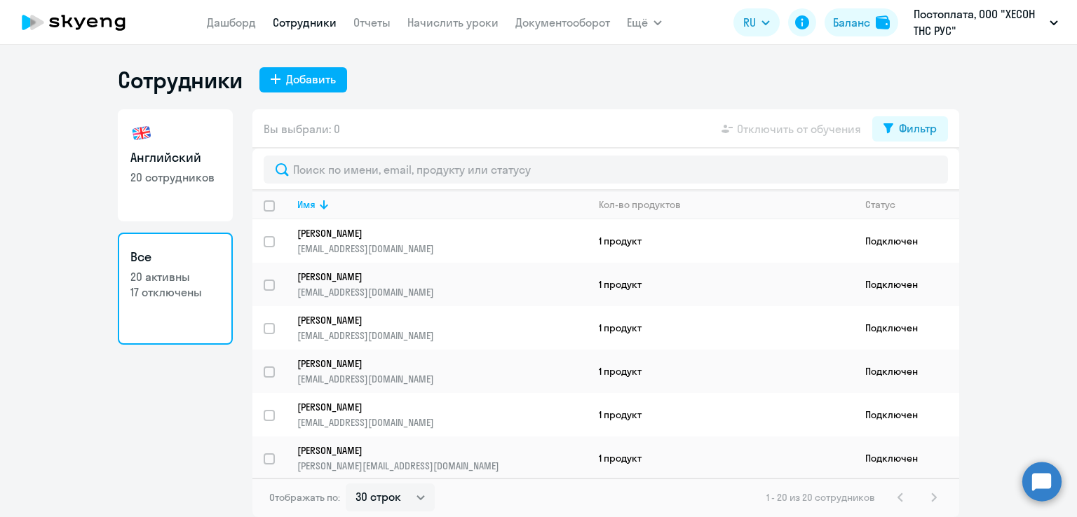
click at [1008, 179] on ng-component "Сотрудники Добавить Английский 20 сотрудников Все 20 активны 17 отключены Вы вы…" at bounding box center [538, 291] width 1077 height 451
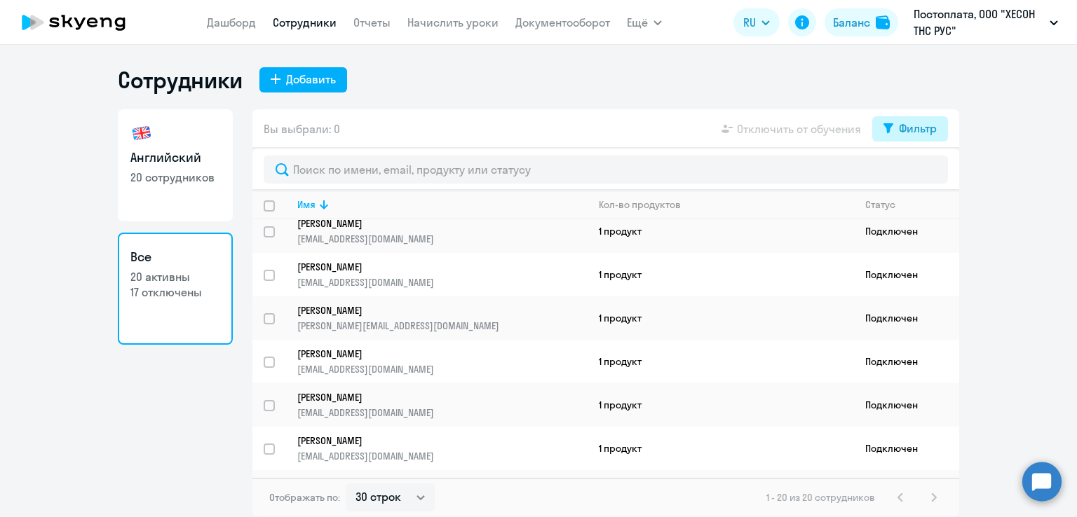
click at [917, 129] on div "Фильтр" at bounding box center [918, 128] width 38 height 17
click at [927, 172] on span at bounding box center [925, 175] width 24 height 14
click at [913, 174] on input "checkbox" at bounding box center [912, 174] width 1 height 1
checkbox input "true"
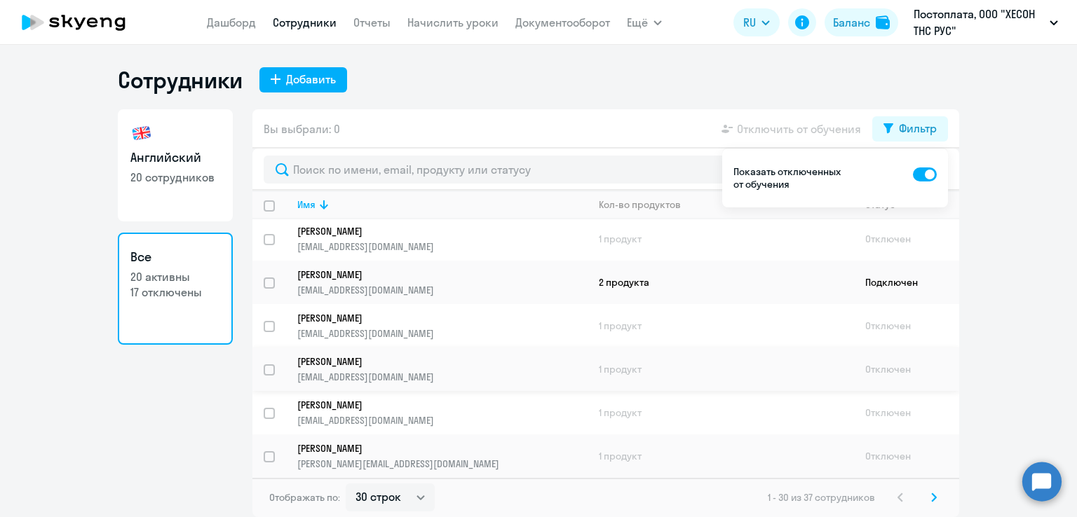
scroll to position [991, 0]
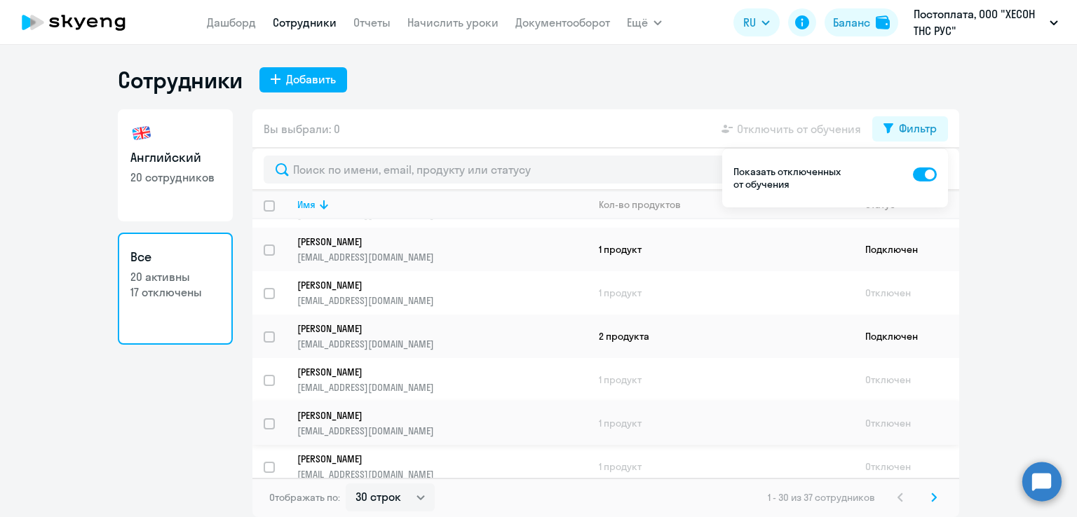
click at [427, 422] on p "[PERSON_NAME]" at bounding box center [432, 415] width 271 height 13
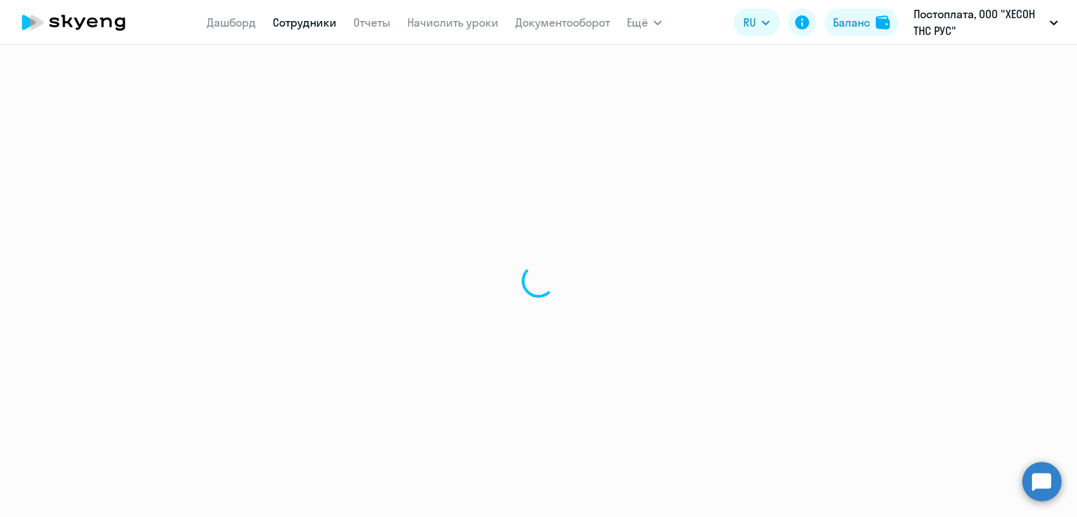
select select "english"
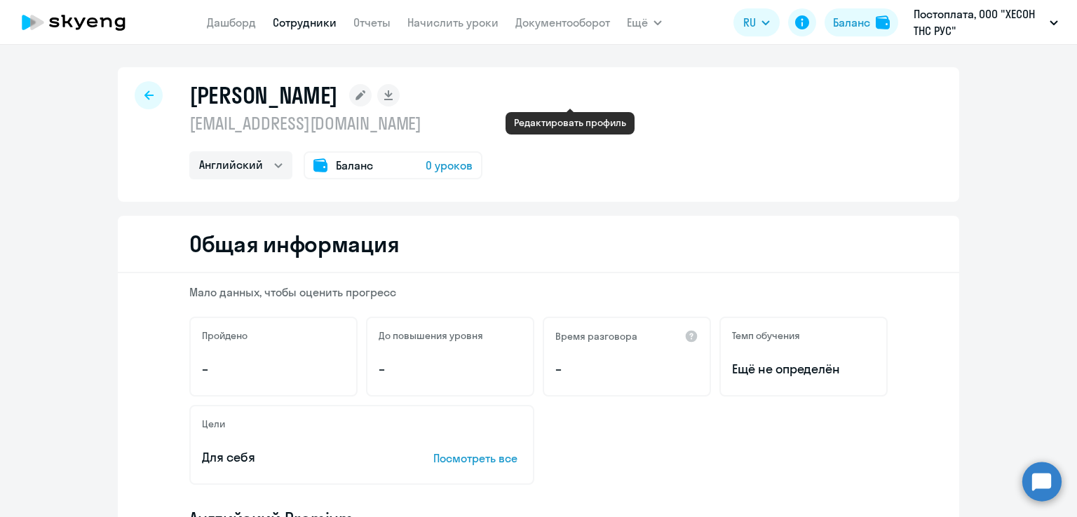
click at [365, 96] on icon at bounding box center [360, 95] width 10 height 10
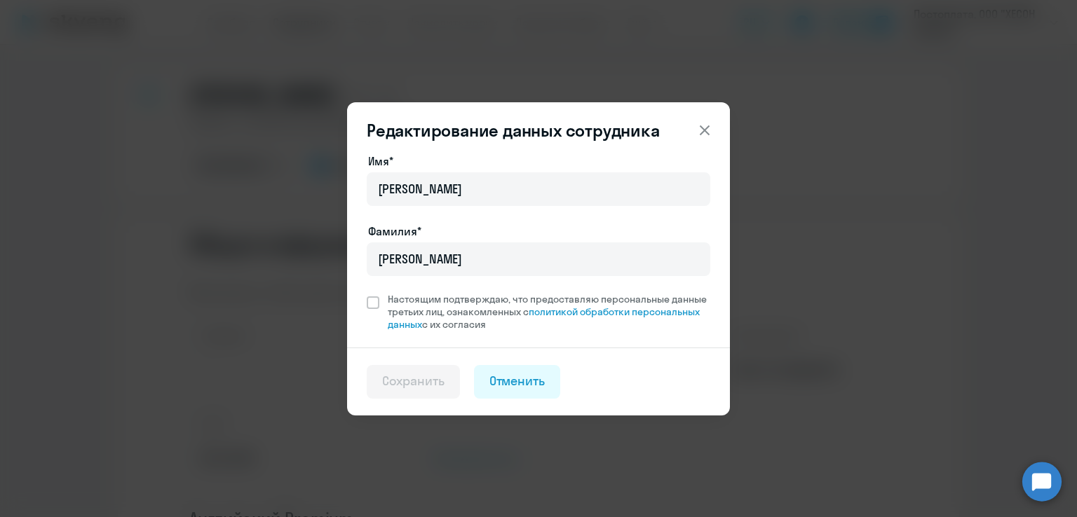
click at [700, 132] on icon at bounding box center [704, 130] width 17 height 17
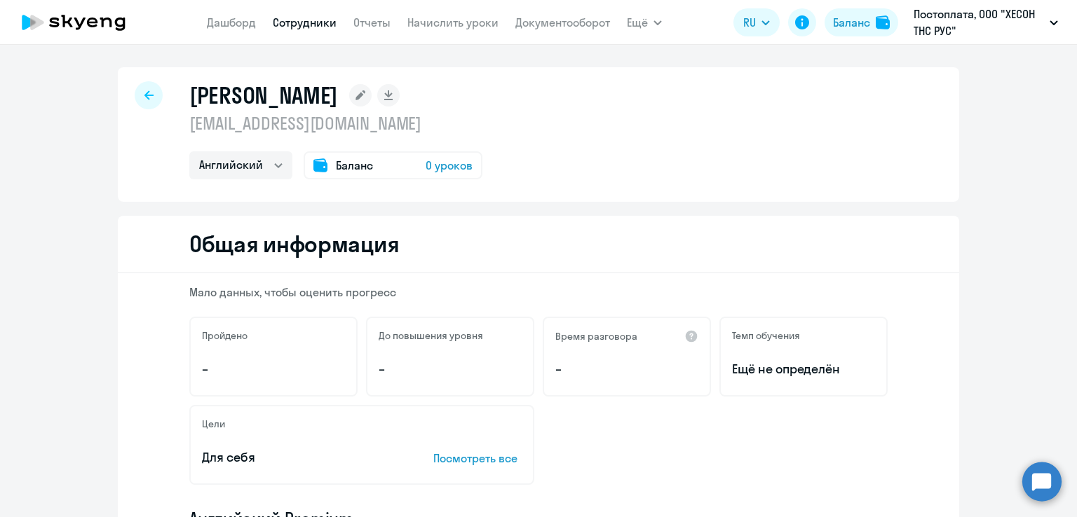
click at [351, 163] on span "Баланс" at bounding box center [354, 165] width 37 height 17
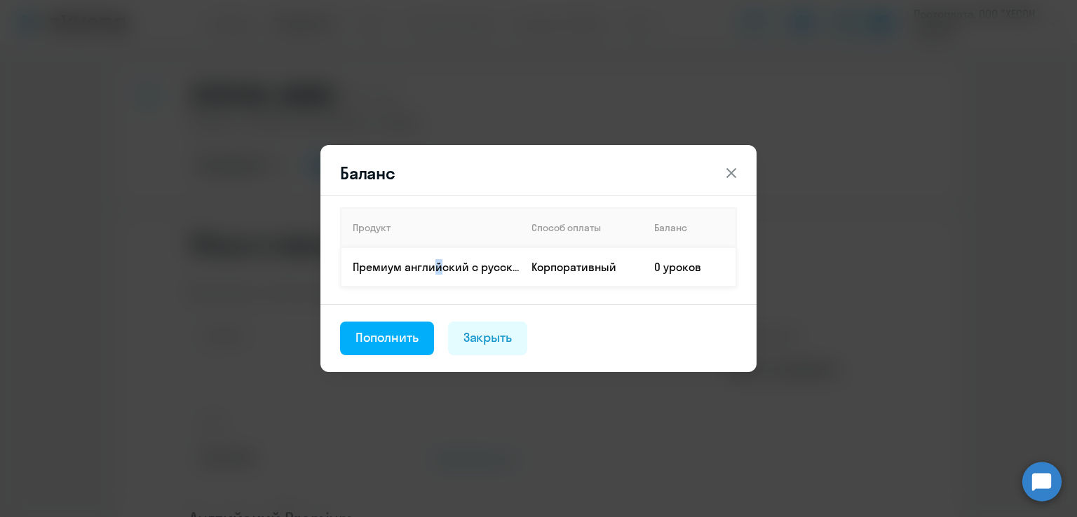
drag, startPoint x: 434, startPoint y: 266, endPoint x: 512, endPoint y: 270, distance: 78.6
click at [443, 266] on p "Премиум английский с русскоговорящим преподавателем" at bounding box center [436, 266] width 167 height 15
click at [636, 266] on td "Корпоративный" at bounding box center [581, 266] width 123 height 39
click at [674, 265] on td "0 уроков" at bounding box center [689, 266] width 93 height 39
click at [412, 337] on div "Пополнить" at bounding box center [386, 338] width 63 height 18
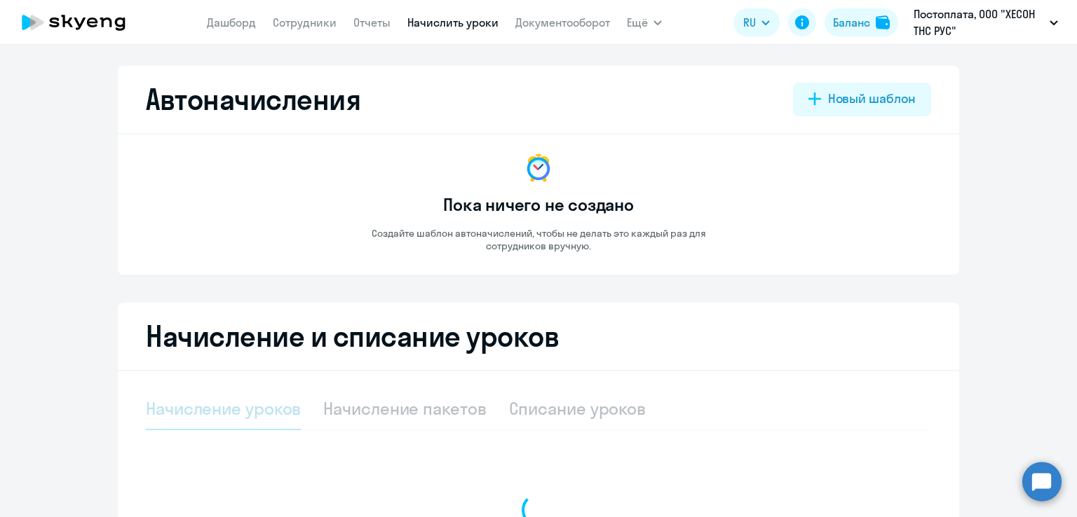
select select "10"
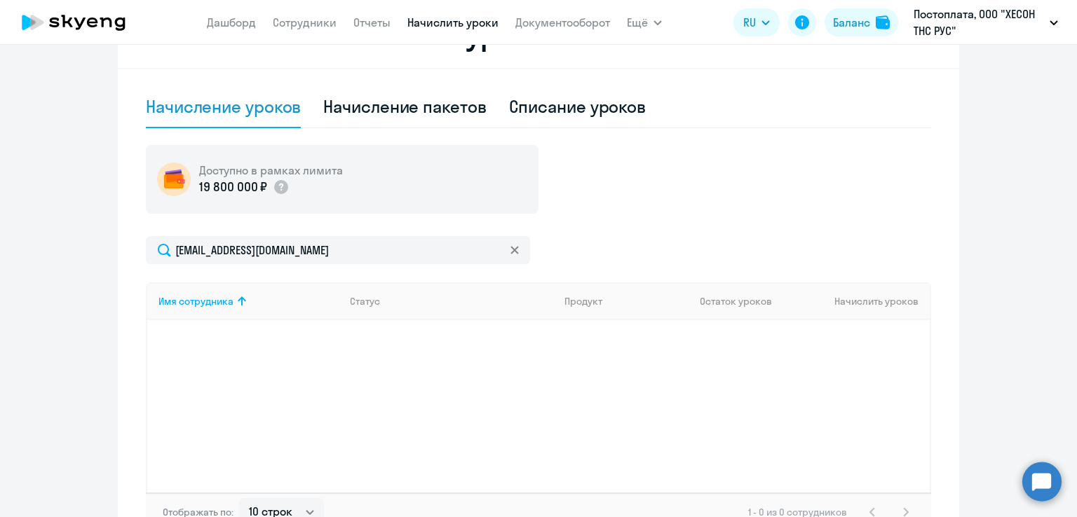
scroll to position [255, 0]
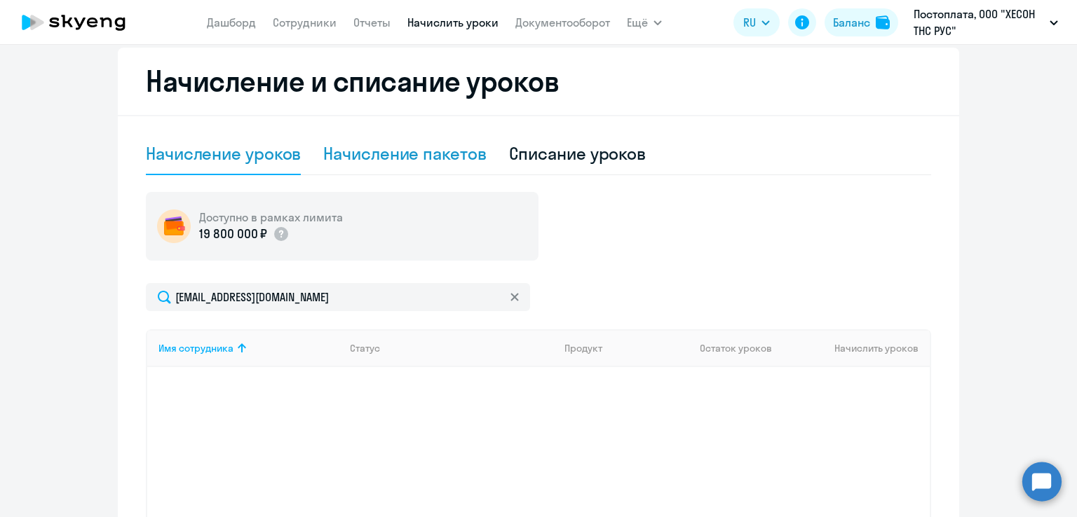
click at [418, 156] on div "Начисление пакетов" at bounding box center [404, 153] width 163 height 22
select select "10"
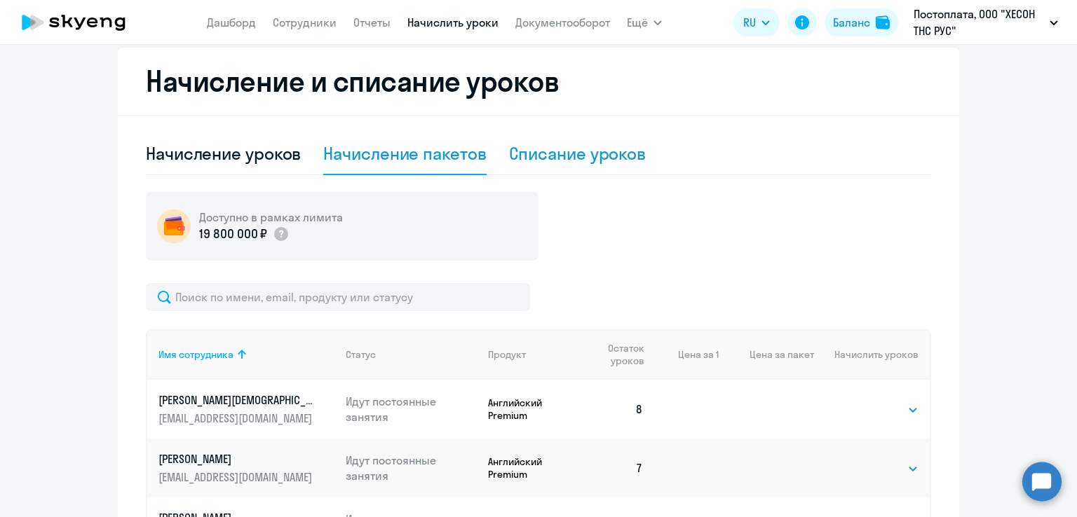
click at [588, 148] on div "Списание уроков" at bounding box center [577, 153] width 137 height 22
select select "10"
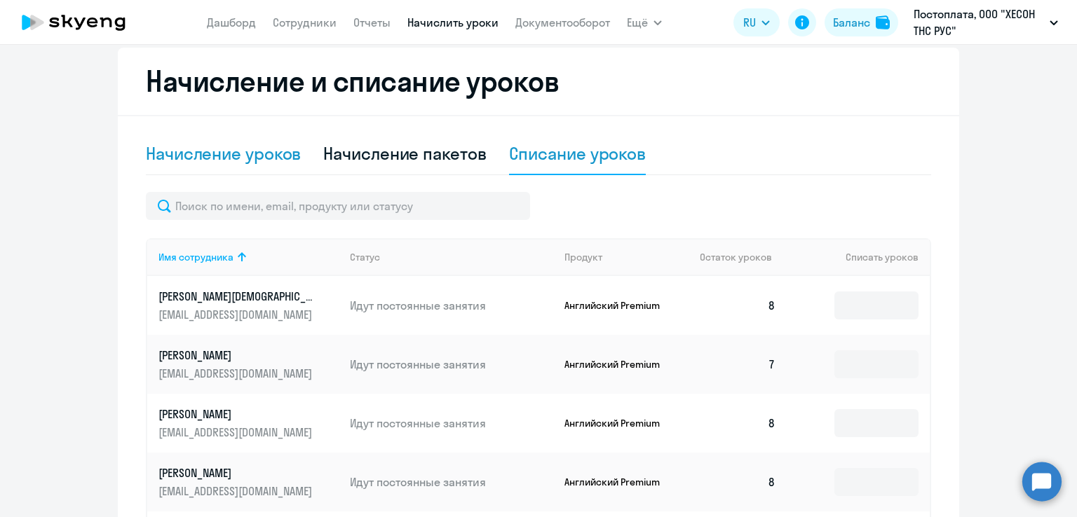
click at [250, 144] on div "Начисление уроков" at bounding box center [223, 153] width 155 height 22
select select "10"
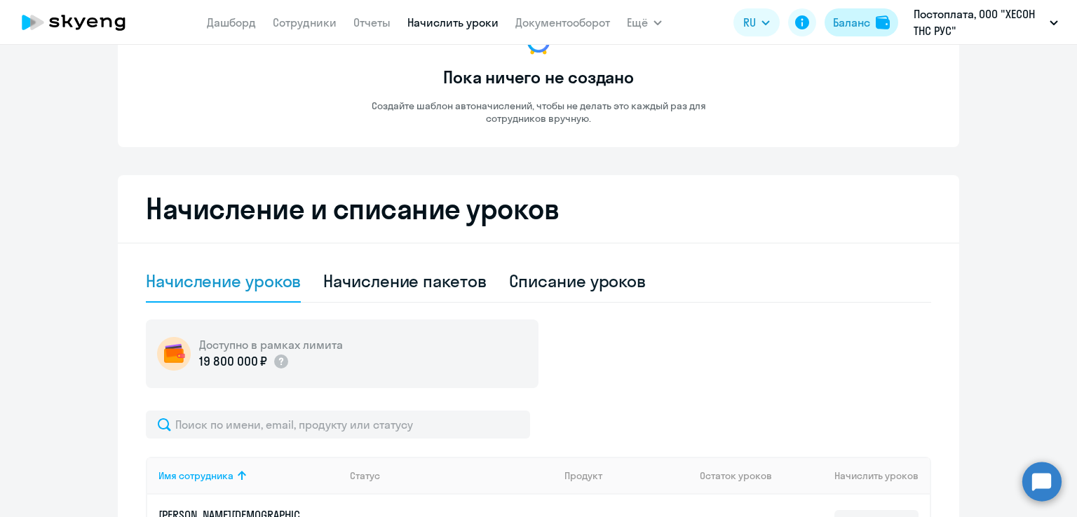
scroll to position [0, 0]
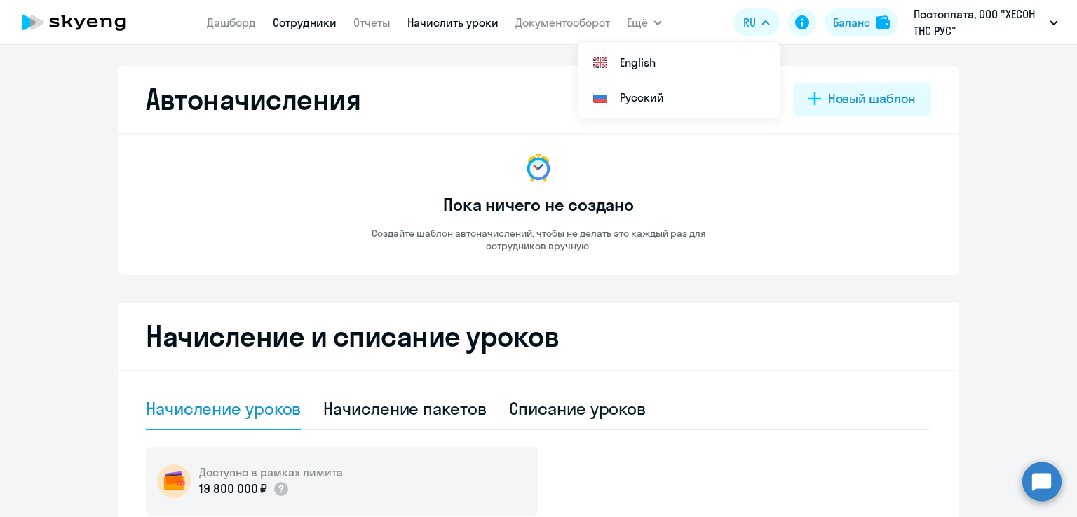
click at [294, 27] on link "Сотрудники" at bounding box center [305, 22] width 64 height 14
select select "30"
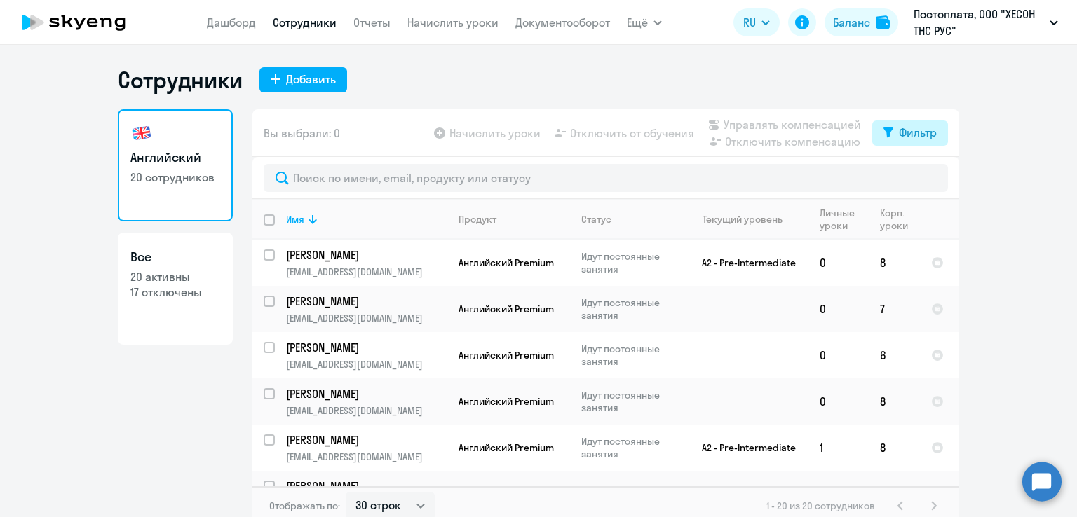
click at [891, 138] on button "Фильтр" at bounding box center [910, 133] width 76 height 25
click at [928, 179] on span at bounding box center [919, 179] width 24 height 14
click at [907, 179] on input "checkbox" at bounding box center [906, 178] width 1 height 1
checkbox input "true"
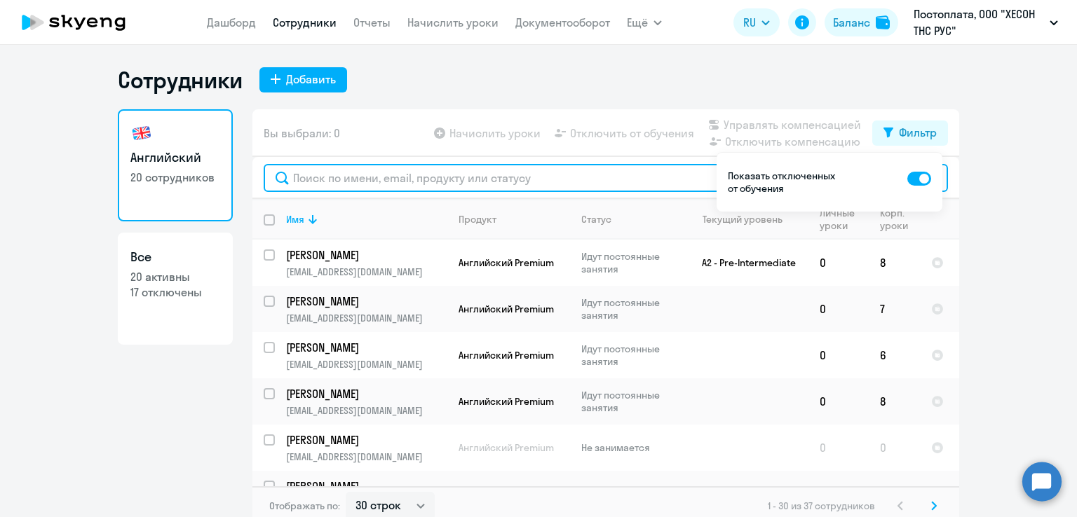
click at [536, 184] on input "text" at bounding box center [606, 178] width 684 height 28
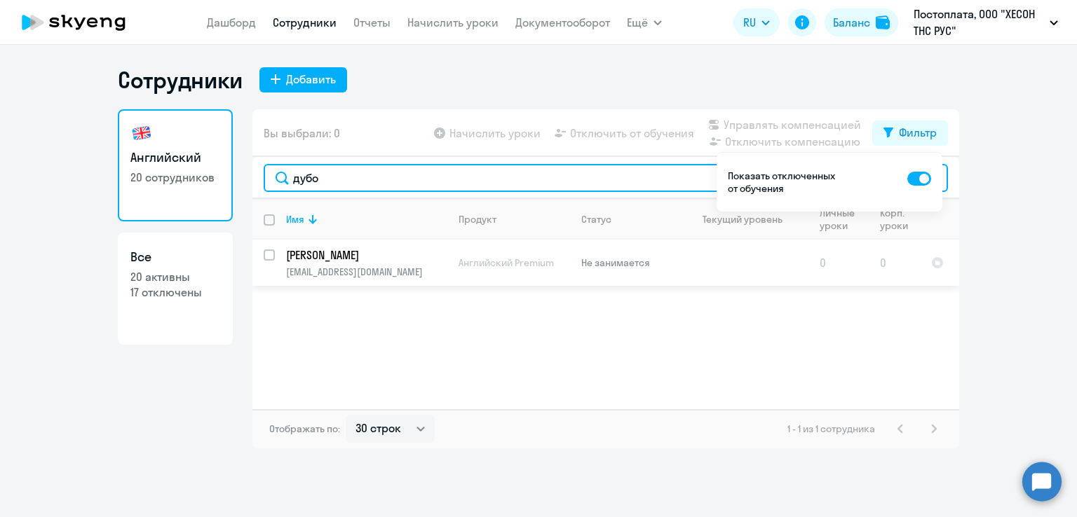
type input "дубо"
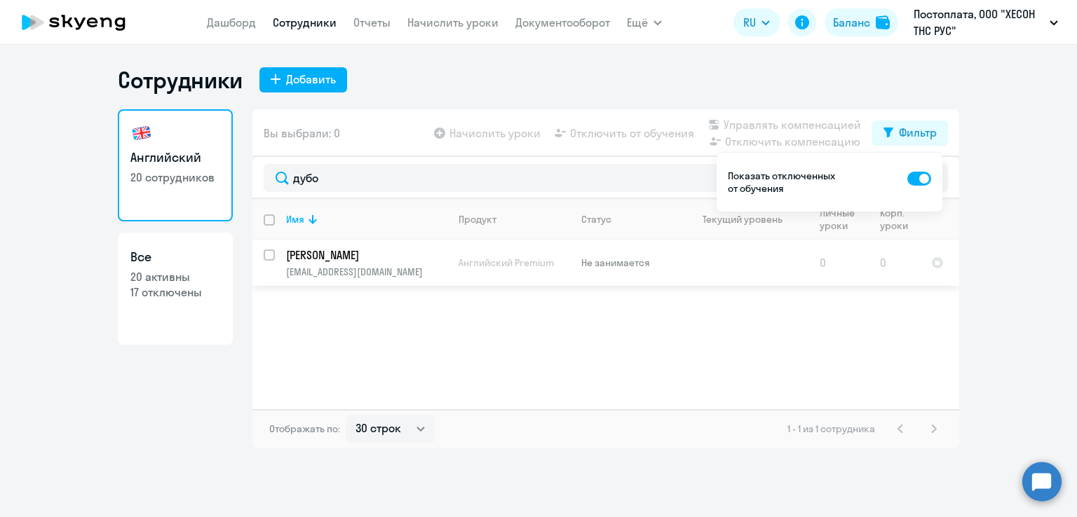
click at [272, 260] on input "select row 38948443" at bounding box center [278, 264] width 28 height 28
checkbox input "true"
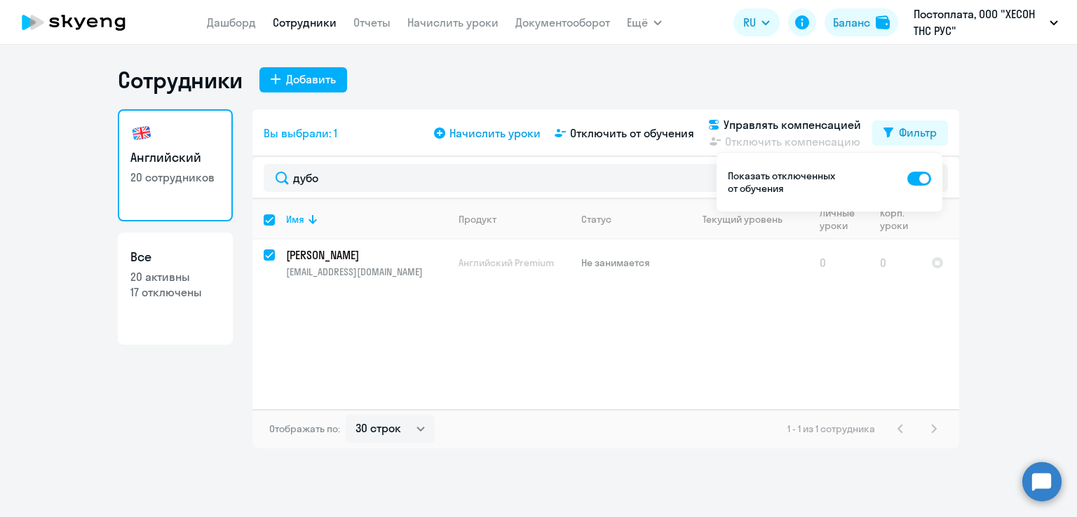
click at [503, 136] on span "Начислить уроки" at bounding box center [494, 133] width 91 height 17
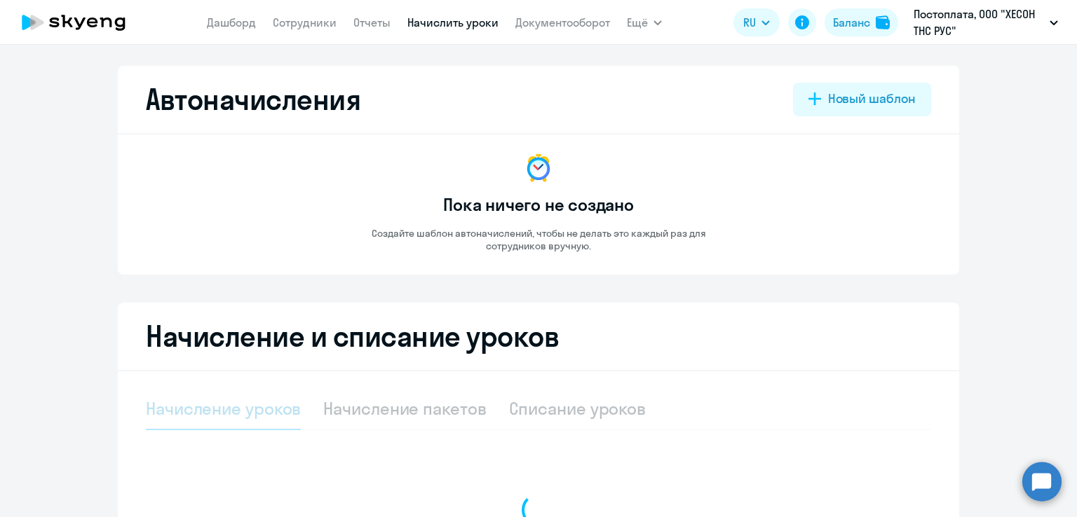
select select "10"
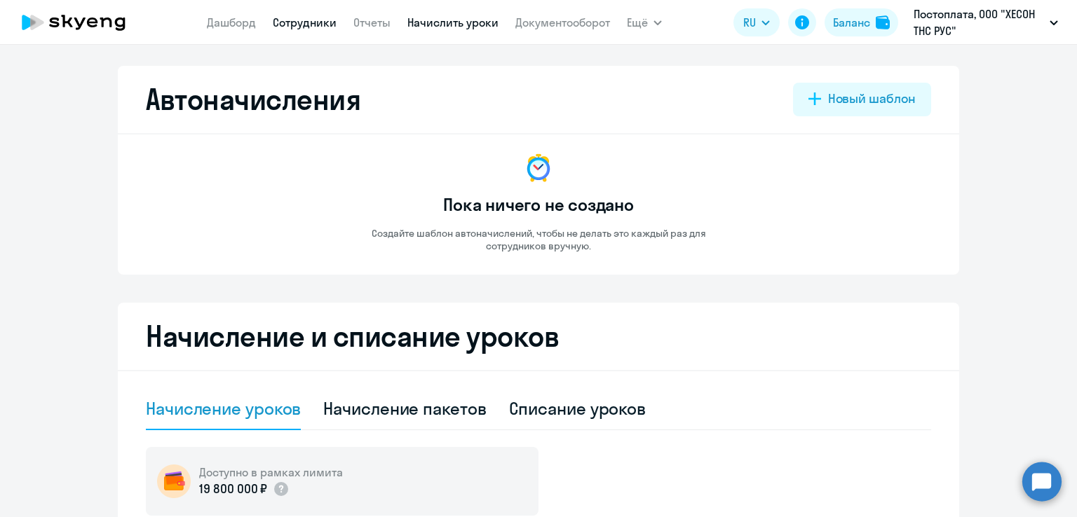
click at [295, 23] on link "Сотрудники" at bounding box center [305, 22] width 64 height 14
select select "30"
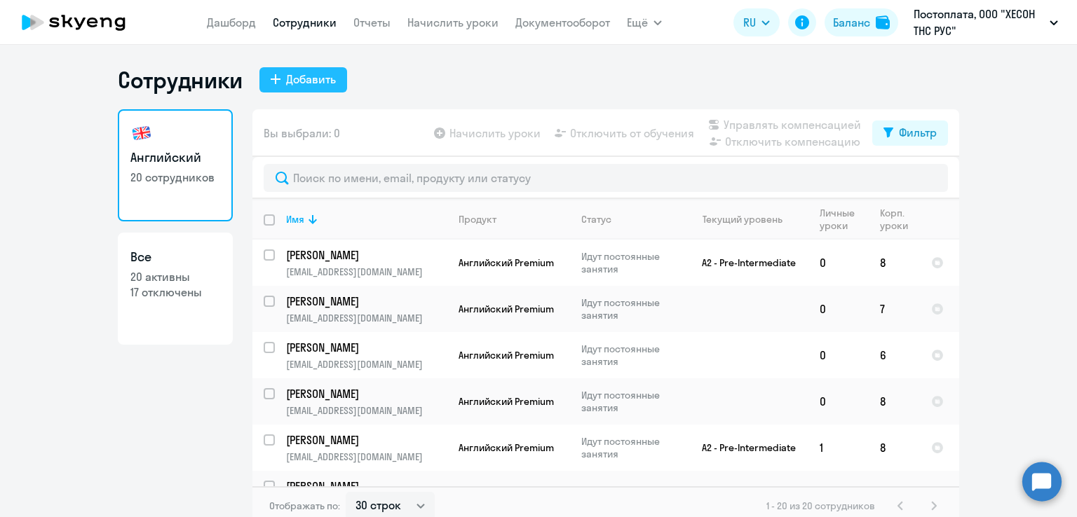
click at [305, 79] on div "Добавить" at bounding box center [311, 79] width 50 height 17
select select "english_adult_self_study"
select select "3"
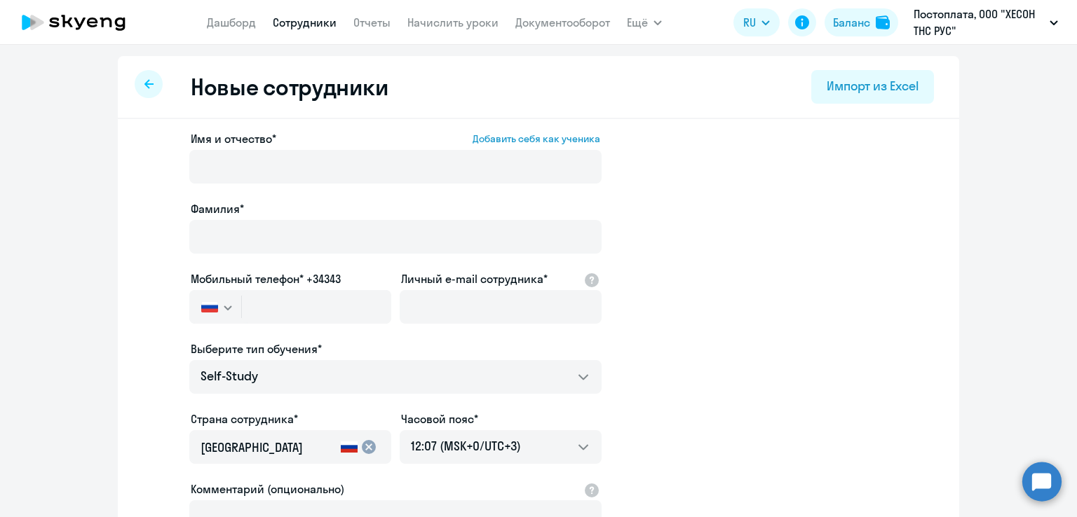
click at [1045, 475] on circle at bounding box center [1041, 481] width 39 height 39
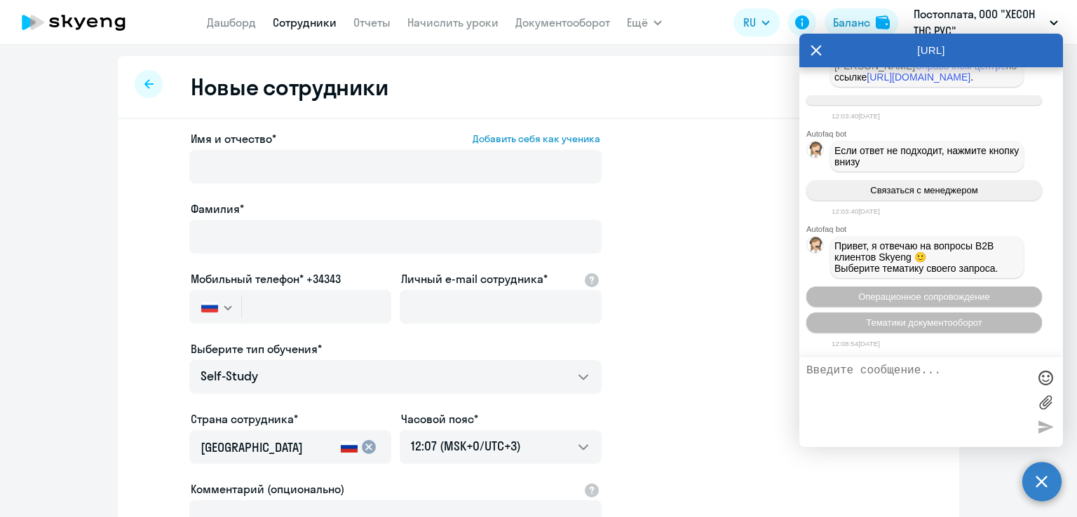
scroll to position [8875, 0]
click at [876, 83] on link "[URL][DOMAIN_NAME]" at bounding box center [919, 77] width 104 height 11
click at [813, 48] on icon at bounding box center [816, 51] width 11 height 11
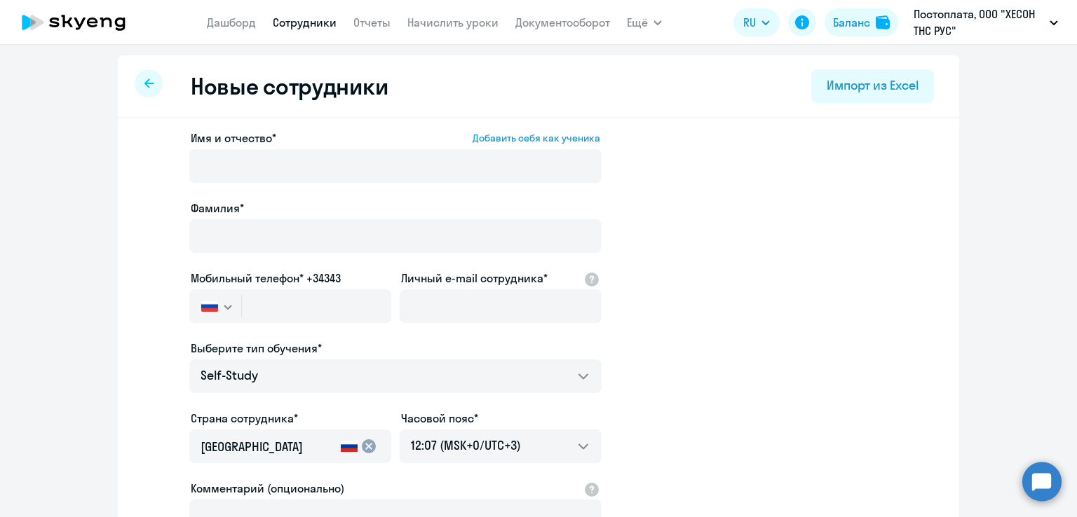
scroll to position [0, 0]
click at [1028, 491] on circle at bounding box center [1041, 481] width 39 height 39
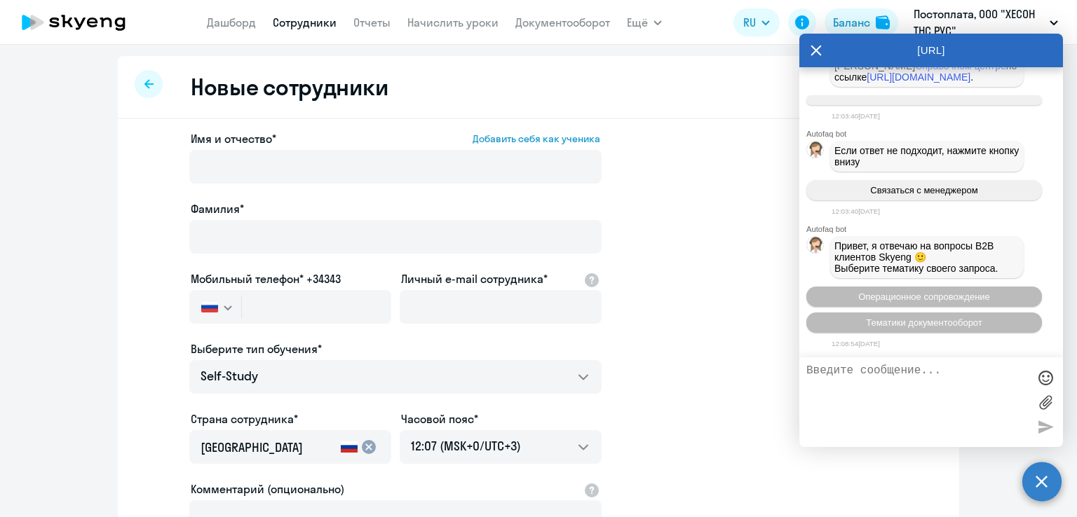
scroll to position [9086, 0]
click at [709, 194] on app-new-student-form "Имя и отчество* Добавить себя как ученика [PERSON_NAME]* Мобильный телефон* +34…" at bounding box center [538, 380] width 796 height 500
click at [815, 48] on icon at bounding box center [815, 51] width 11 height 34
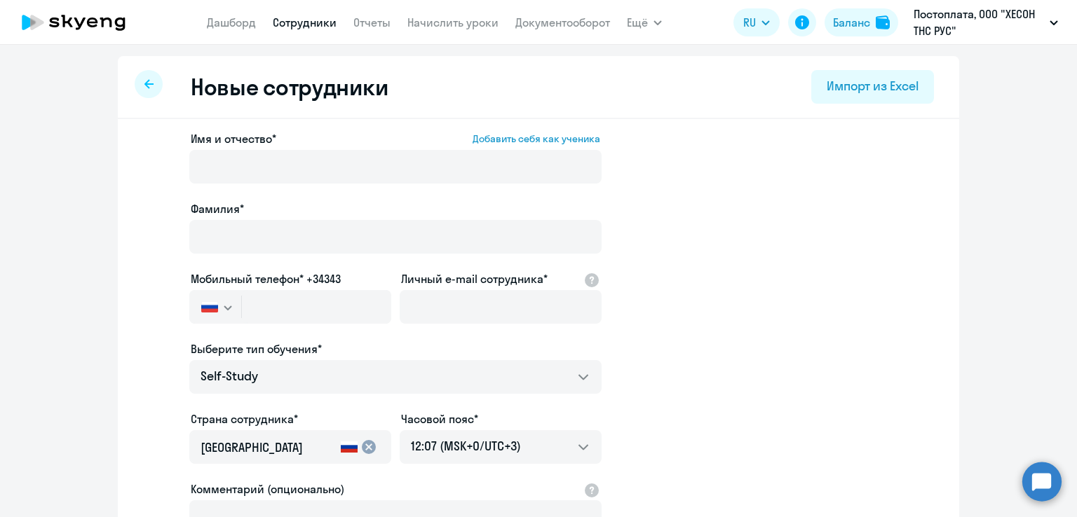
click at [307, 20] on link "Сотрудники" at bounding box center [305, 22] width 64 height 14
select select "30"
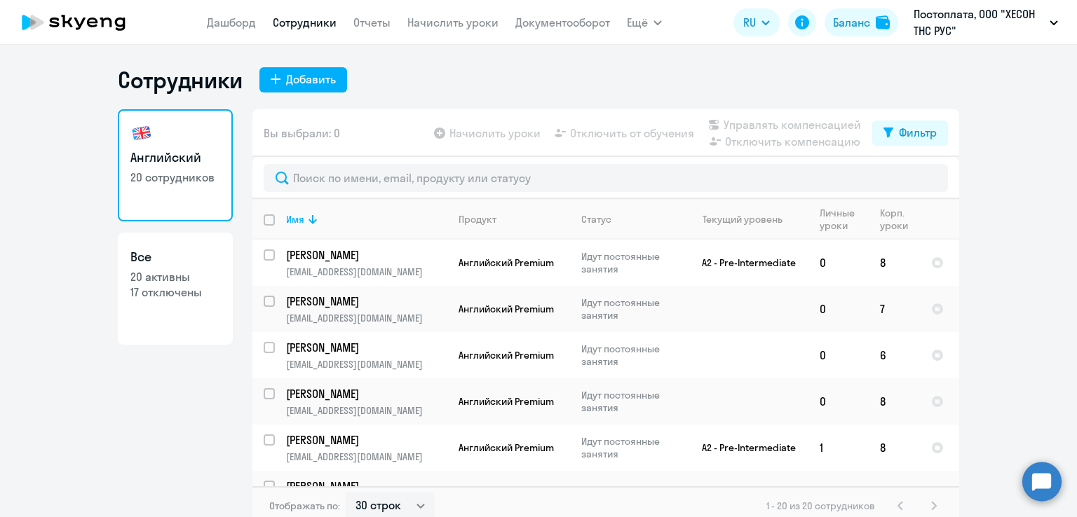
click at [165, 270] on p "20 активны" at bounding box center [175, 276] width 90 height 15
select select "30"
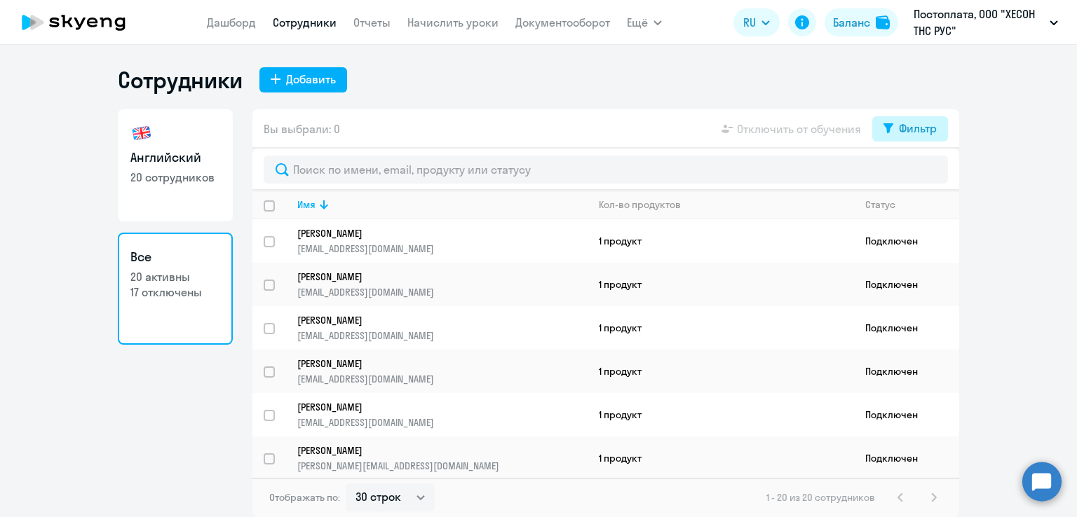
click at [905, 128] on div "Фильтр" at bounding box center [918, 128] width 38 height 17
click at [925, 171] on span at bounding box center [925, 175] width 24 height 14
click at [913, 174] on input "checkbox" at bounding box center [912, 174] width 1 height 1
checkbox input "true"
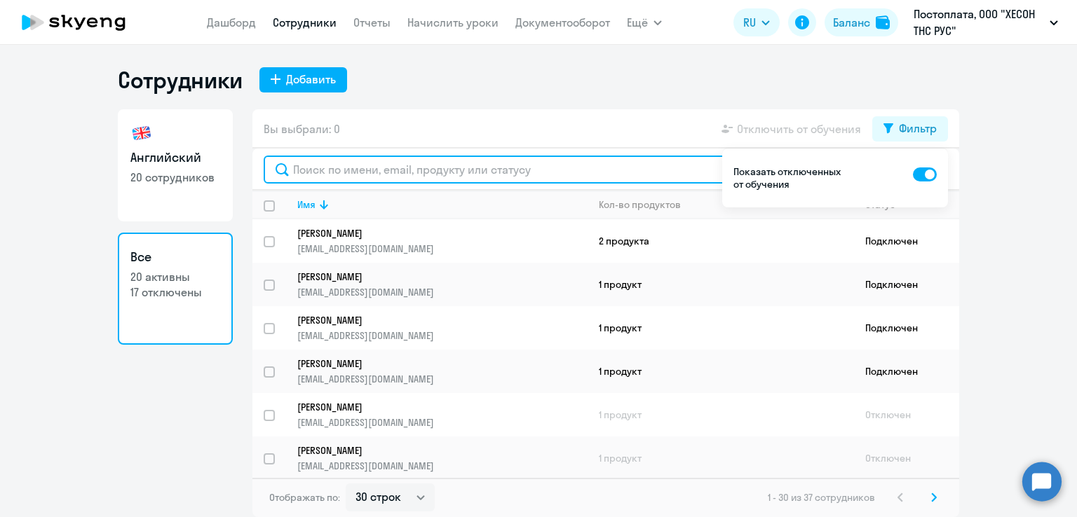
click at [623, 175] on input "text" at bounding box center [606, 170] width 684 height 28
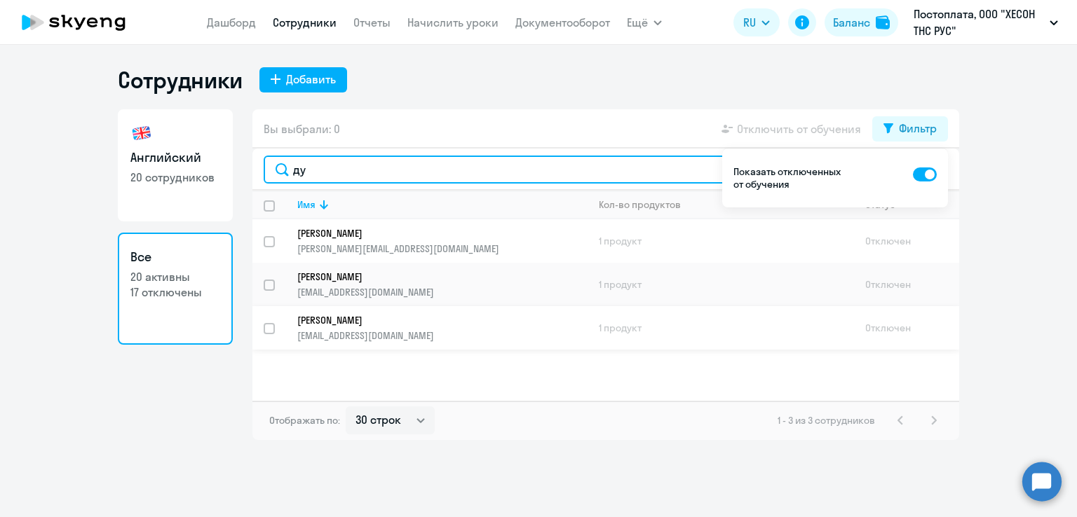
type input "ду"
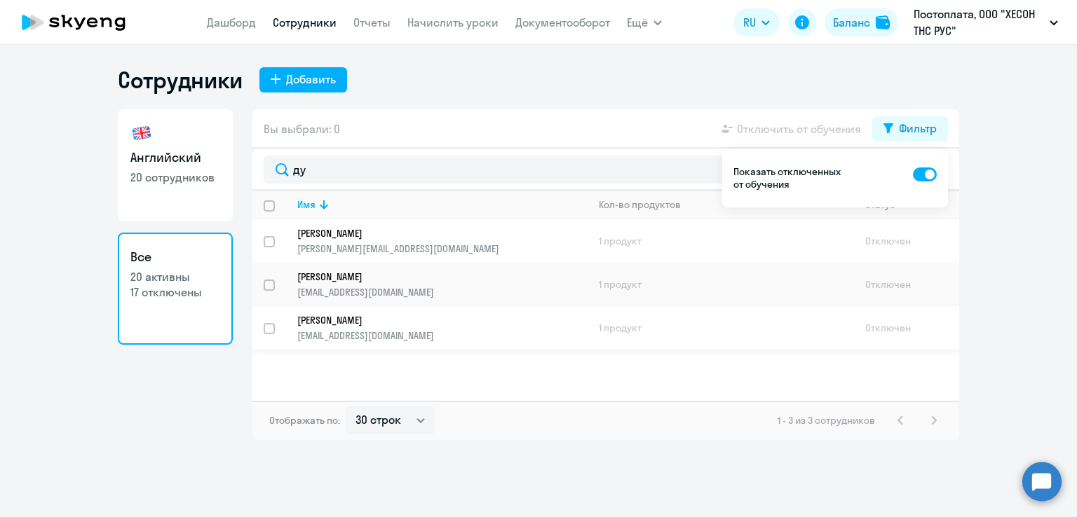
click at [271, 331] on input "select row 38948443" at bounding box center [278, 337] width 28 height 28
checkbox input "true"
click at [920, 130] on div "Фильтр" at bounding box center [918, 128] width 38 height 17
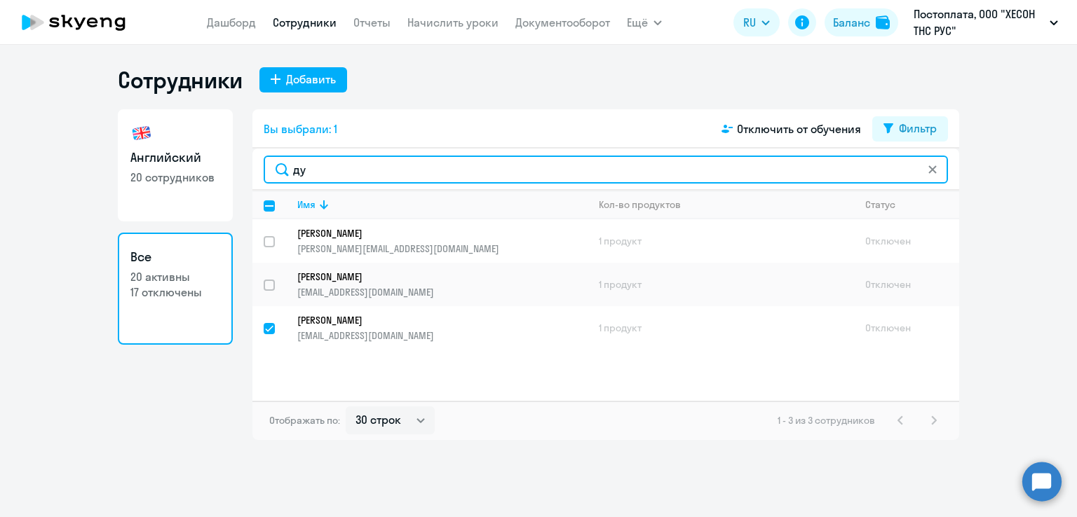
click at [424, 169] on input "ду" at bounding box center [606, 170] width 684 height 28
type input "дуб"
checkbox input "false"
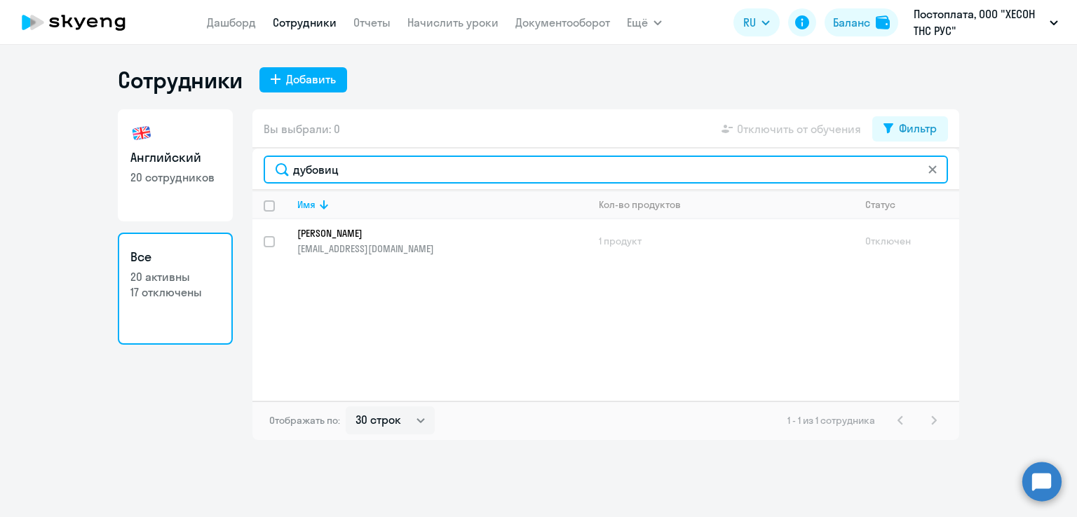
type input "дубовиц"
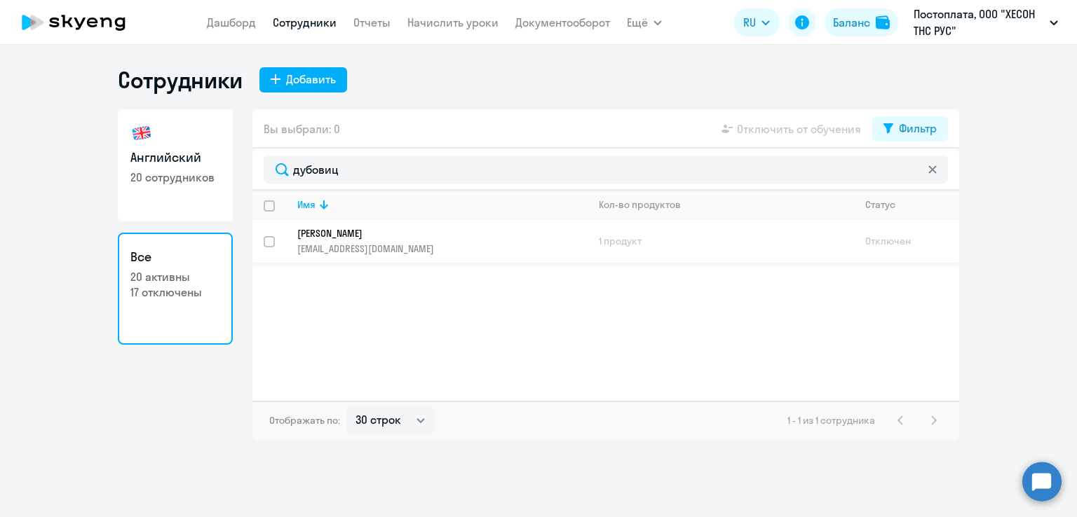
click at [269, 244] on input "select row 38948443" at bounding box center [278, 250] width 28 height 28
checkbox input "true"
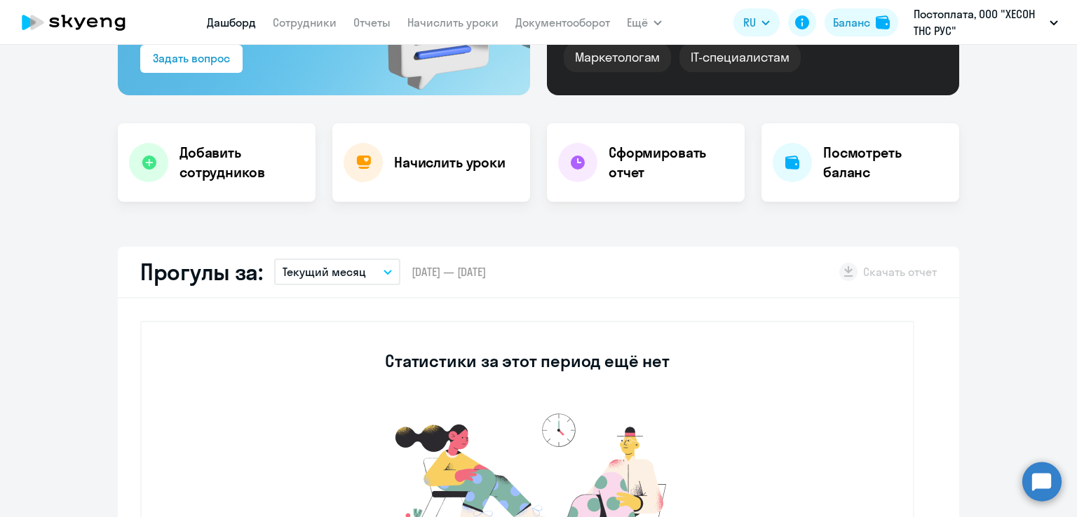
select select "30"
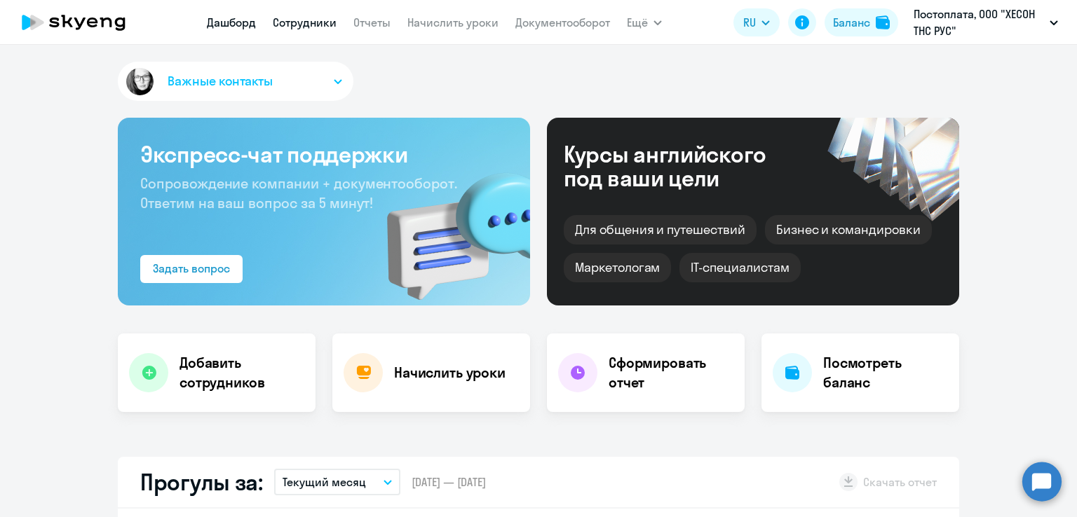
click at [296, 27] on link "Сотрудники" at bounding box center [305, 22] width 64 height 14
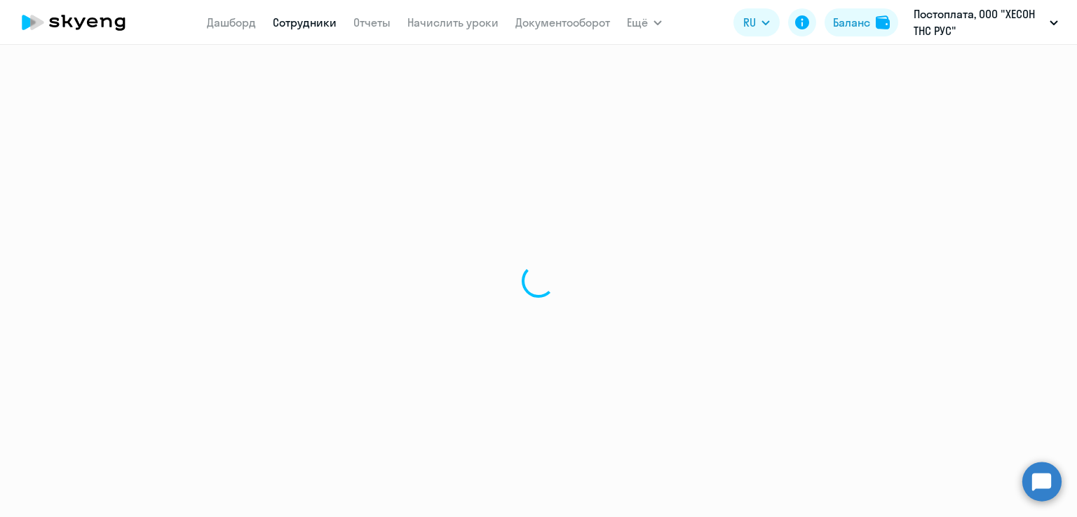
select select "30"
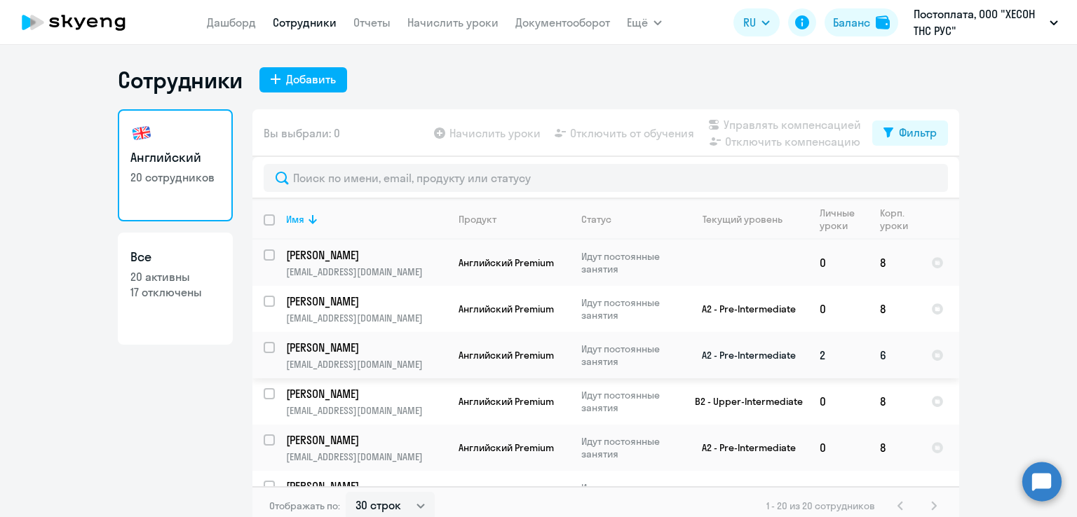
scroll to position [544, 0]
